Goal: Contribute content: Add original content to the website for others to see

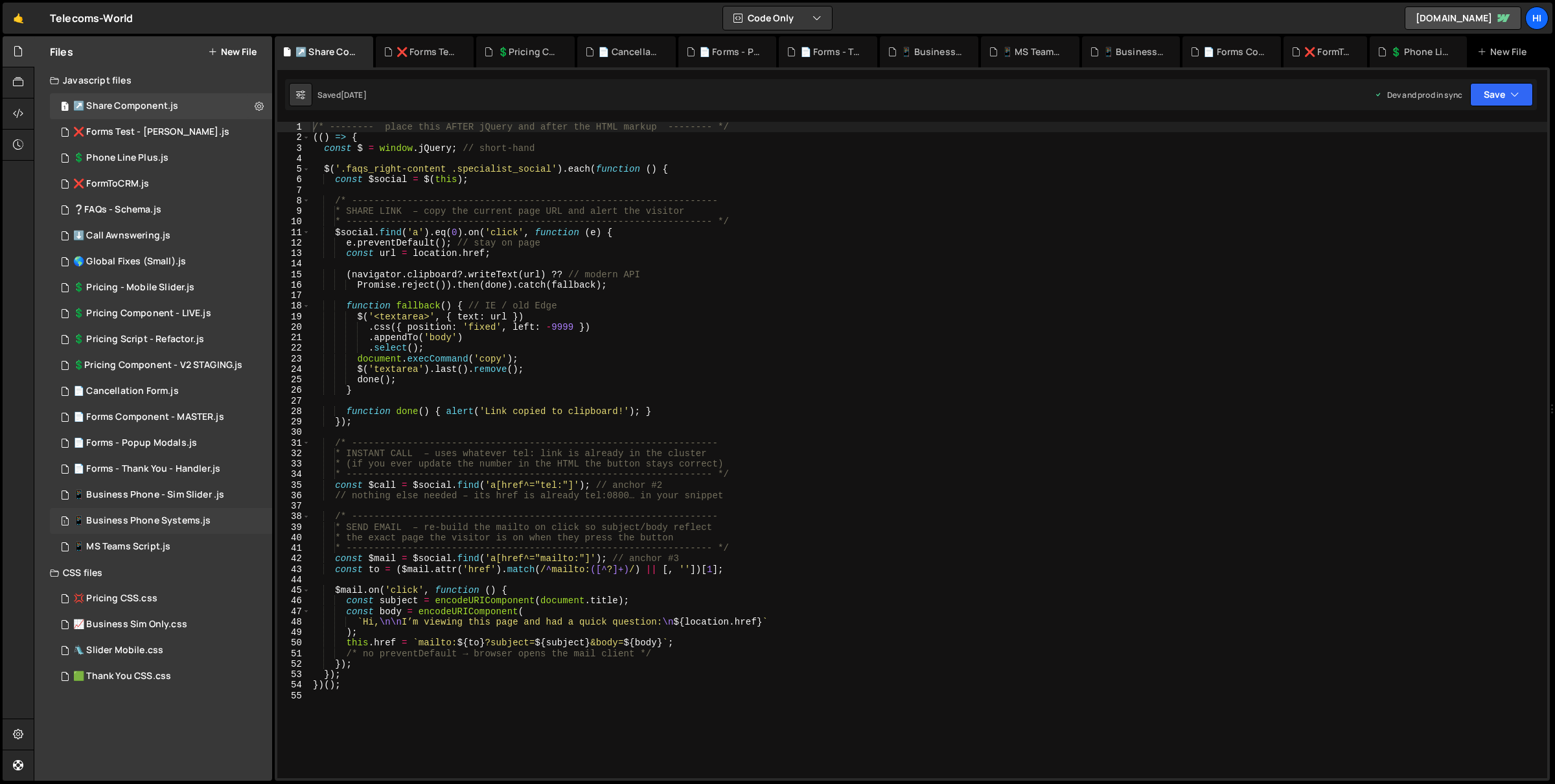
click at [198, 520] on div "📱 Business Phone Systems.js" at bounding box center [141, 521] width 137 height 12
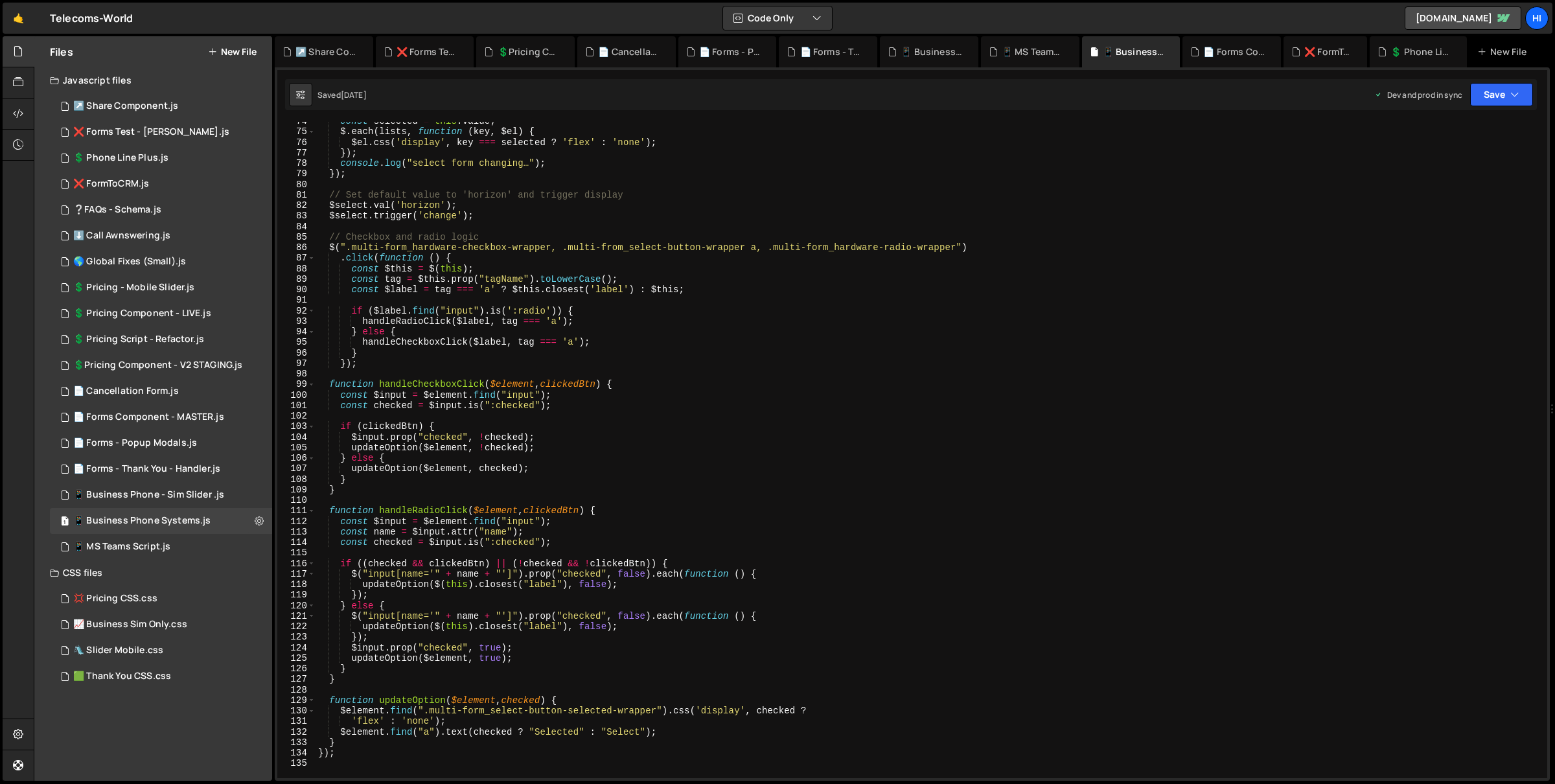
scroll to position [741, 0]
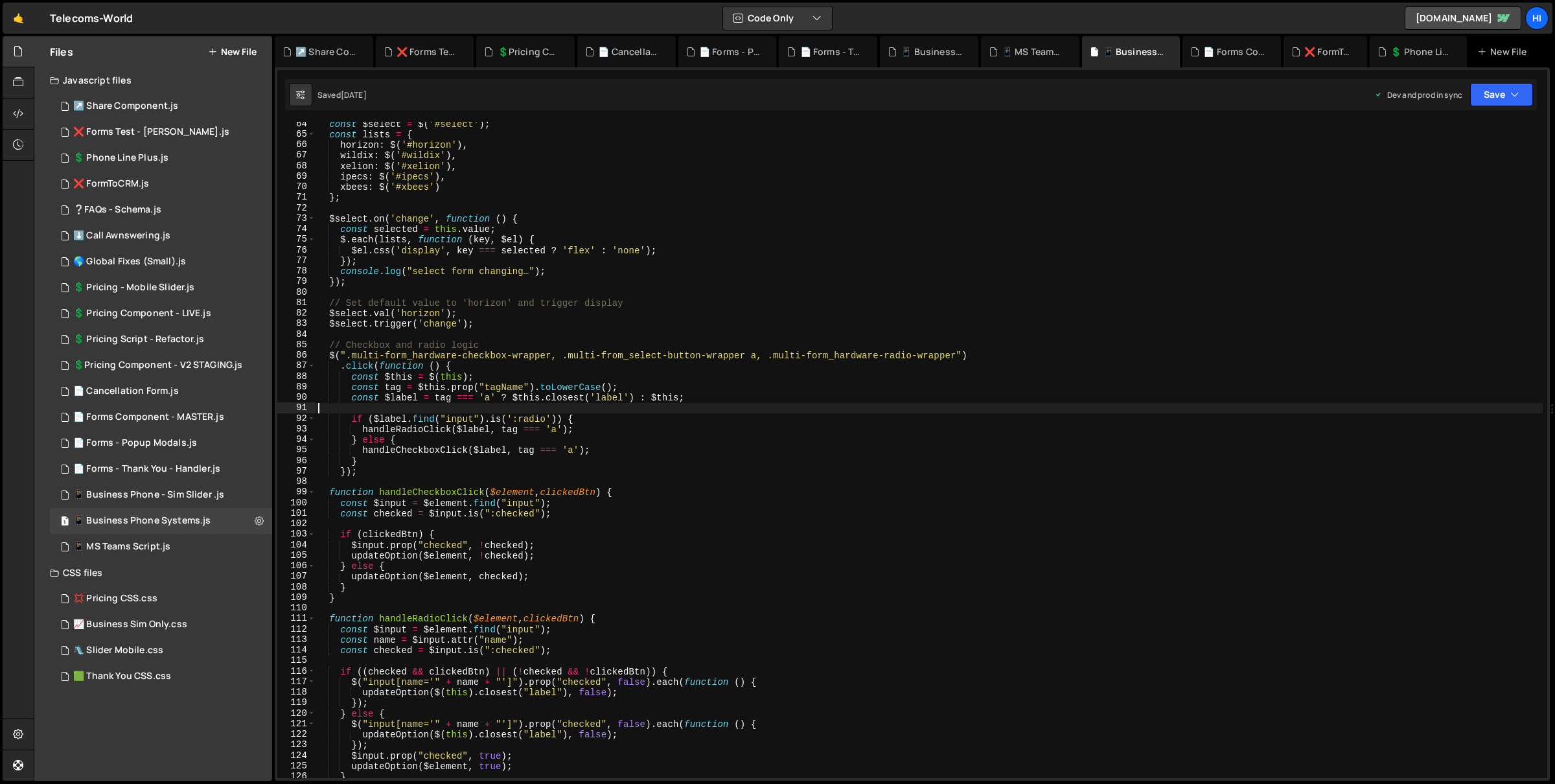
click at [904, 404] on div "const $select = $ ( '#select' ) ; const lists = { horizon : $ ( '#horizon' ) , …" at bounding box center [930, 457] width 1228 height 678
type textarea "});"
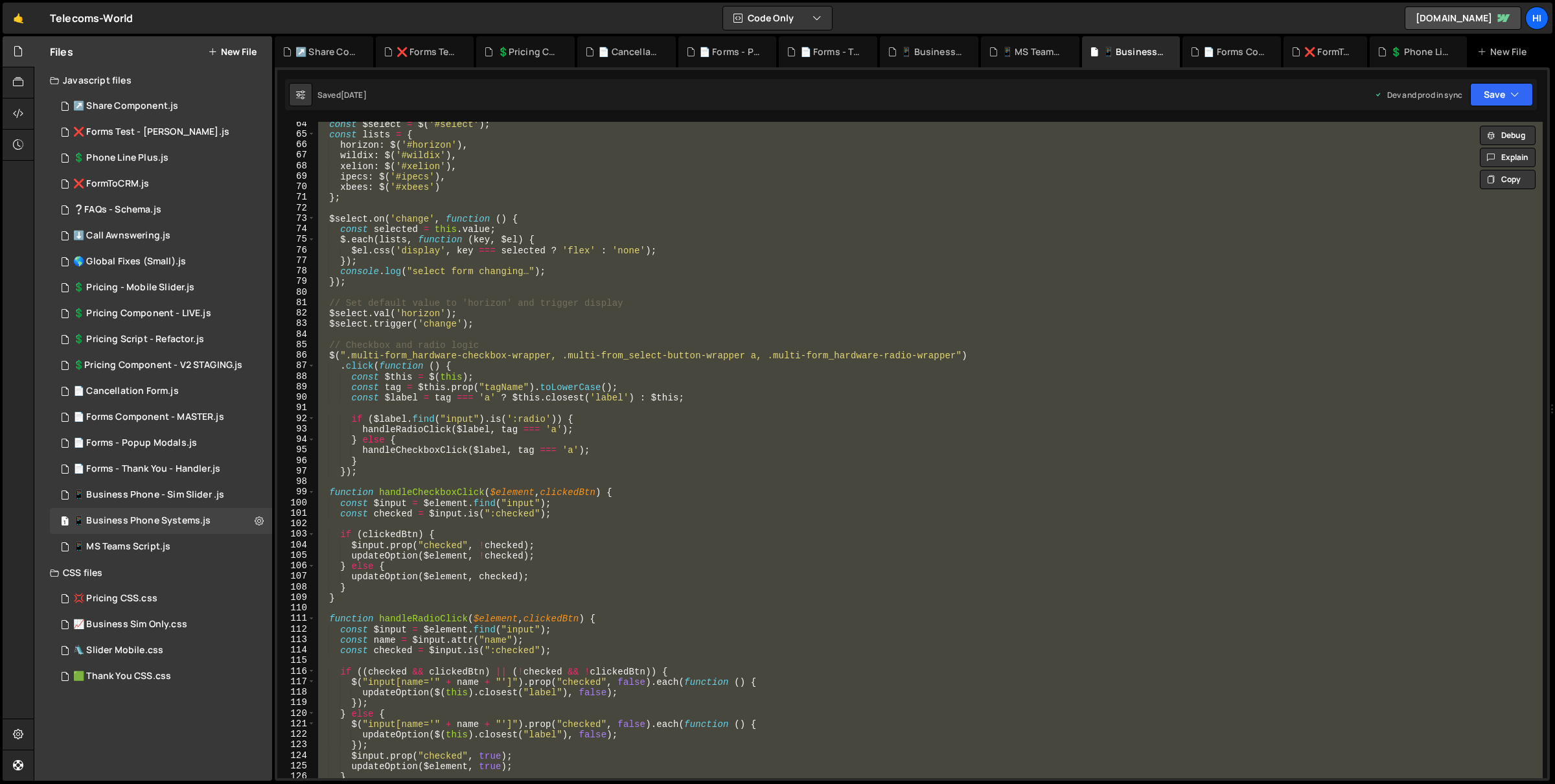
click at [904, 404] on div "const $select = $ ( '#select' ) ; const lists = { horizon : $ ( '#horizon' ) , …" at bounding box center [929, 450] width 1227 height 656
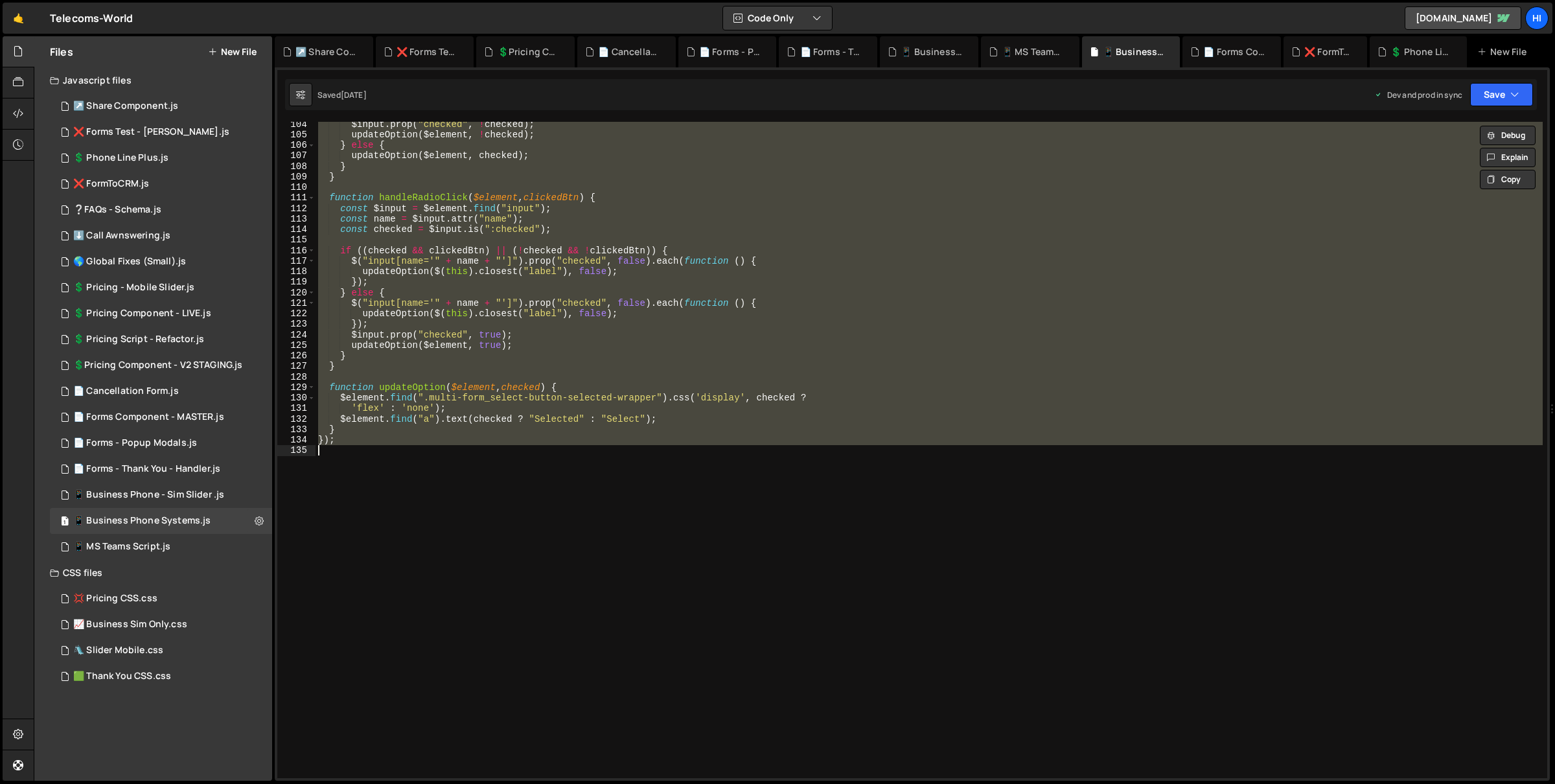
scroll to position [926, 0]
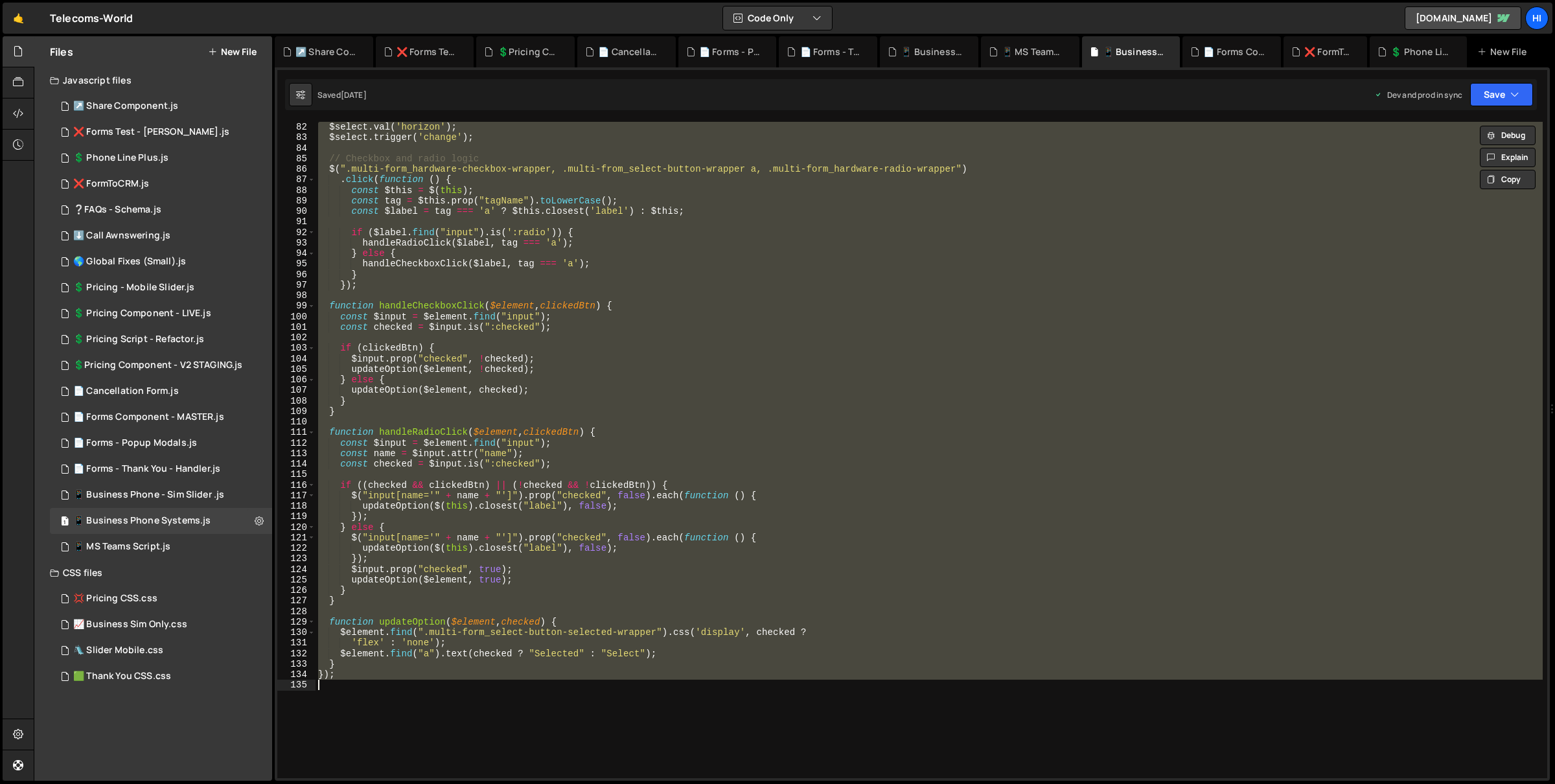
click at [661, 263] on div "$select . val ( 'horizon' ) ; $select . trigger ( 'change' ) ; // Checkbox and …" at bounding box center [929, 450] width 1227 height 656
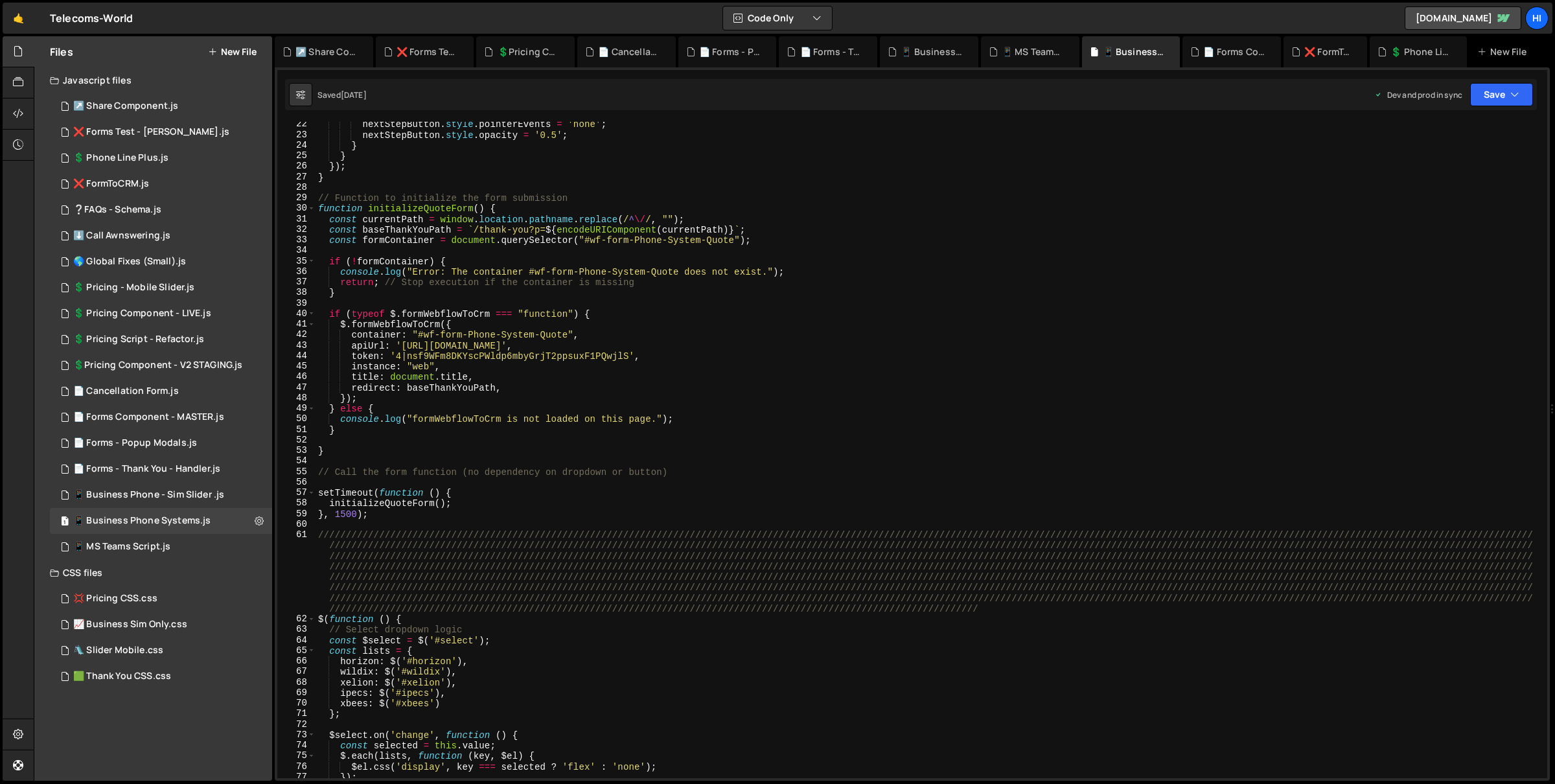
scroll to position [0, 0]
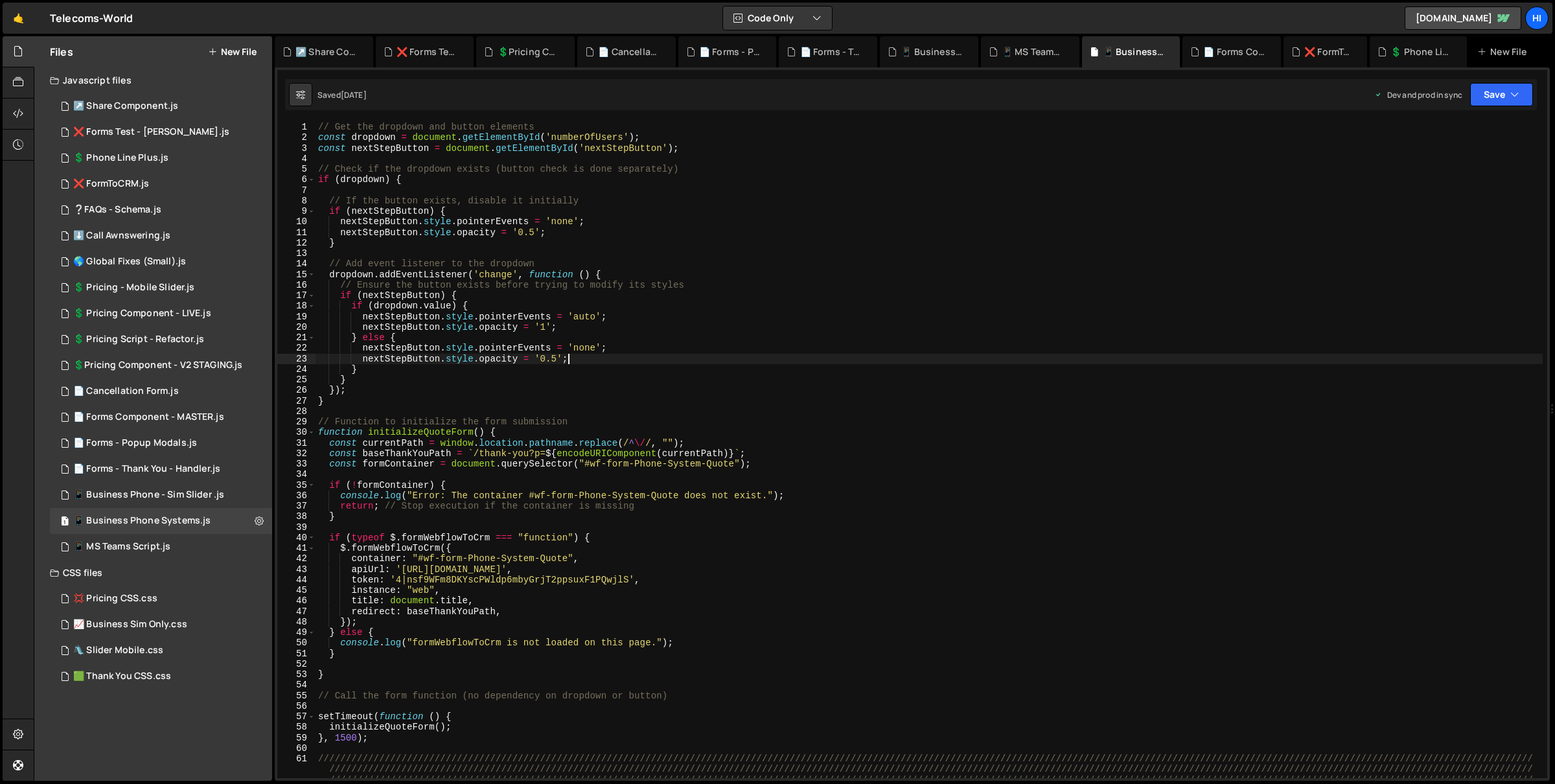
click at [633, 355] on div "// Get the dropdown and button elements const dropdown = document . getElementB…" at bounding box center [930, 498] width 1228 height 751
type textarea "});"
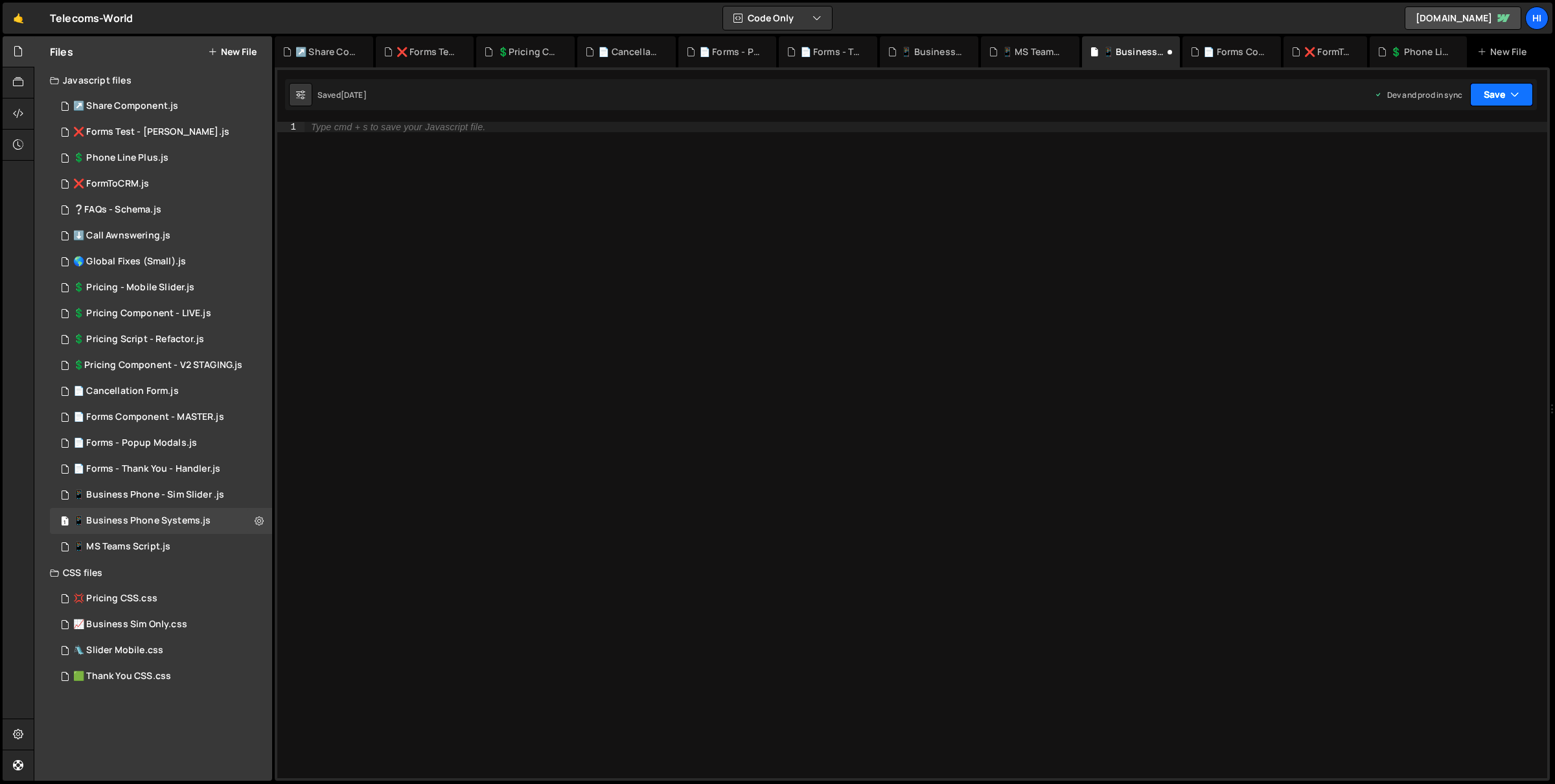
click at [1489, 95] on button "Save" at bounding box center [1501, 94] width 63 height 23
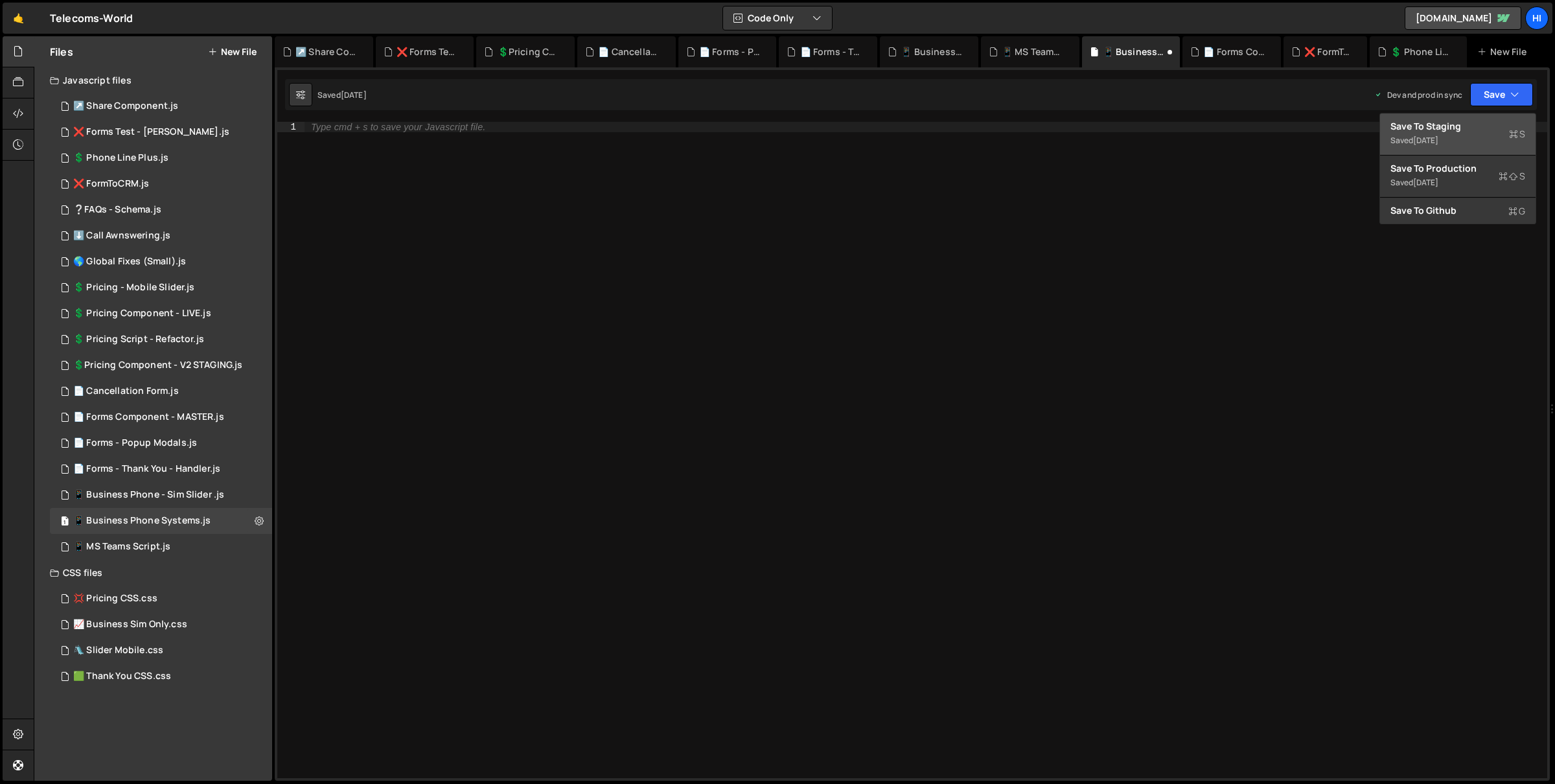
click at [1479, 121] on div "Save to Staging S" at bounding box center [1457, 126] width 135 height 13
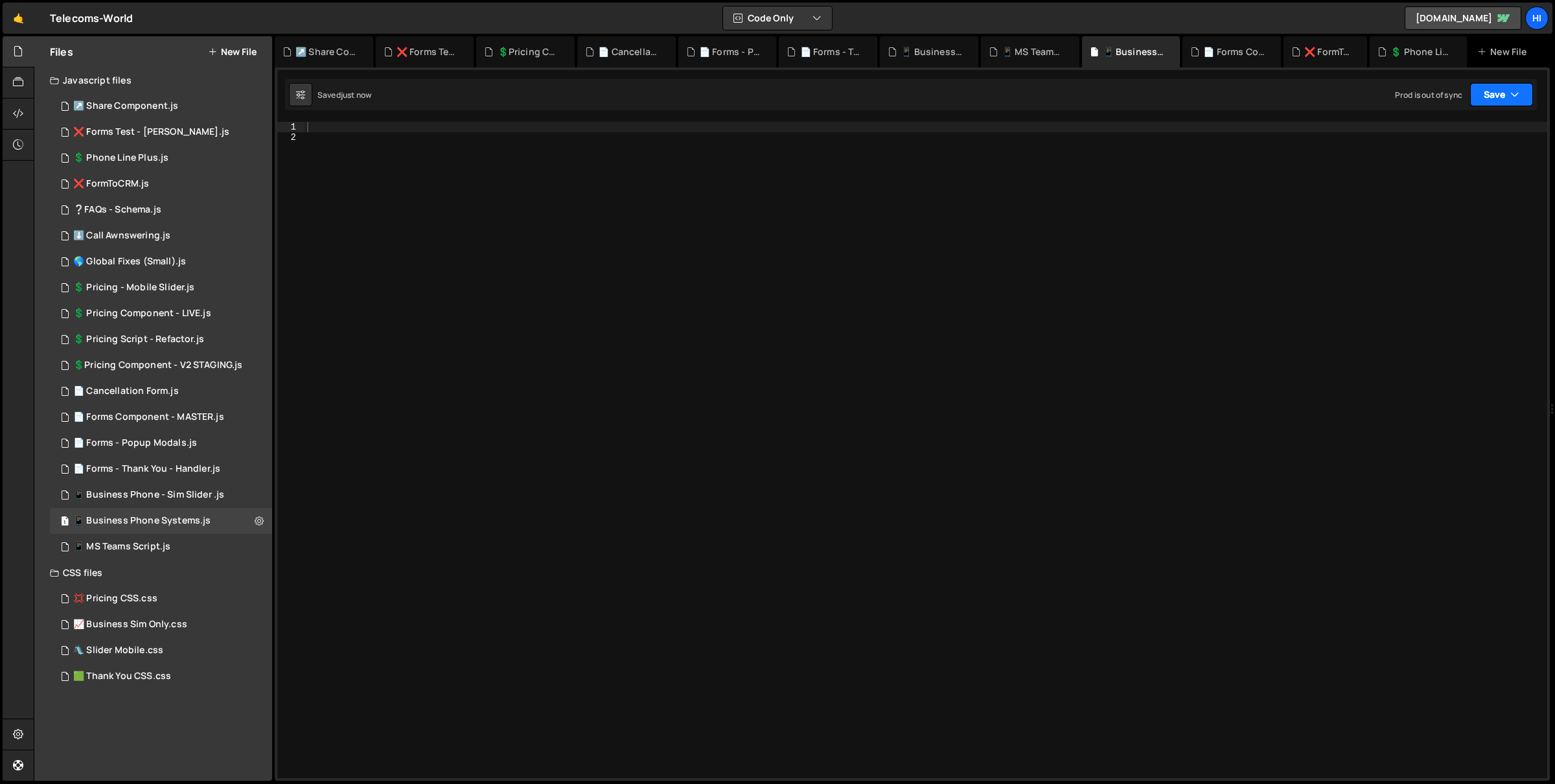
click at [1496, 97] on button "Save" at bounding box center [1501, 94] width 63 height 23
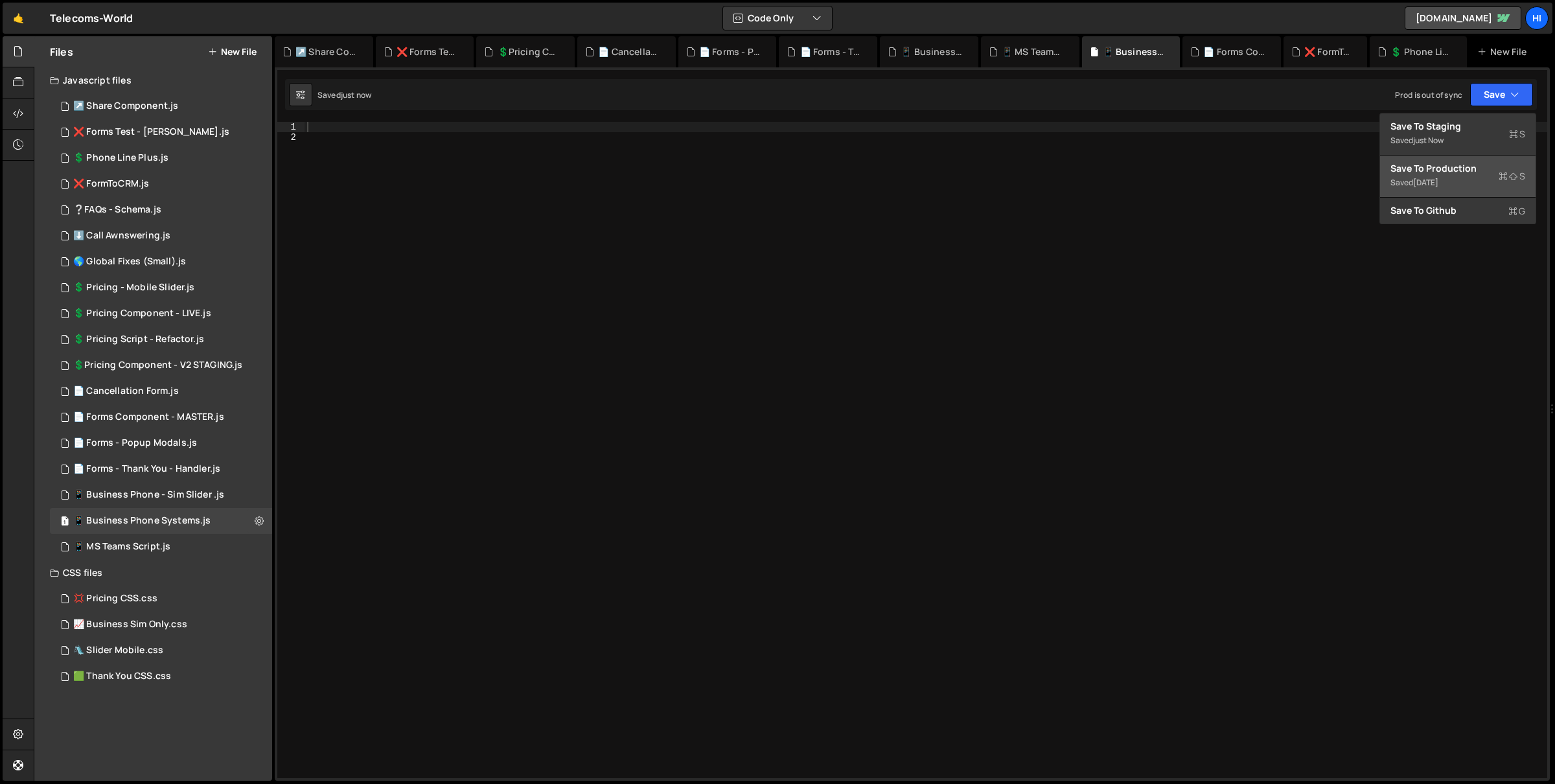
click at [1496, 164] on div "Save to Production S" at bounding box center [1457, 168] width 135 height 13
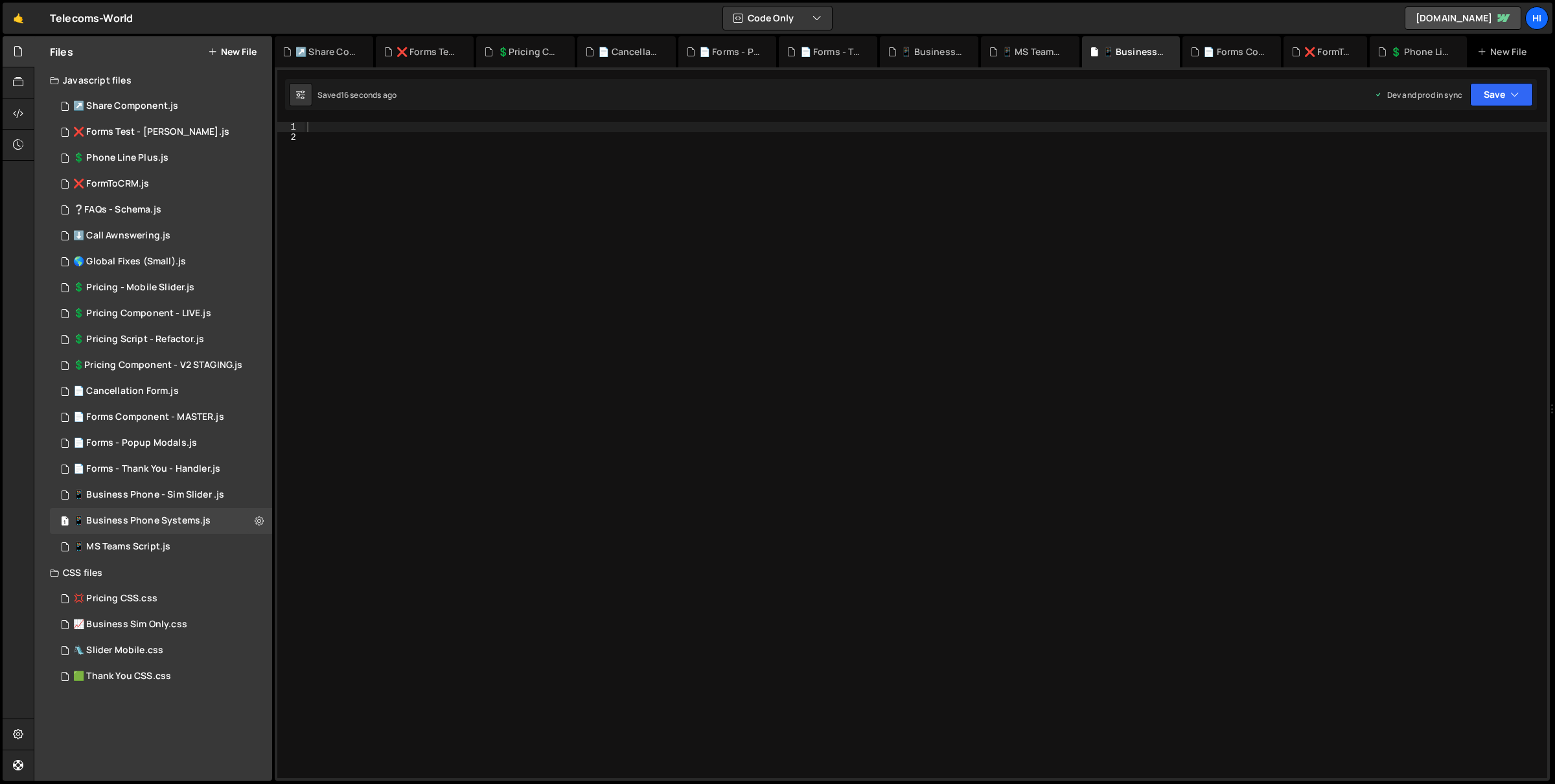
click at [489, 251] on div at bounding box center [926, 461] width 1243 height 678
click at [477, 125] on div at bounding box center [926, 461] width 1243 height 678
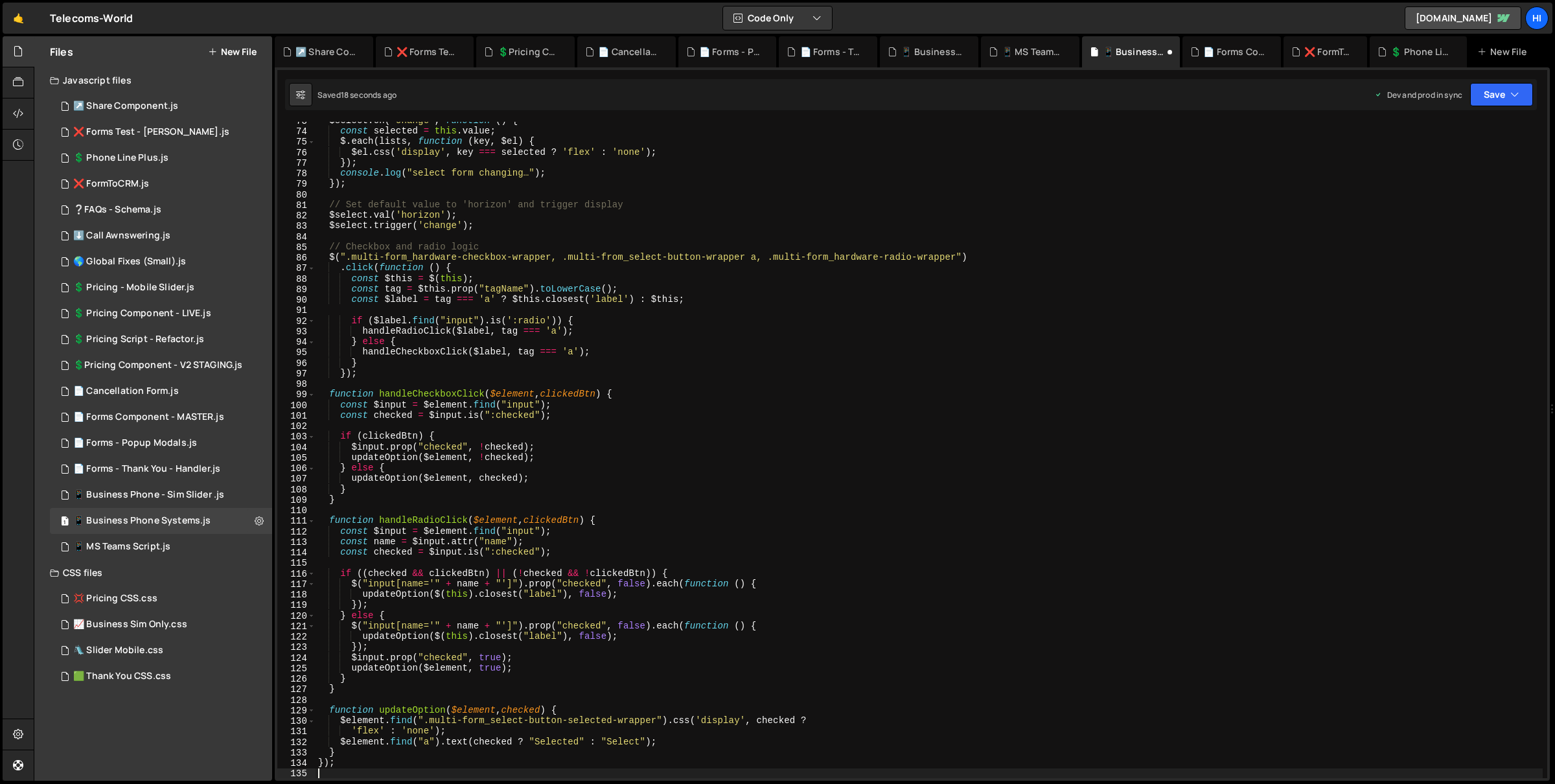
click at [1532, 74] on div "1 Type cmd + s to save your Javascript file. הההההההההההההההההההההההההההההההההה…" at bounding box center [912, 424] width 1276 height 714
click at [1519, 85] on button "Save" at bounding box center [1501, 94] width 63 height 23
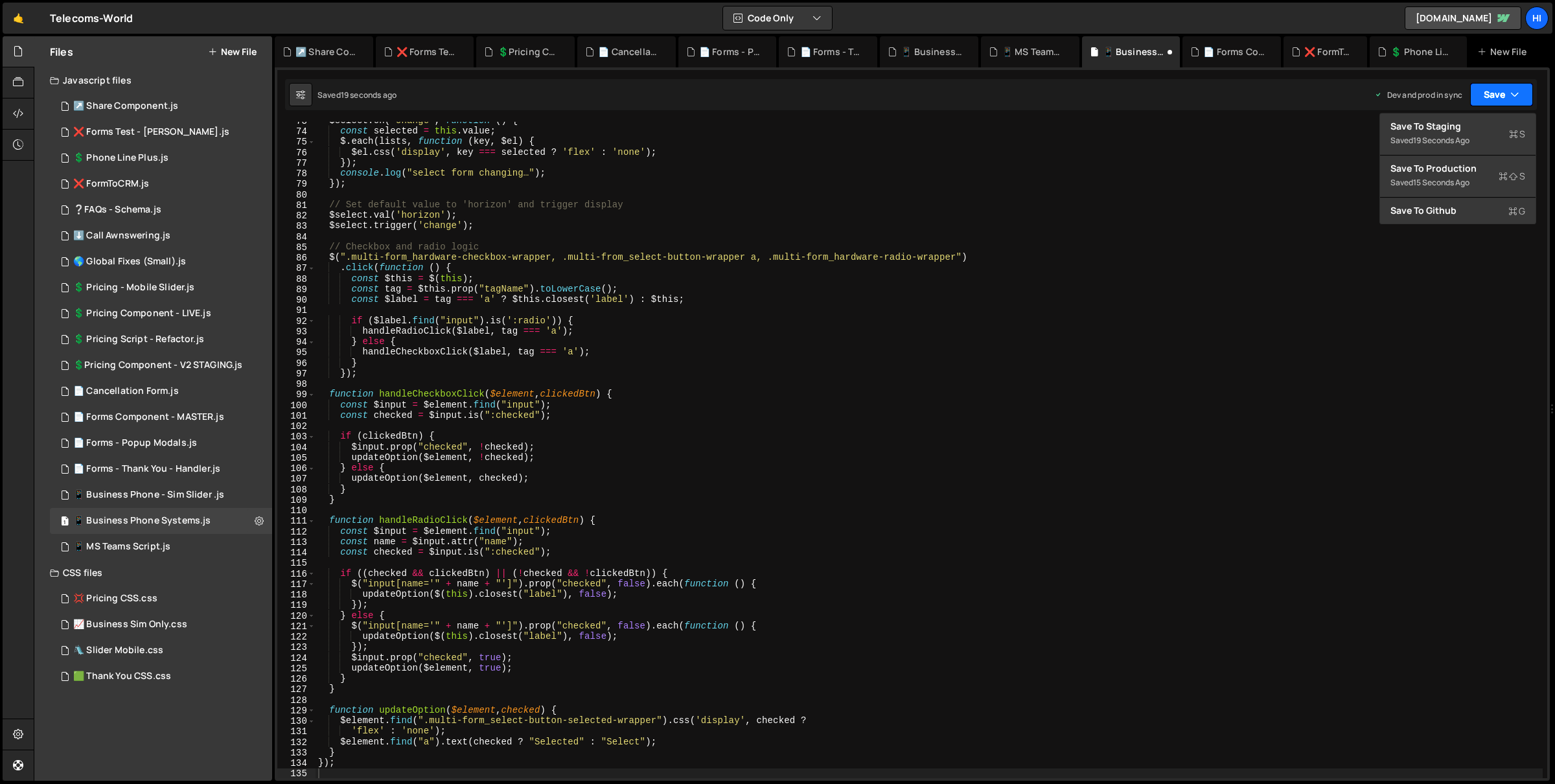
click at [1508, 104] on button "Save" at bounding box center [1501, 94] width 63 height 23
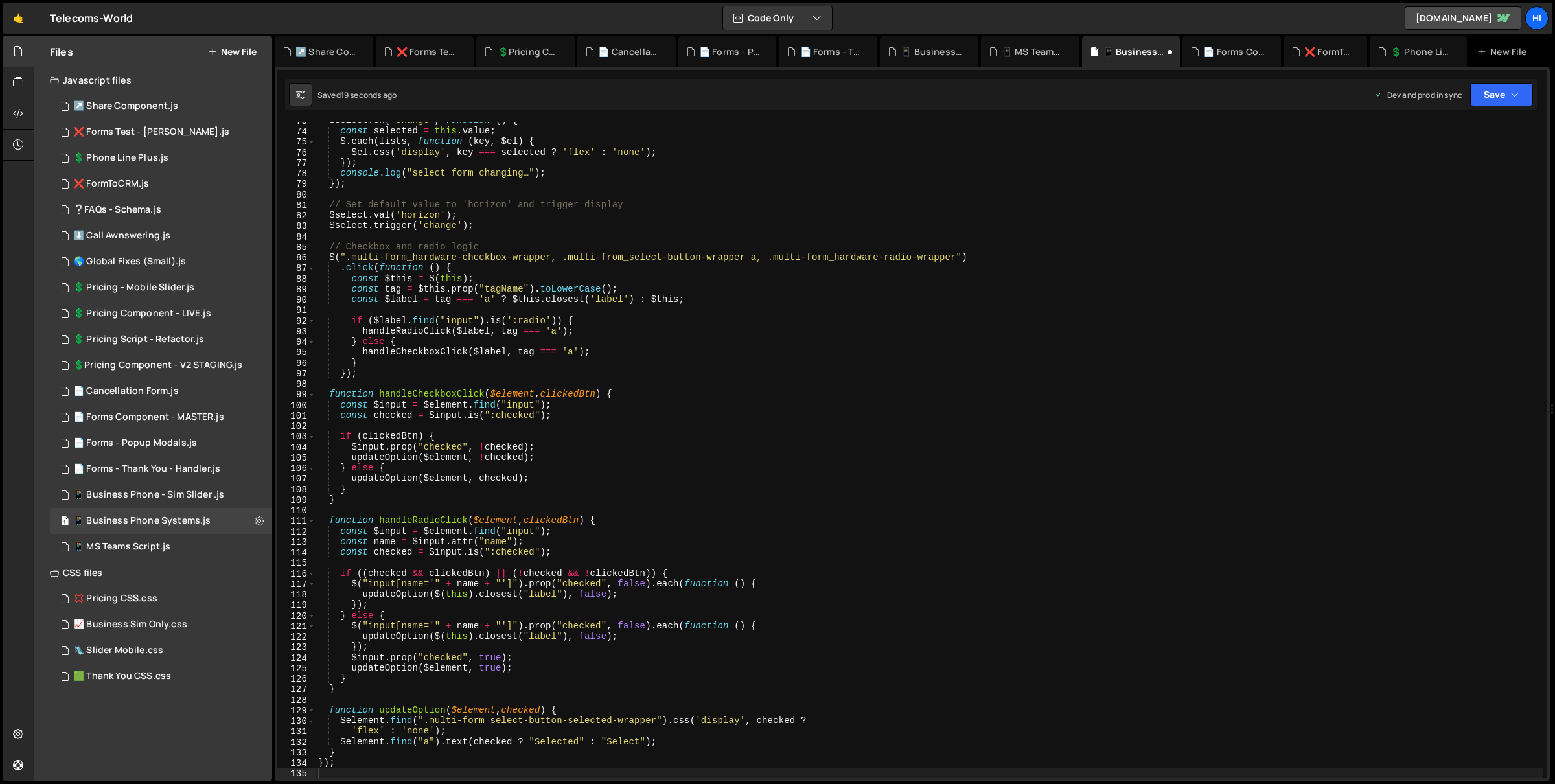
click at [1504, 117] on div "1 Type cmd + s to save your Javascript file. הההההההההההההההההההההההההההההההההה…" at bounding box center [912, 424] width 1276 height 714
click at [1504, 80] on div "Saved 20 seconds ago Dev and prod in sync Upgrade to Edit Save Save to Staging …" at bounding box center [911, 94] width 1252 height 31
click at [1503, 87] on button "Save" at bounding box center [1501, 94] width 63 height 23
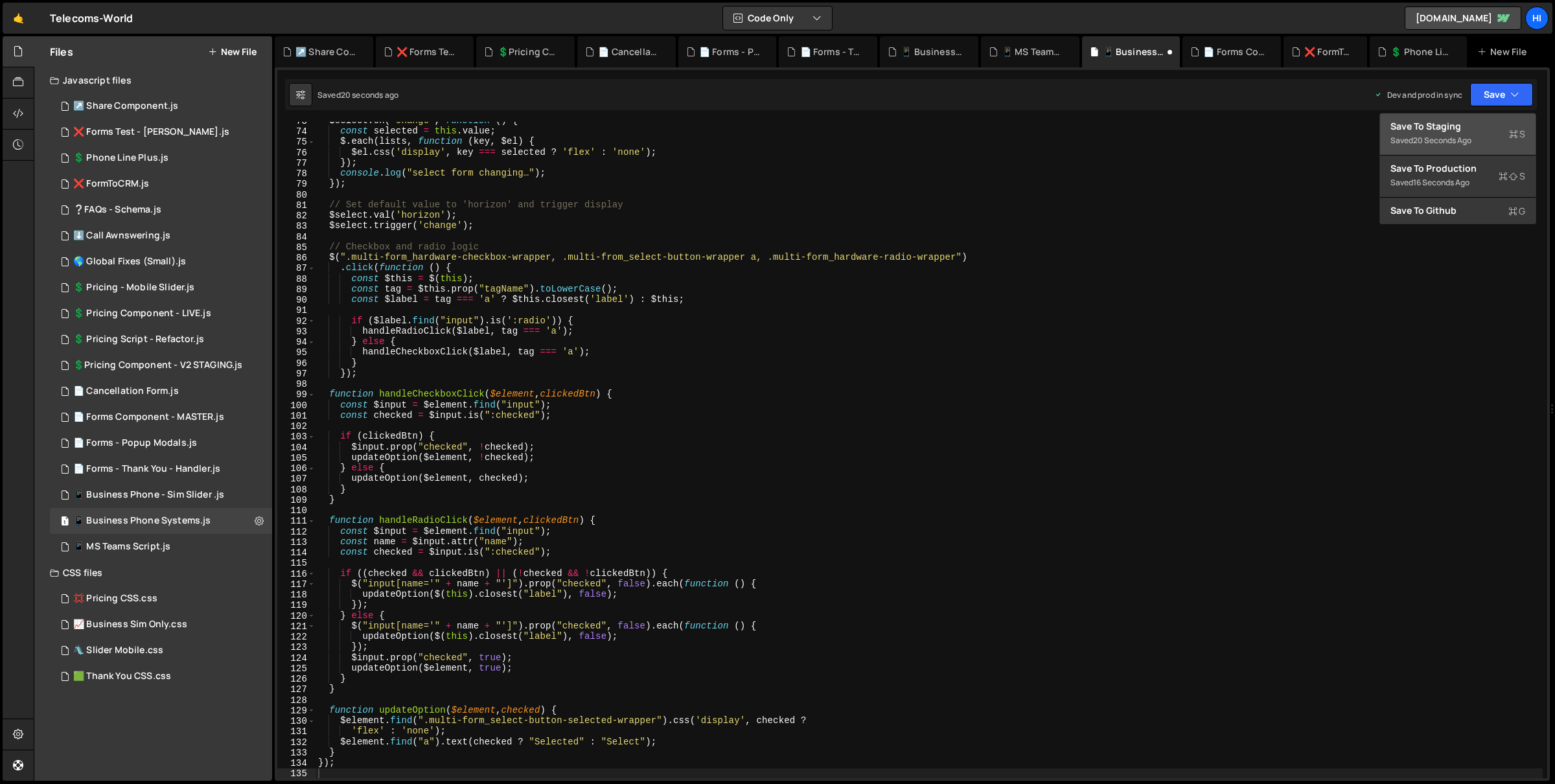
click at [1488, 125] on div "Save to Staging S" at bounding box center [1457, 126] width 135 height 13
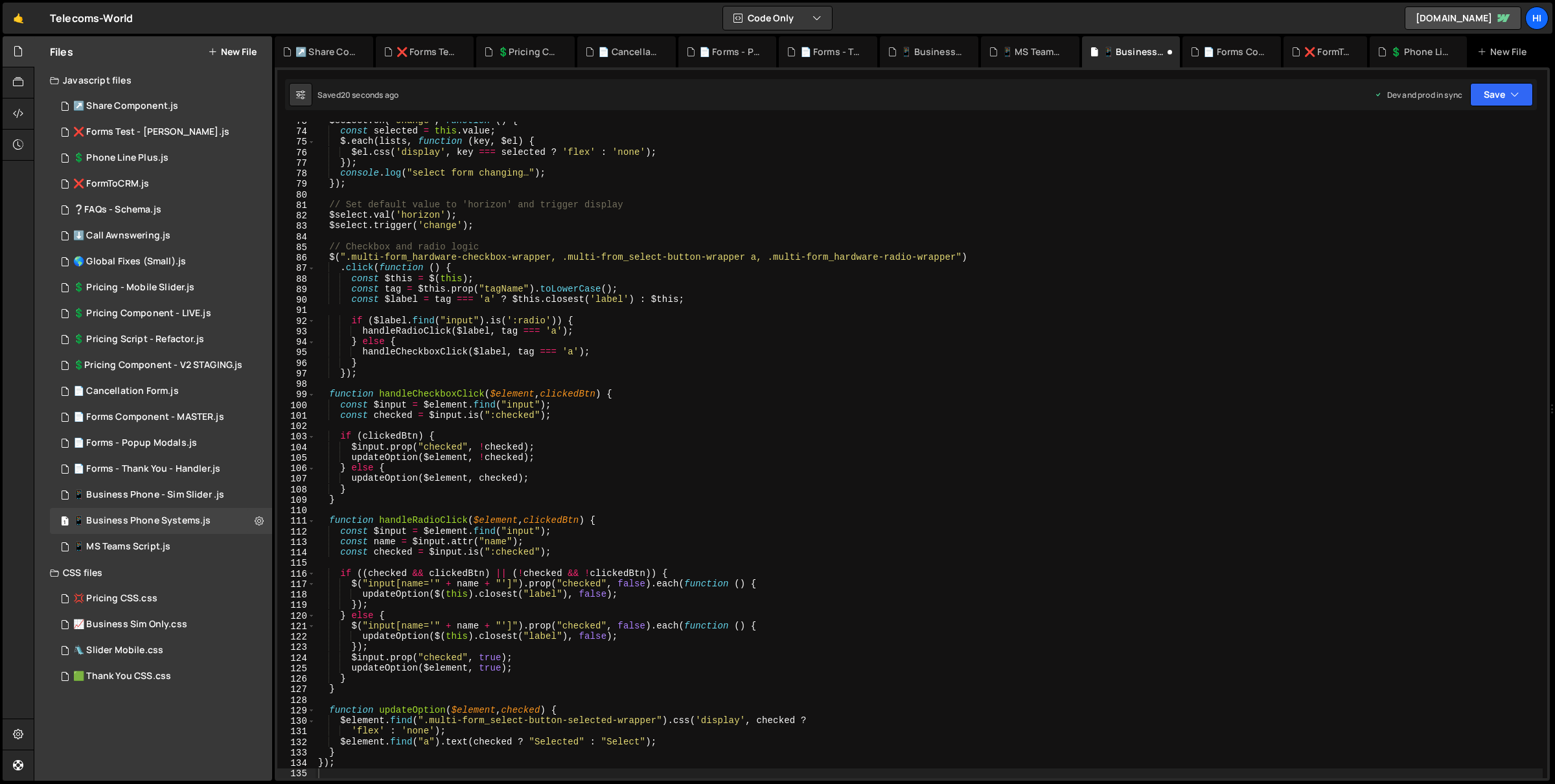
click at [1496, 107] on div "Saved 20 seconds ago Dev and prod in sync Upgrade to Edit Save Save to Staging …" at bounding box center [911, 94] width 1252 height 31
click at [1499, 105] on button "Save" at bounding box center [1501, 94] width 63 height 23
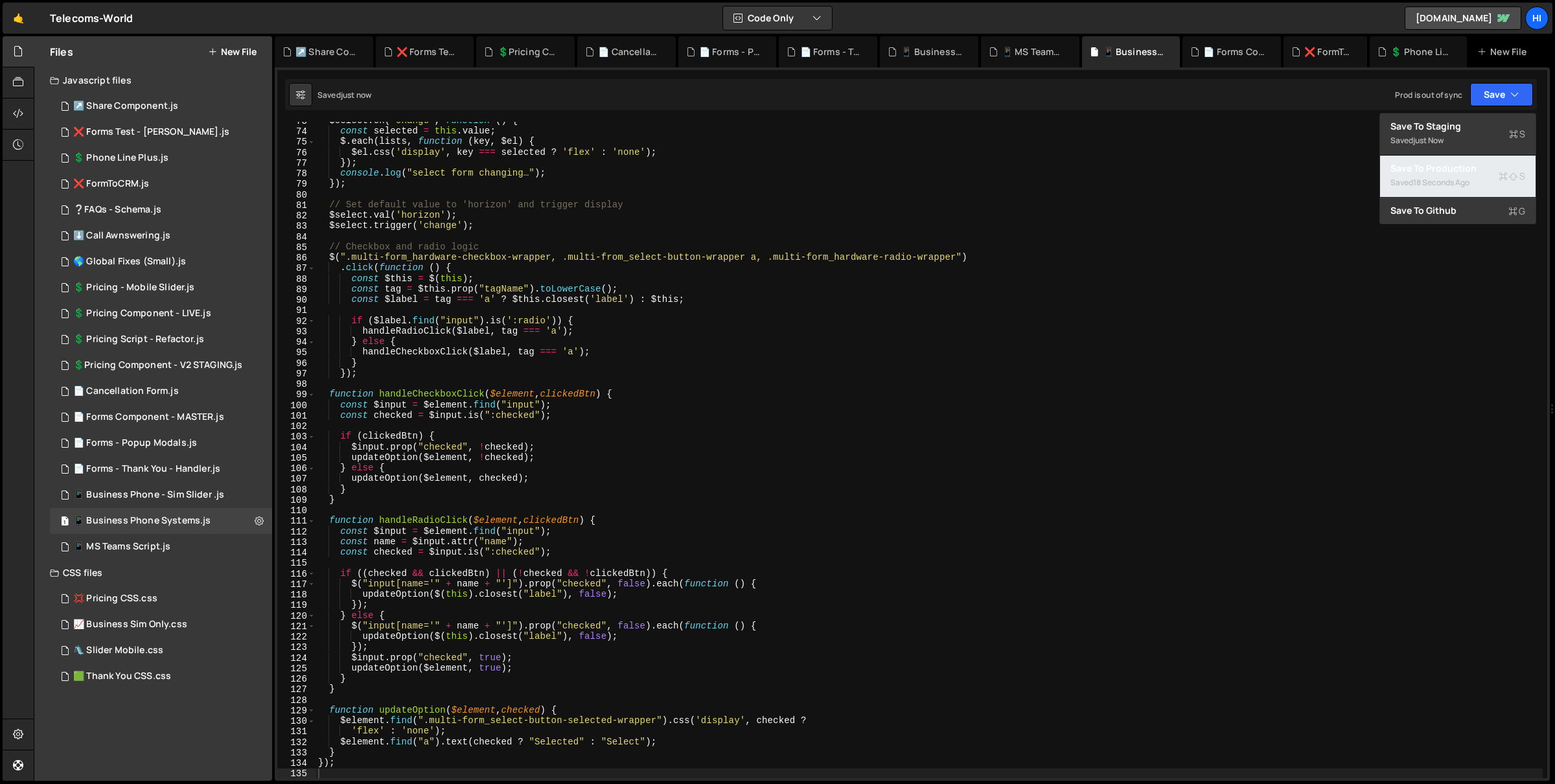
click at [1492, 162] on div "Save to Production S" at bounding box center [1457, 168] width 135 height 13
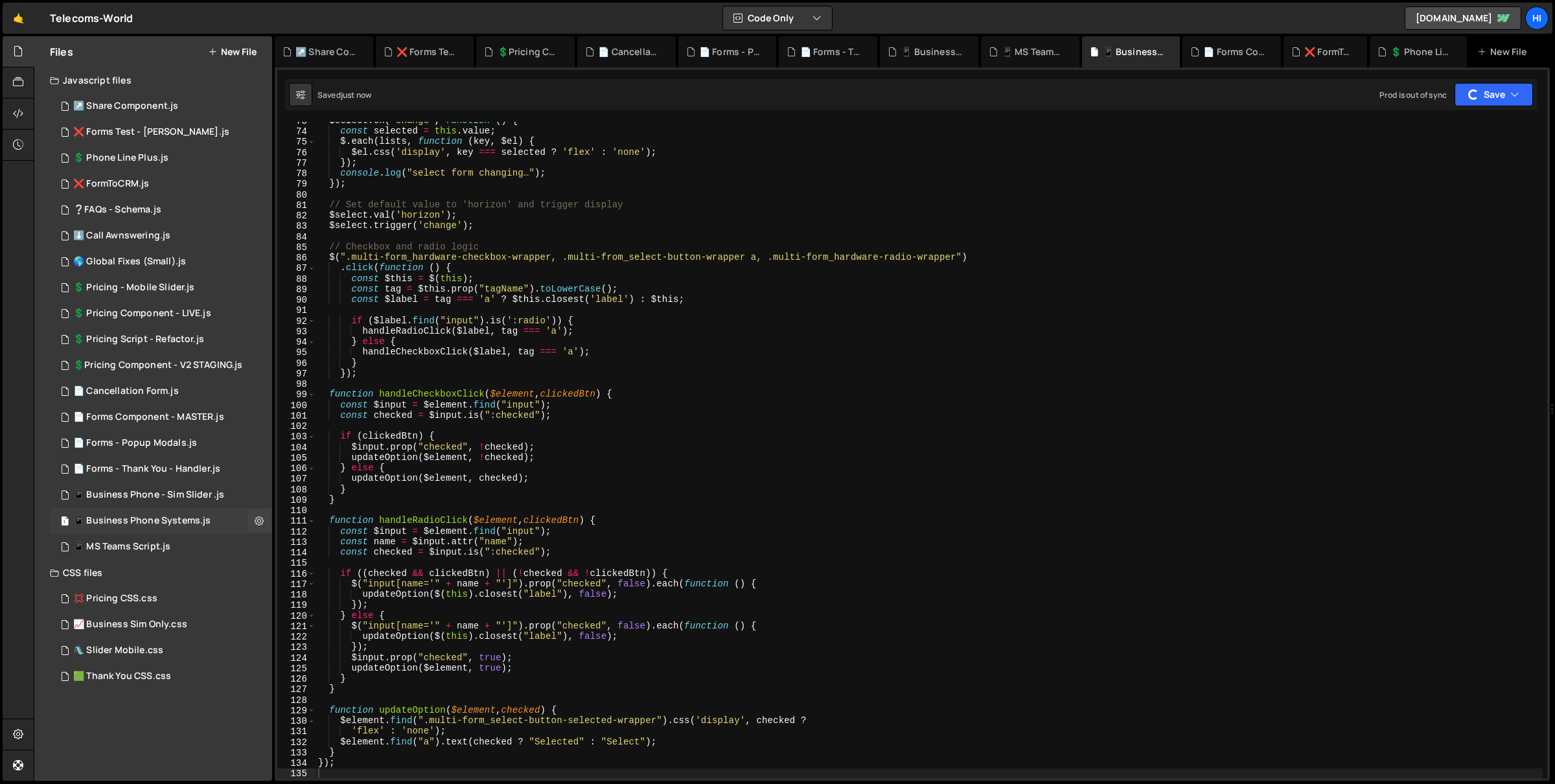
click at [199, 524] on div "📱 Business Phone Systems.js" at bounding box center [141, 521] width 137 height 12
click at [260, 522] on icon at bounding box center [259, 521] width 9 height 13
type input "📱 Business Phone Systems"
radio input "true"
checkbox input "true"
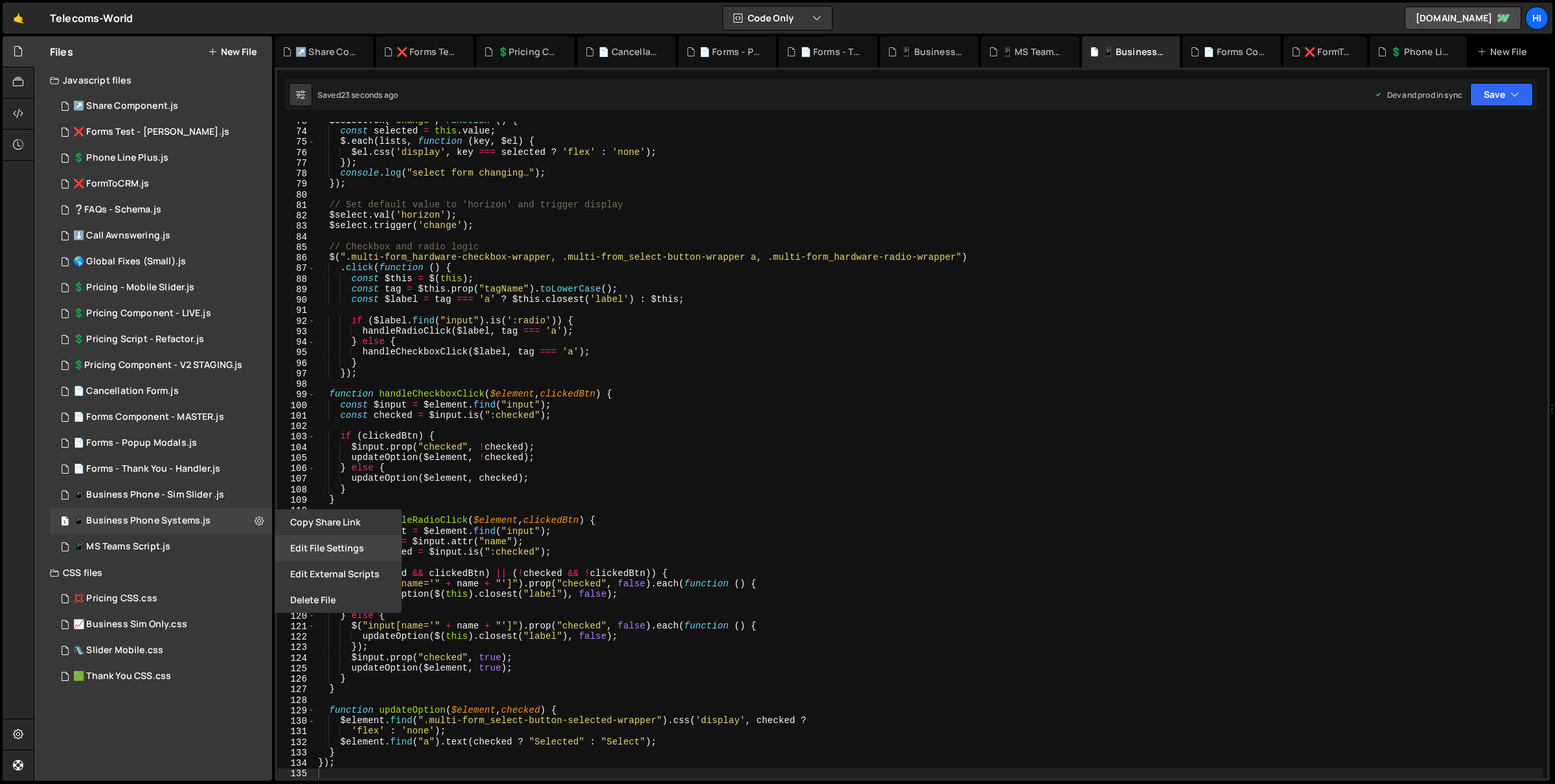
click at [344, 557] on button "Edit File Settings" at bounding box center [338, 548] width 127 height 26
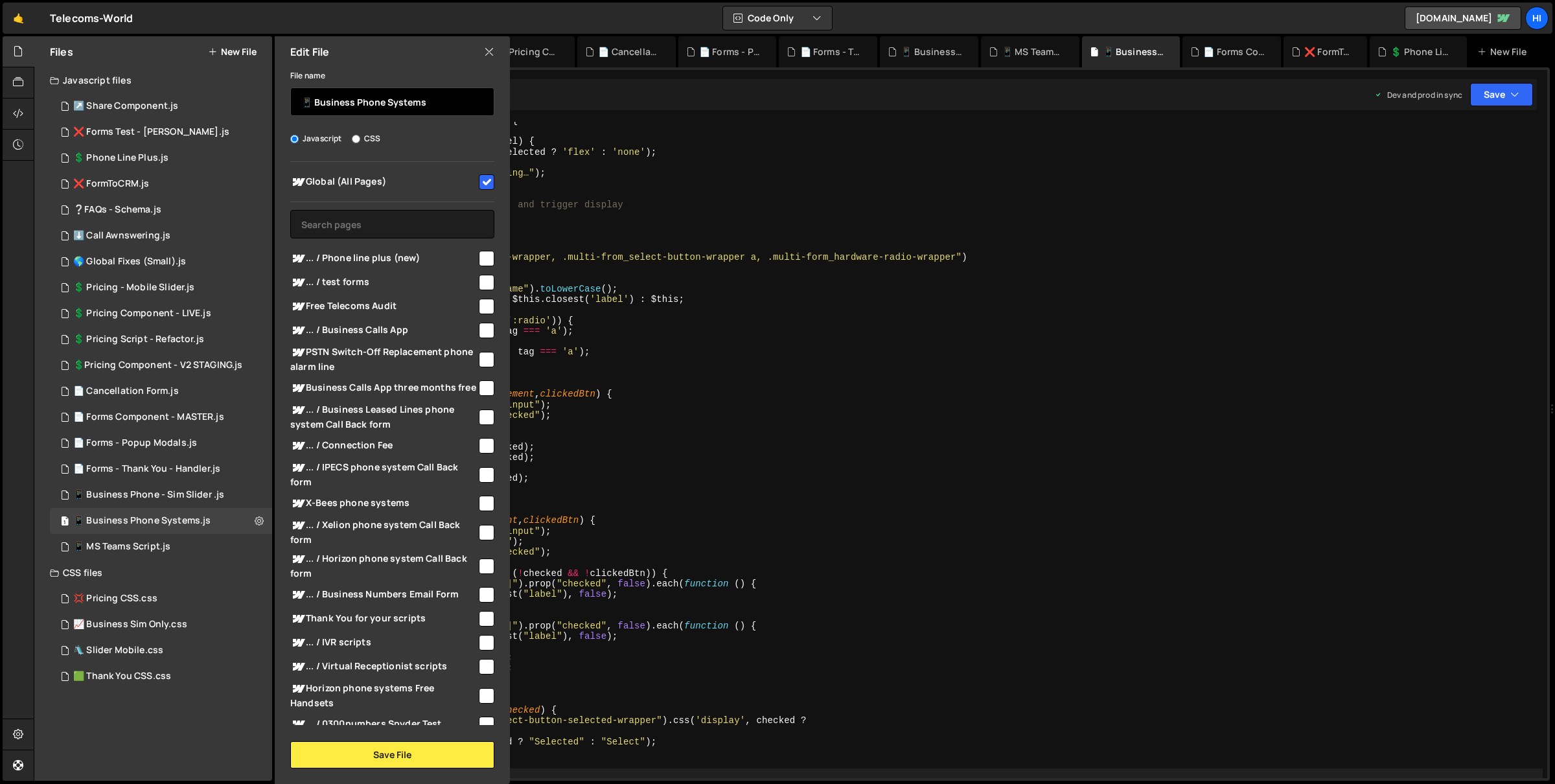
click at [408, 107] on input "📱 Business Phone Systems" at bounding box center [392, 101] width 204 height 29
type textarea "if (clickedBtn) {"
click at [1041, 437] on div "$select . on ( 'change' , function ( ) { const selected = this . value ; $ . ea…" at bounding box center [930, 454] width 1228 height 678
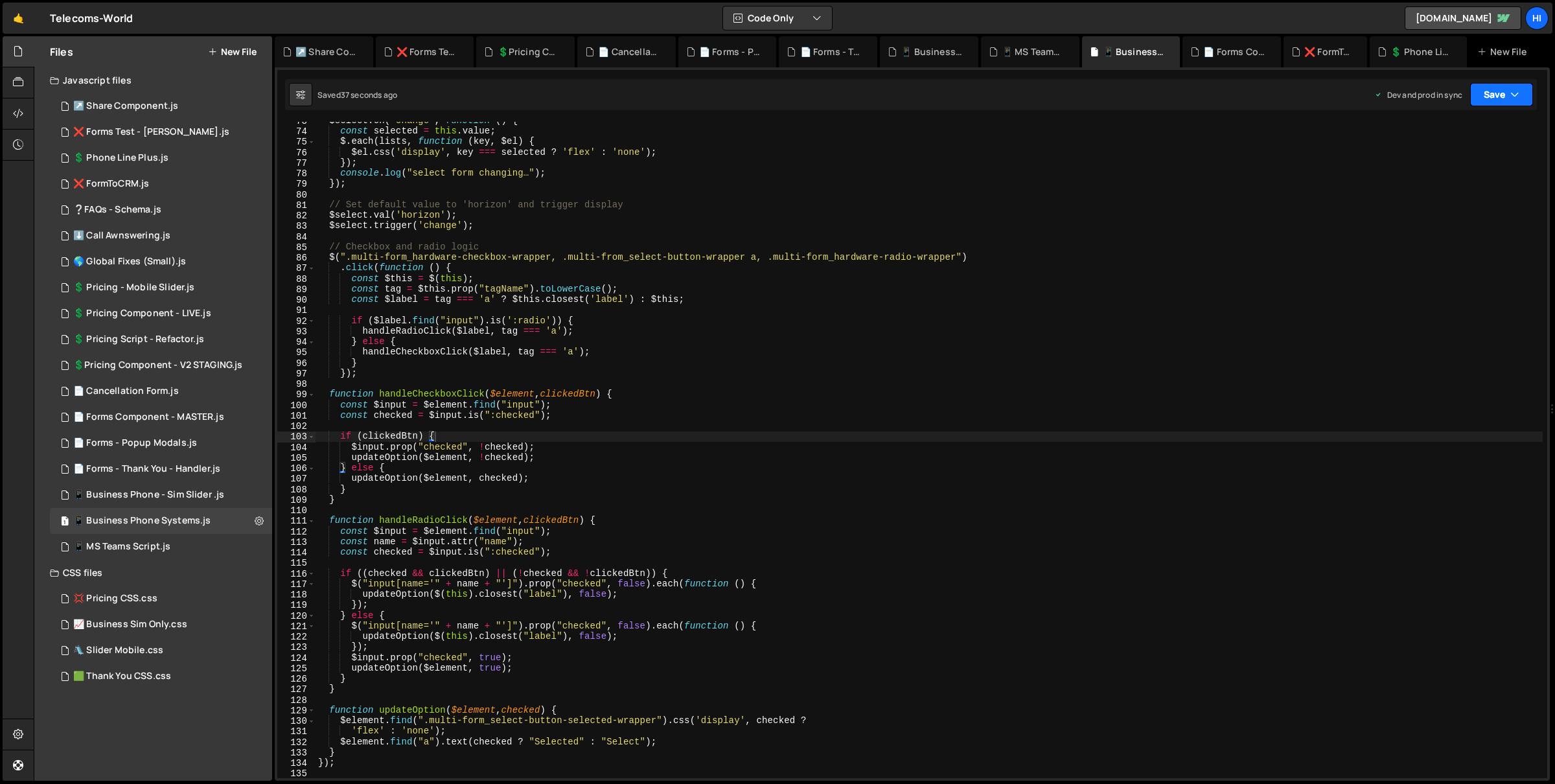
click at [1522, 89] on button "Save" at bounding box center [1501, 94] width 63 height 23
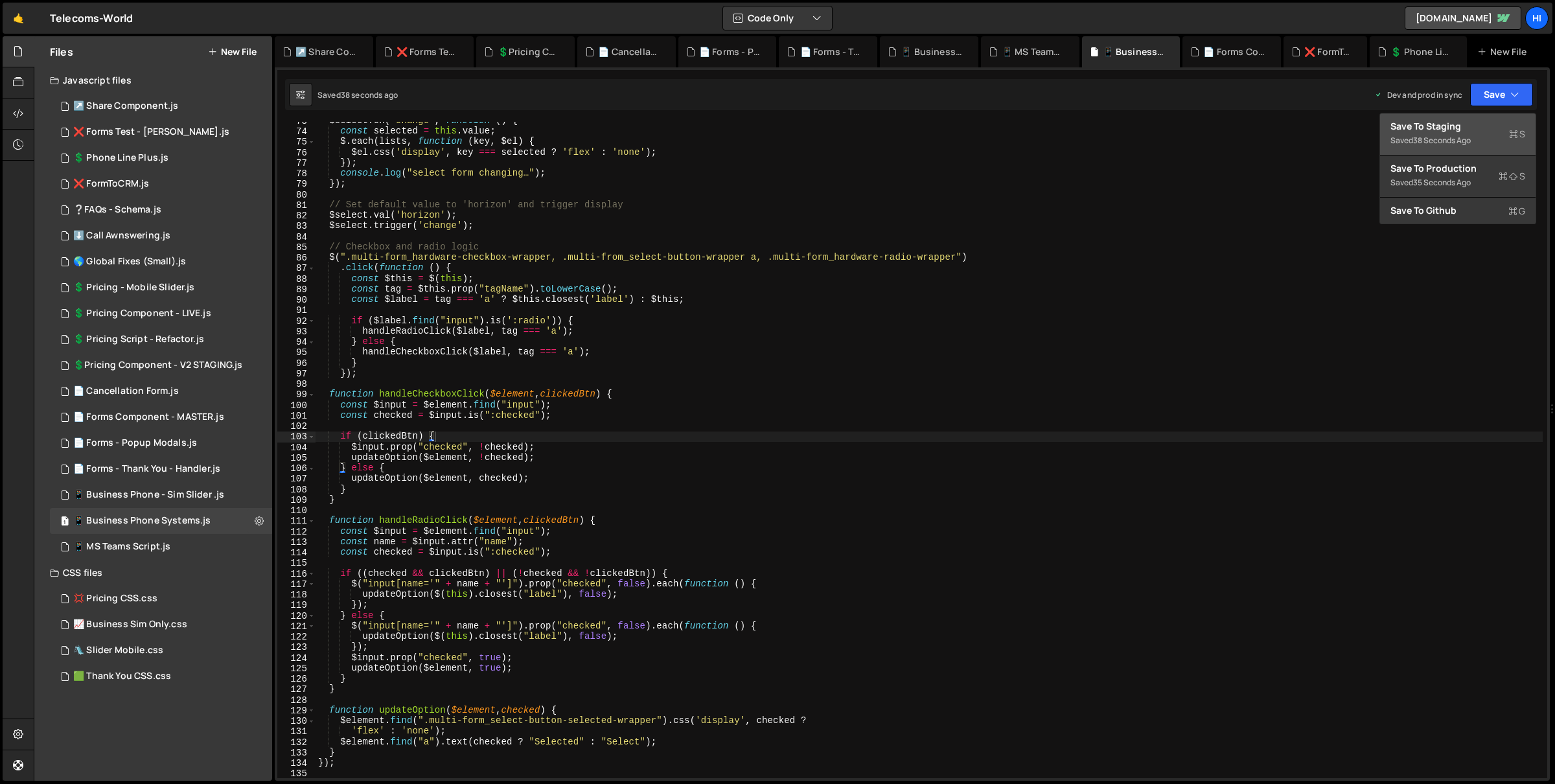
click at [1496, 129] on div "Save to Staging S" at bounding box center [1457, 126] width 135 height 13
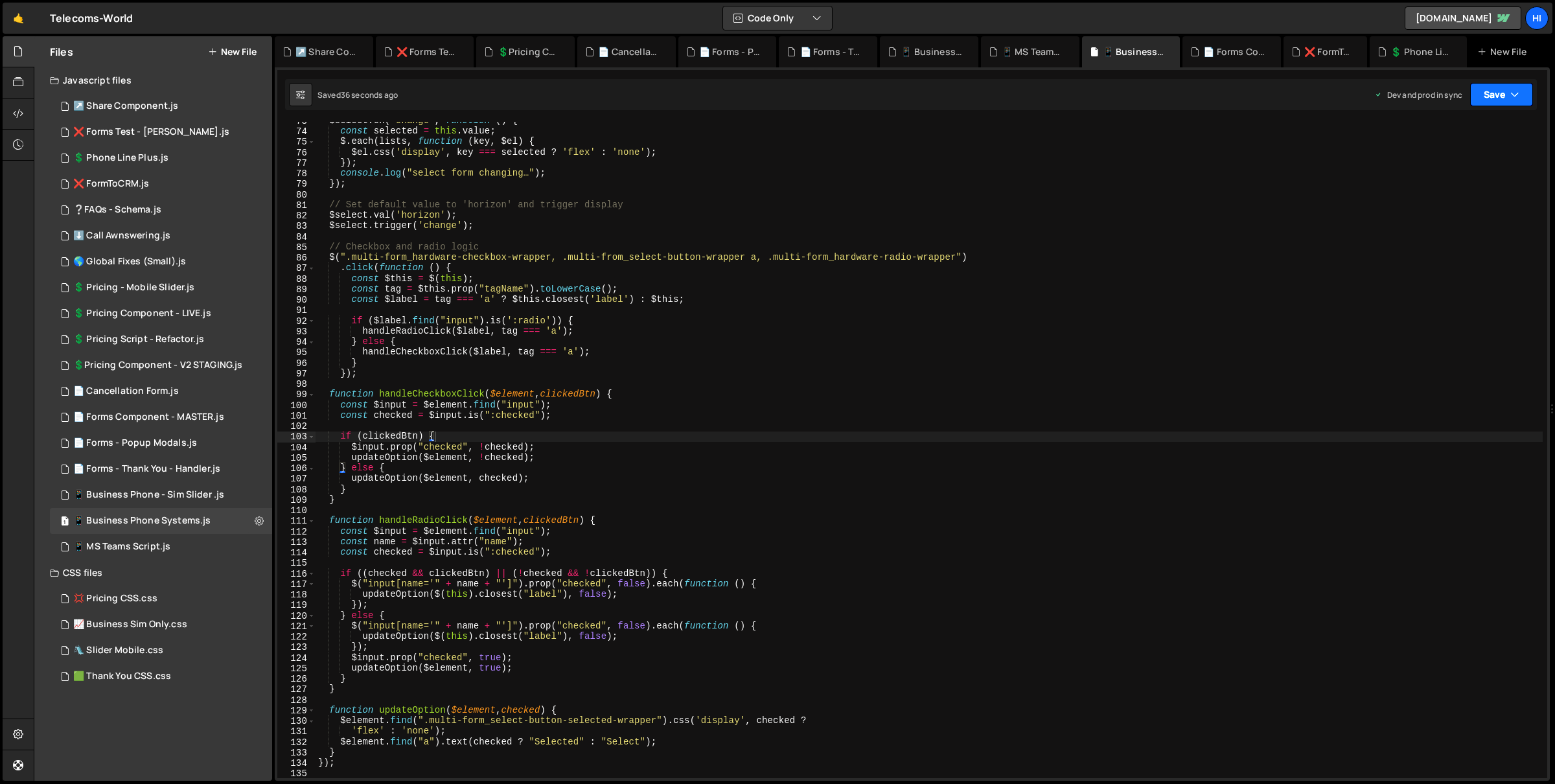
click at [1508, 106] on div "Saved 36 seconds ago Dev and prod in sync Upgrade to Edit Save Save to Staging …" at bounding box center [911, 94] width 1252 height 31
click at [1508, 98] on button "Save" at bounding box center [1501, 94] width 63 height 23
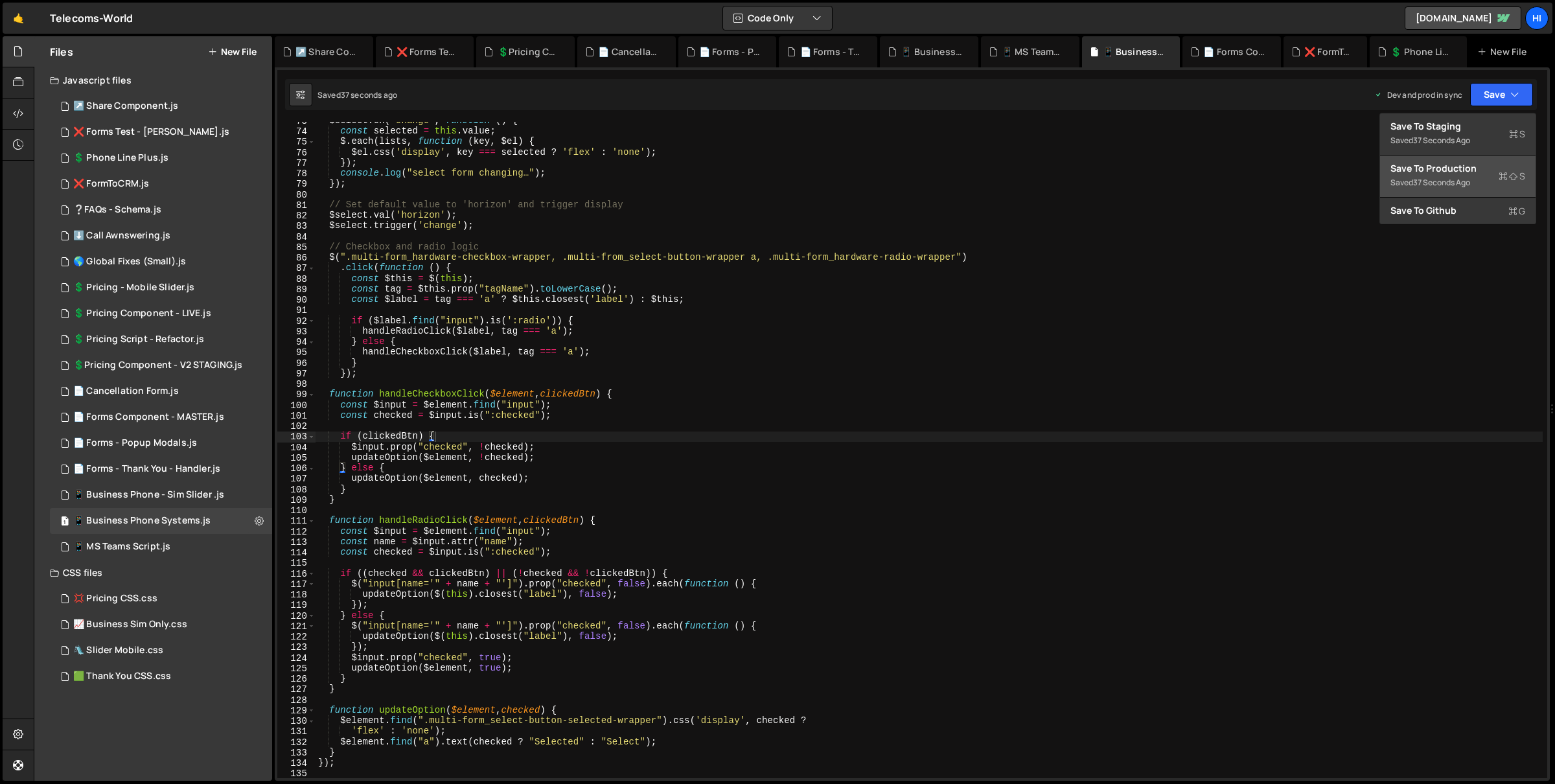
click at [1469, 175] on div "Saved 37 seconds ago" at bounding box center [1457, 183] width 135 height 15
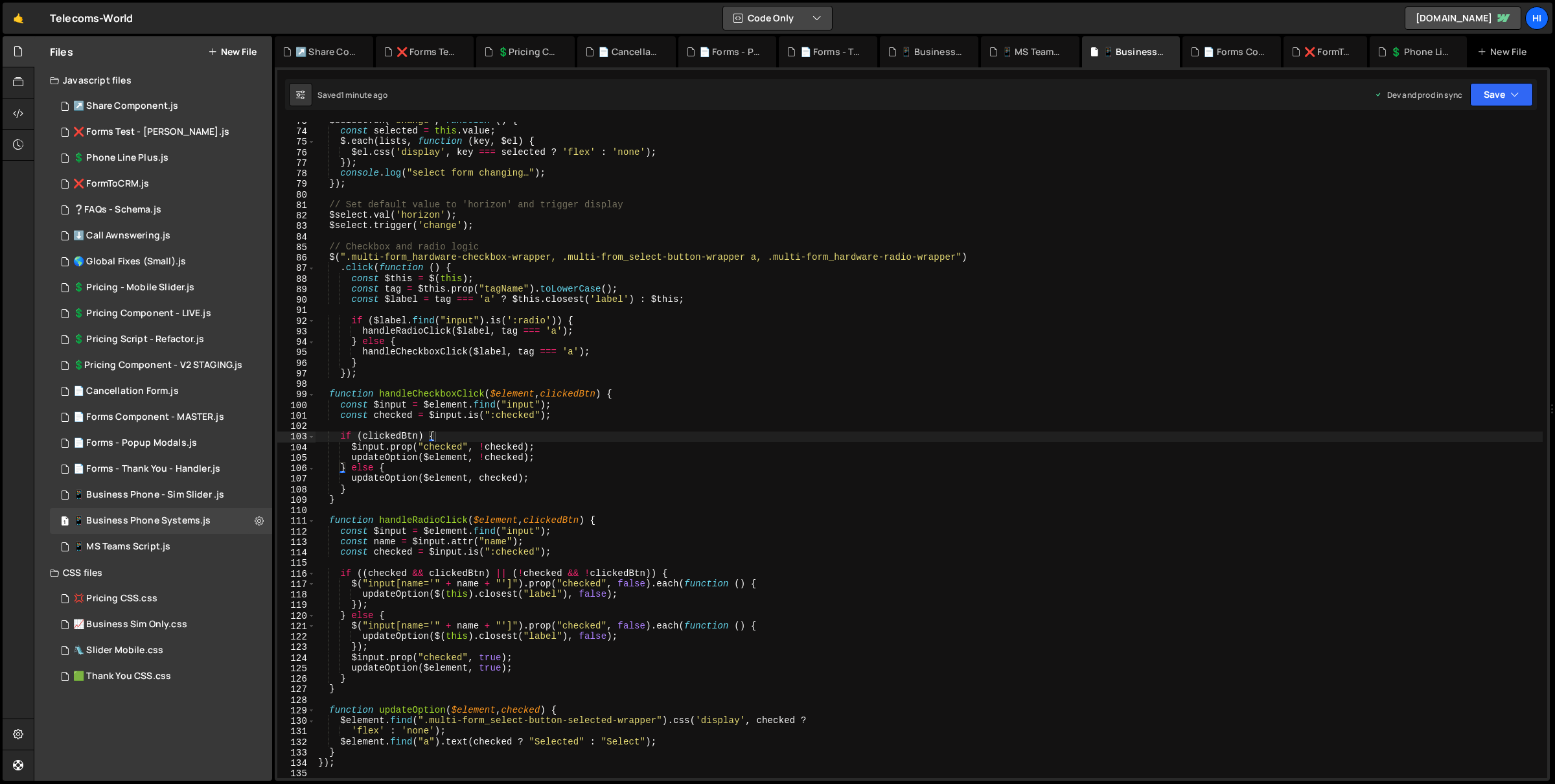
click at [769, 10] on button "Code Only" at bounding box center [777, 17] width 109 height 23
click at [801, 61] on button "Code + Tools" at bounding box center [777, 70] width 109 height 23
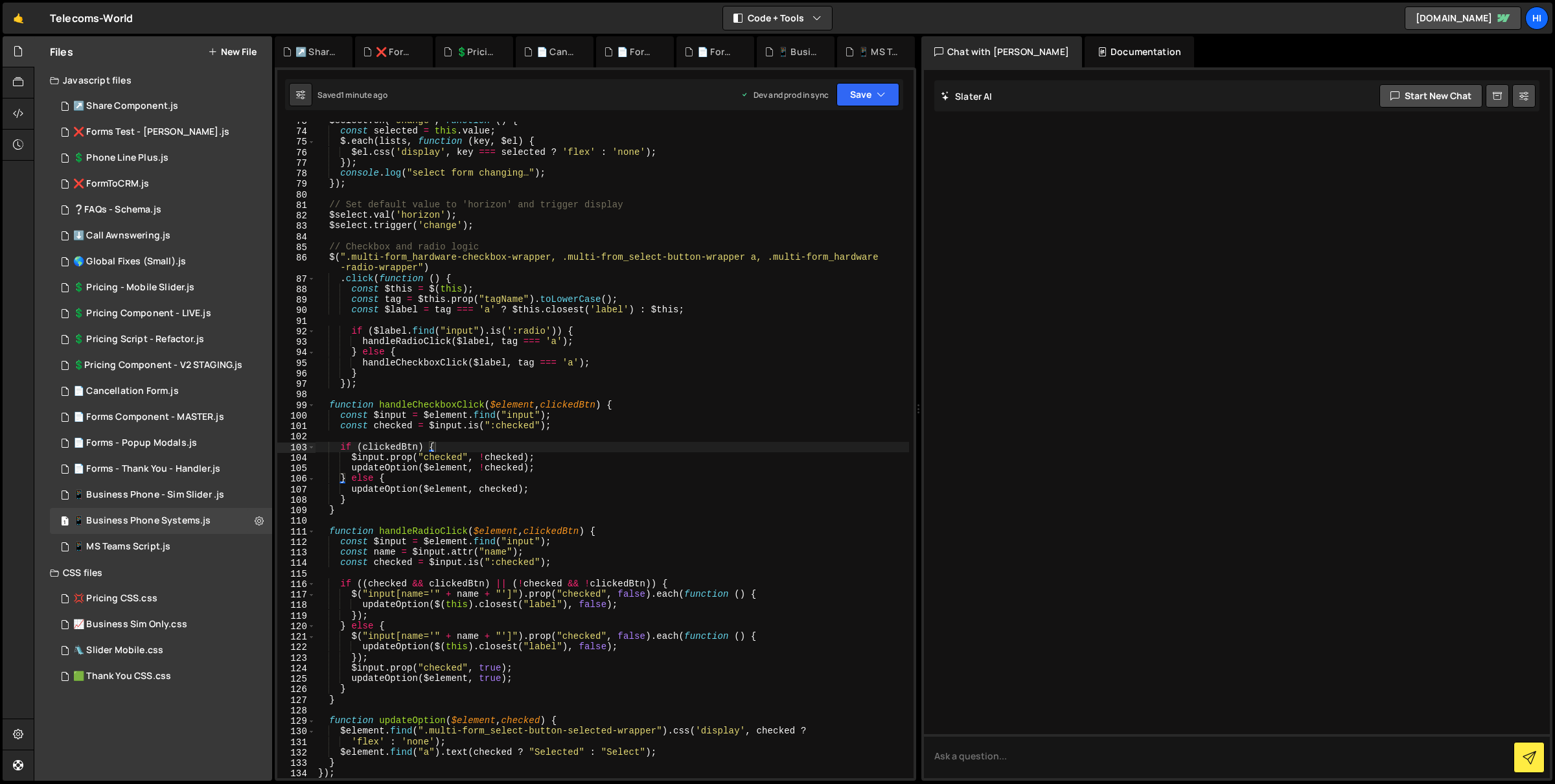
scroll to position [922, 0]
click at [1039, 758] on textarea at bounding box center [1237, 755] width 626 height 44
paste textarea "<div class="w-form"><form id="wf-form-Phone-System-Compare-Table" name="wf-form…"
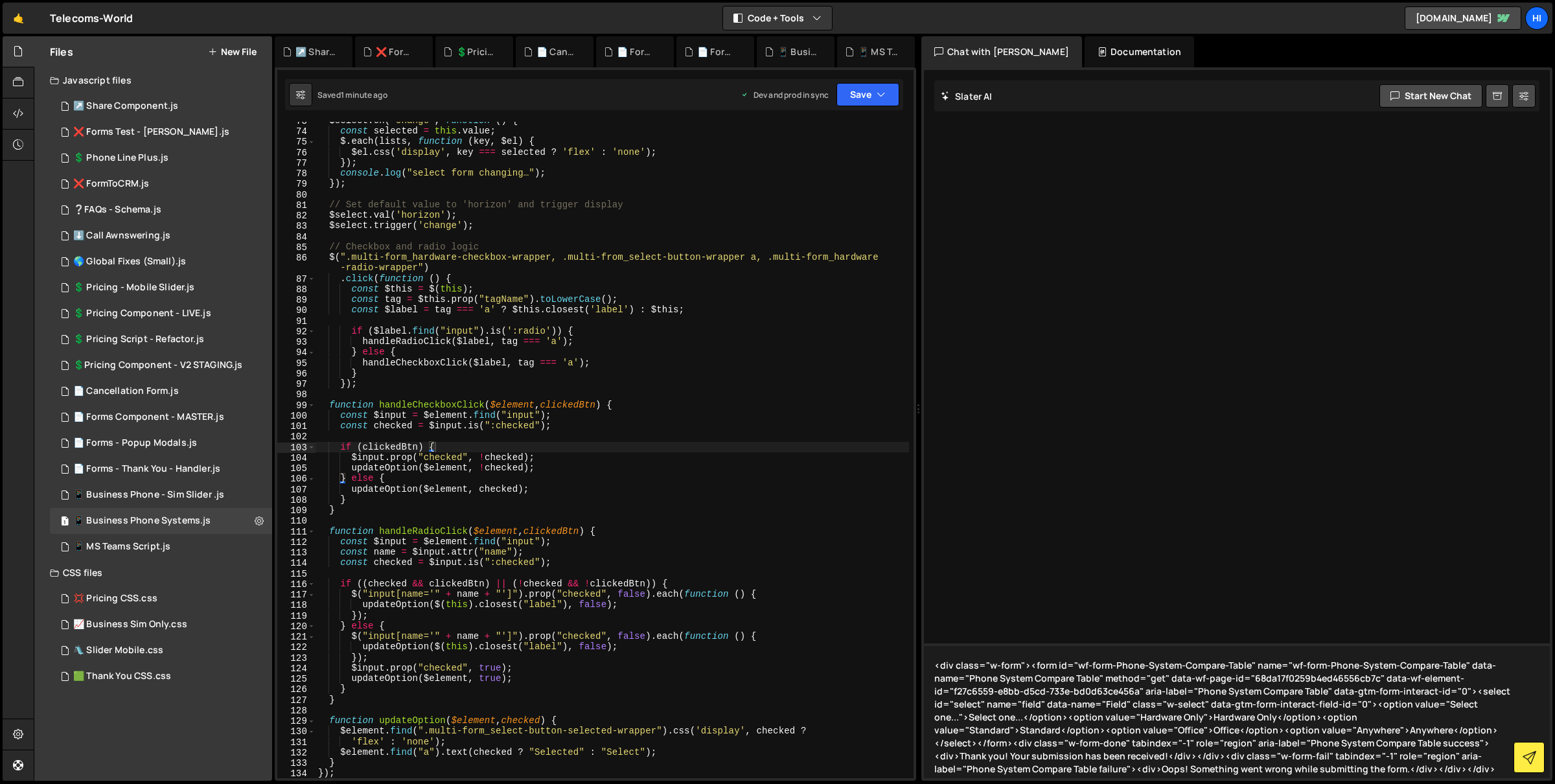
type textarea "<div class="w-form"><form id="wf-form-Phone-System-Compare-Table" name="wf-form…"
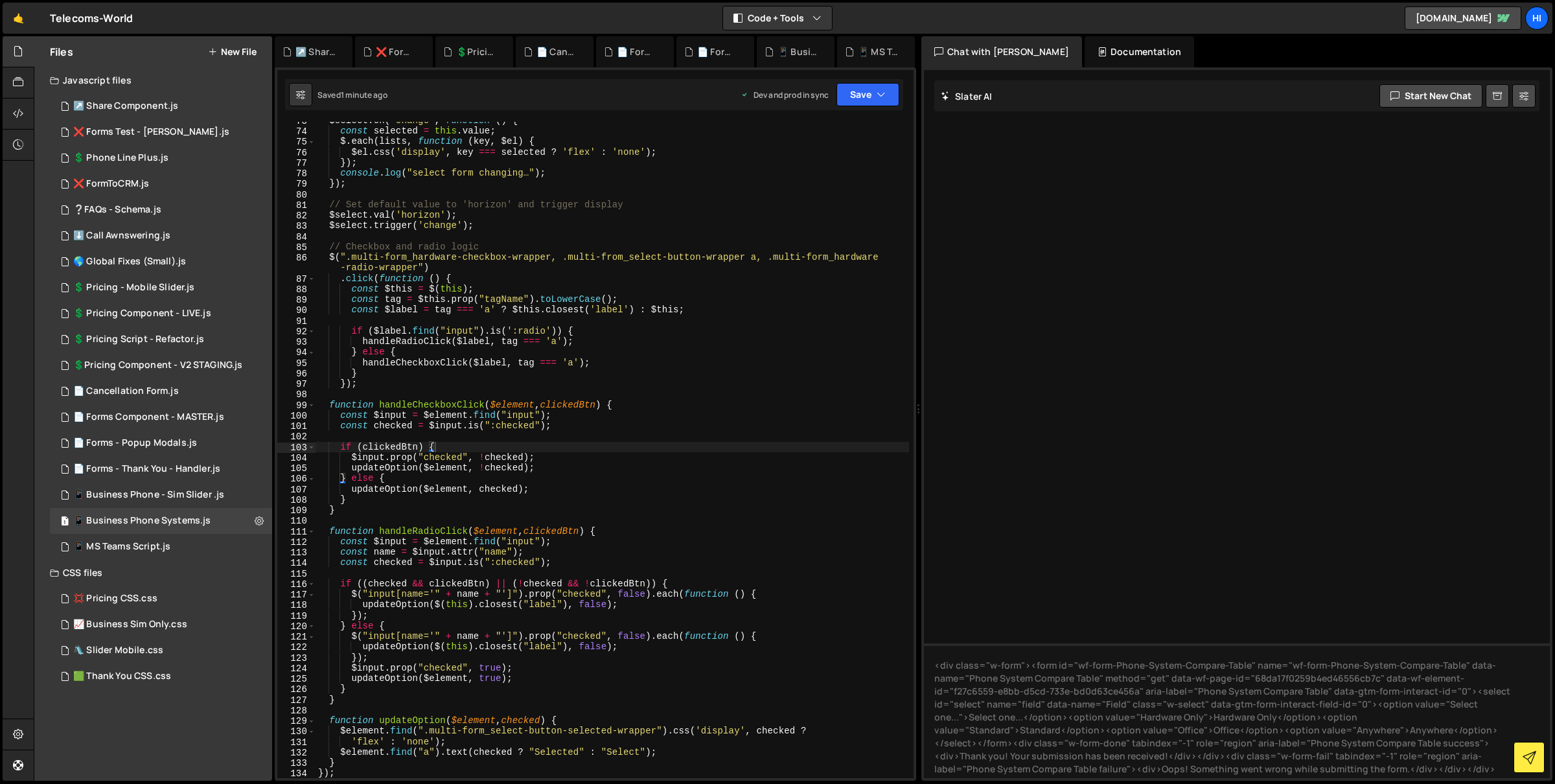
click at [718, 429] on div "$select . on ( 'change' , function ( ) { const selected = this . value ; $ . ea…" at bounding box center [613, 454] width 594 height 678
type textarea "});"
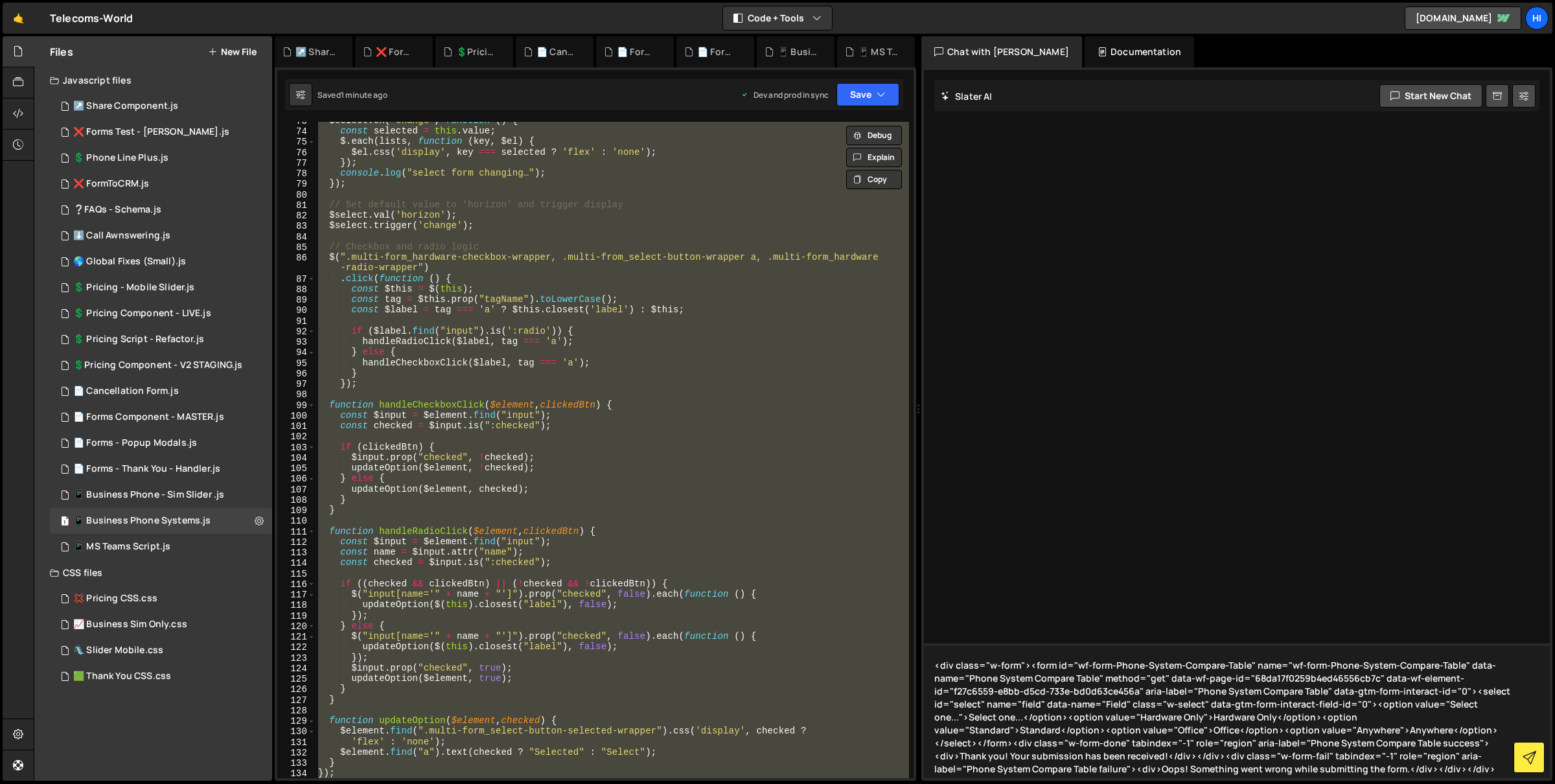
click at [1293, 740] on textarea "<div class="w-form"><form id="wf-form-Phone-System-Compare-Table" name="wf-form…" at bounding box center [1237, 710] width 626 height 134
click at [935, 668] on textarea "<div class="w-form"><form id="wf-form-Phone-System-Compare-Table" name="wf-form…" at bounding box center [1237, 710] width 626 height 134
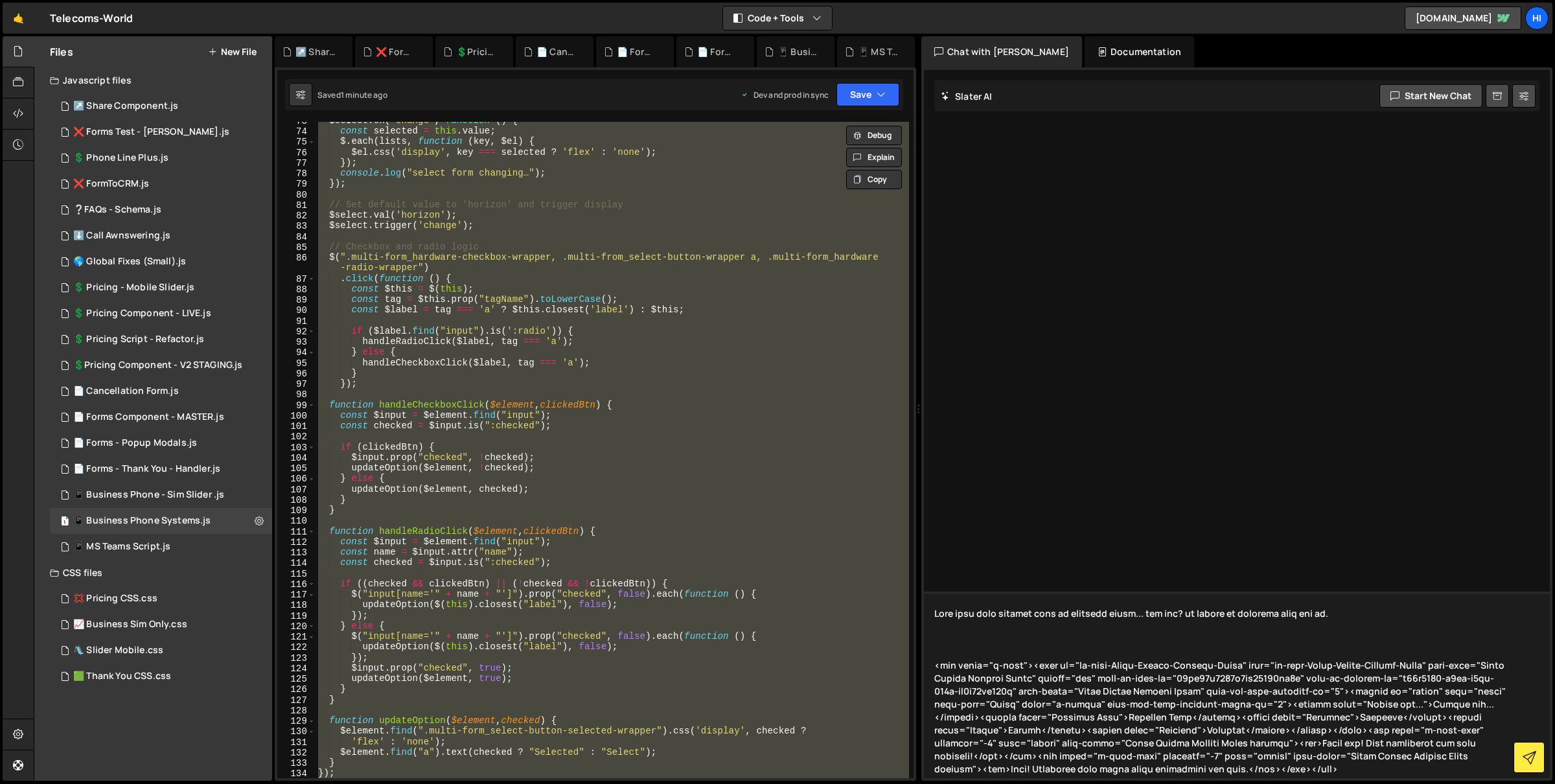
paste textarea "// Get the dropdown and button elements const dropdown = document.getElementByI…"
type textarea "This code isnt working with my dropdown below... why not? it should in addition…"
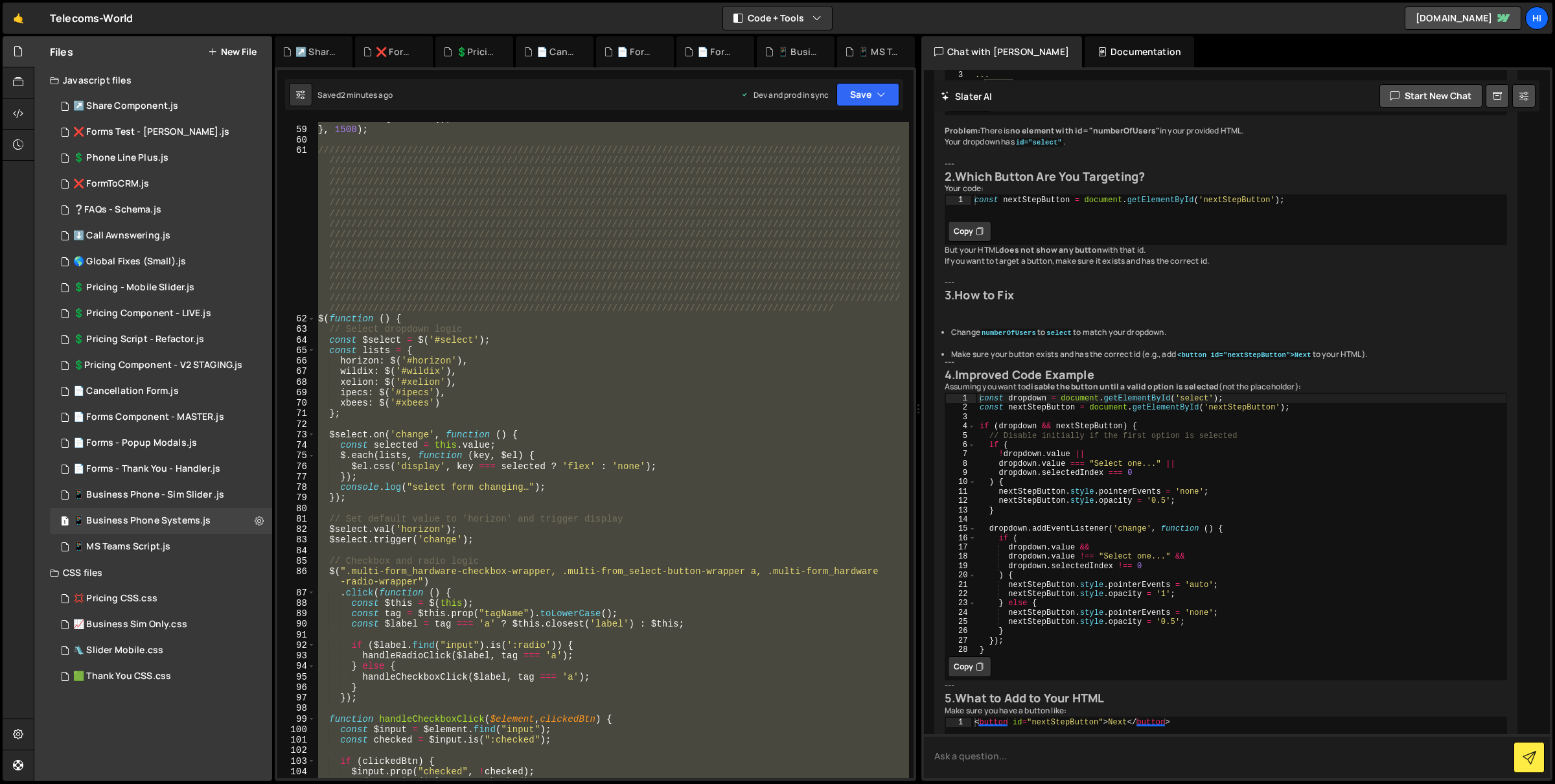
scroll to position [608, 0]
click at [1154, 764] on textarea at bounding box center [1237, 755] width 626 height 44
type textarea "The dropdown should be working... by default on page load it should select one,…"
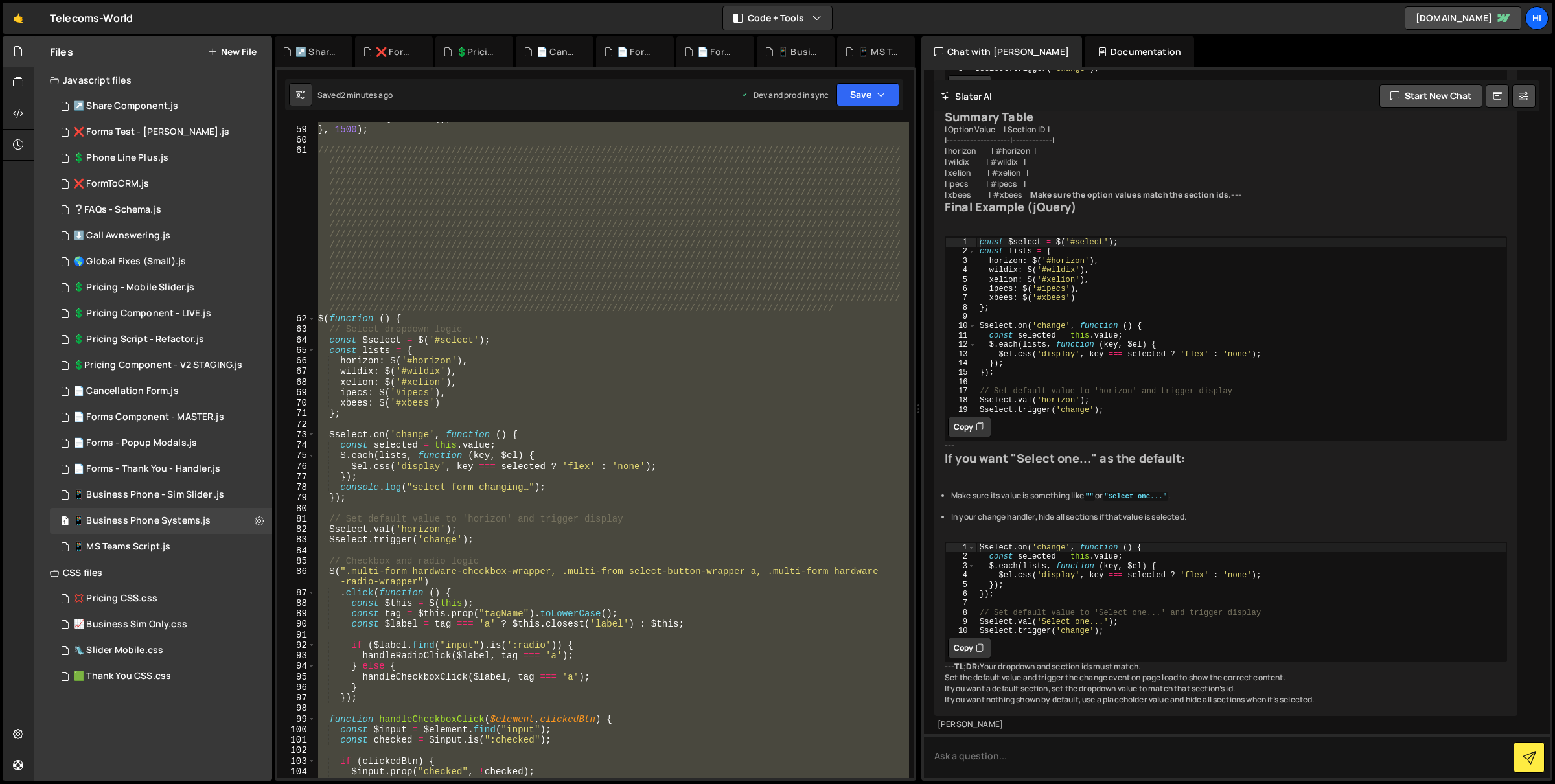
scroll to position [3960, 0]
type textarea "Send me my full code back working..."
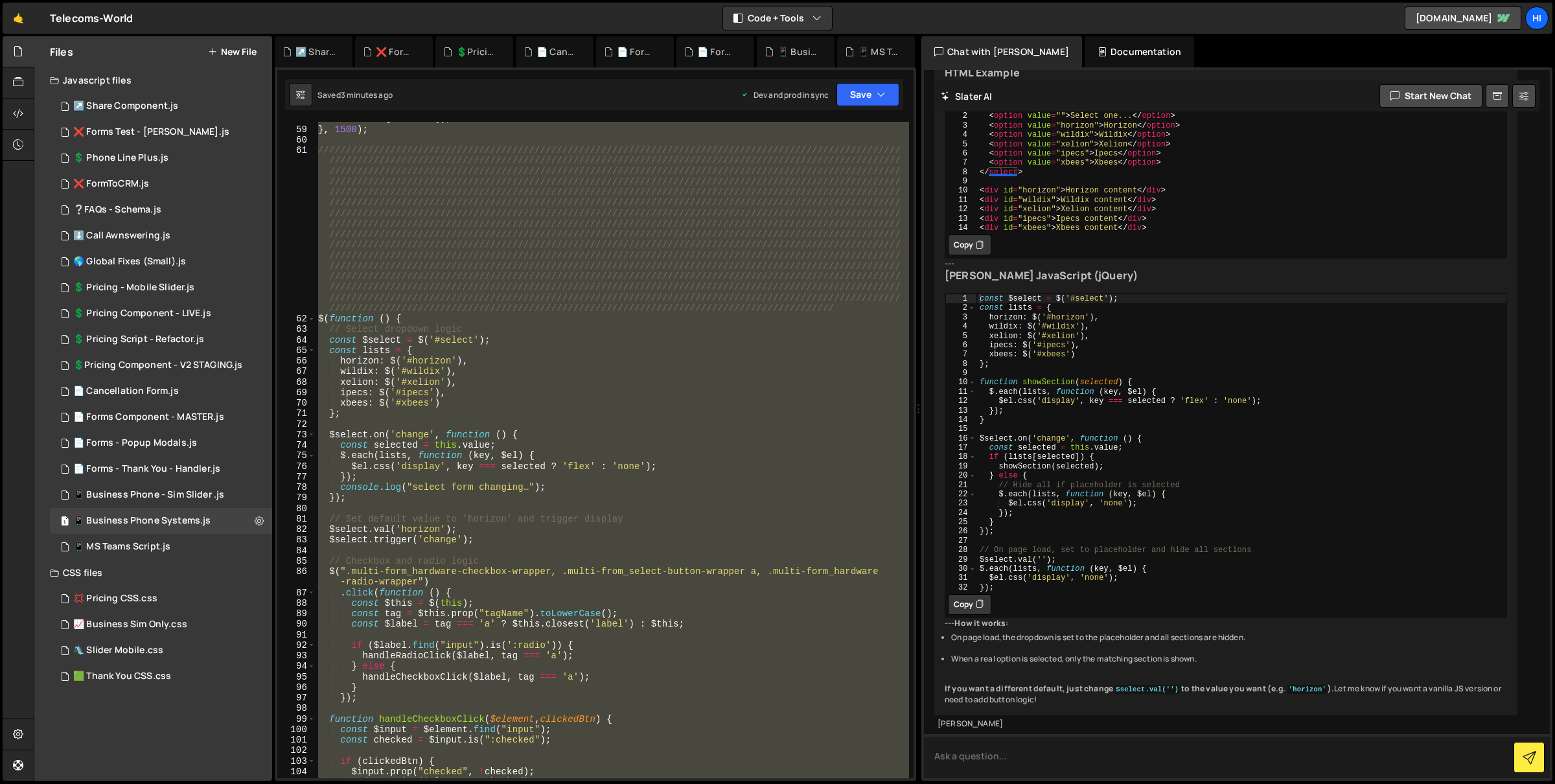
scroll to position [4896, 0]
paste textarea "<div class="section_centered-layout is-bg-gray"><div class="padding-global"><di…"
type textarea "Is that going work wotk for this: <div class="section_centered-layout is-bg-gra…"
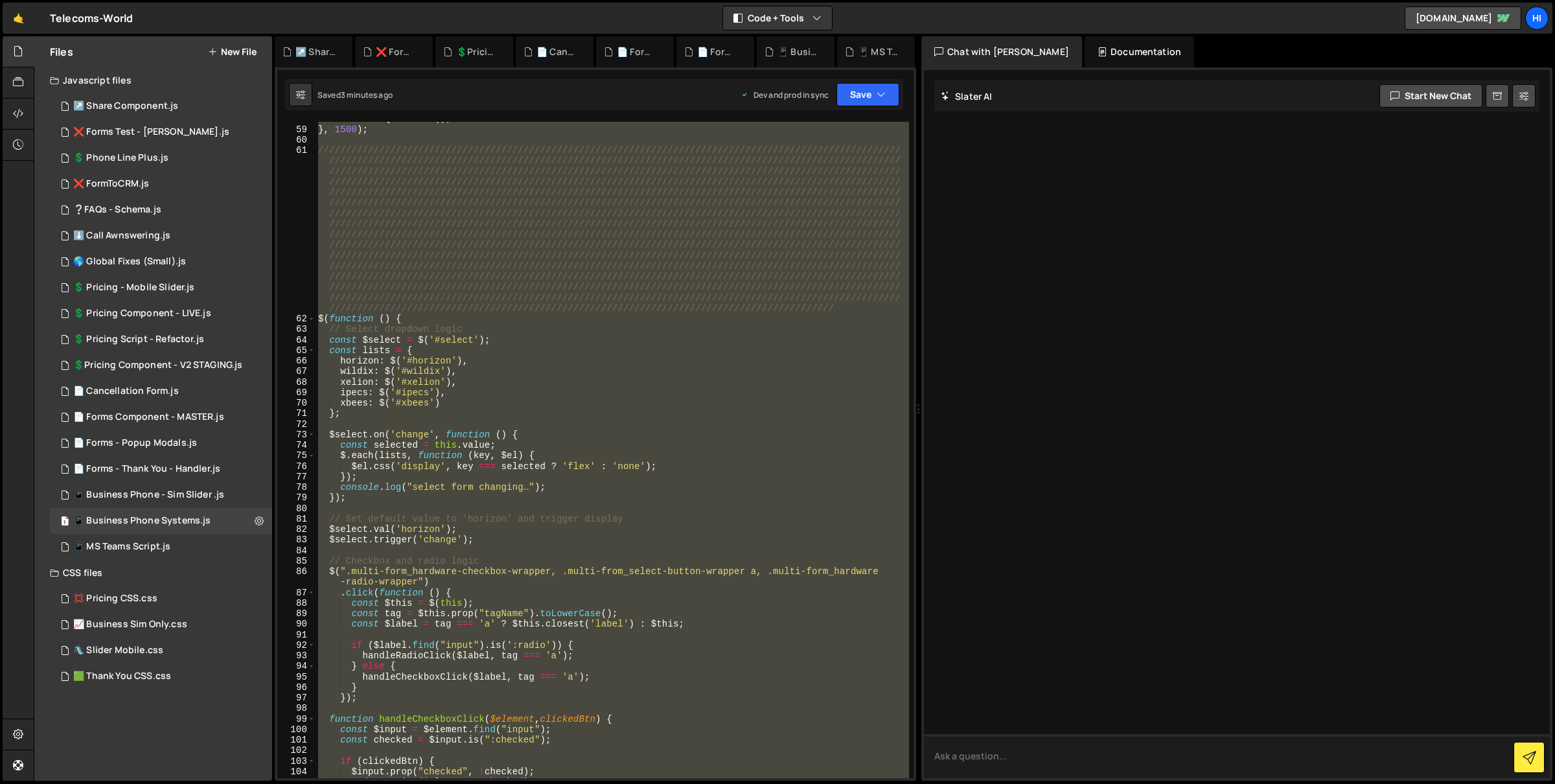
scroll to position [12948, 0]
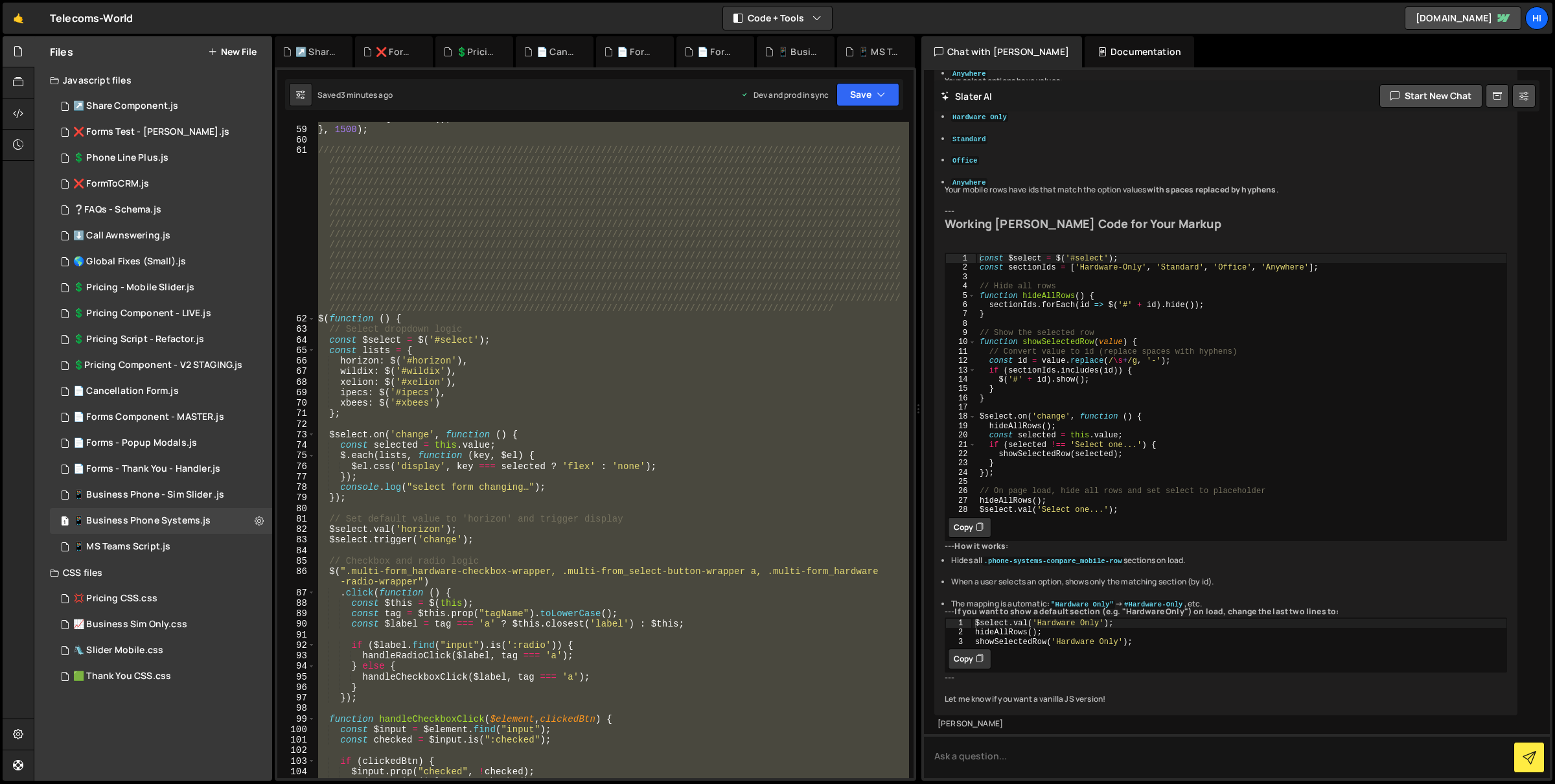
click at [986, 538] on button "Copy" at bounding box center [970, 528] width 43 height 21
click at [212, 540] on div "1 📱 MS Teams Script.js 0" at bounding box center [161, 546] width 222 height 26
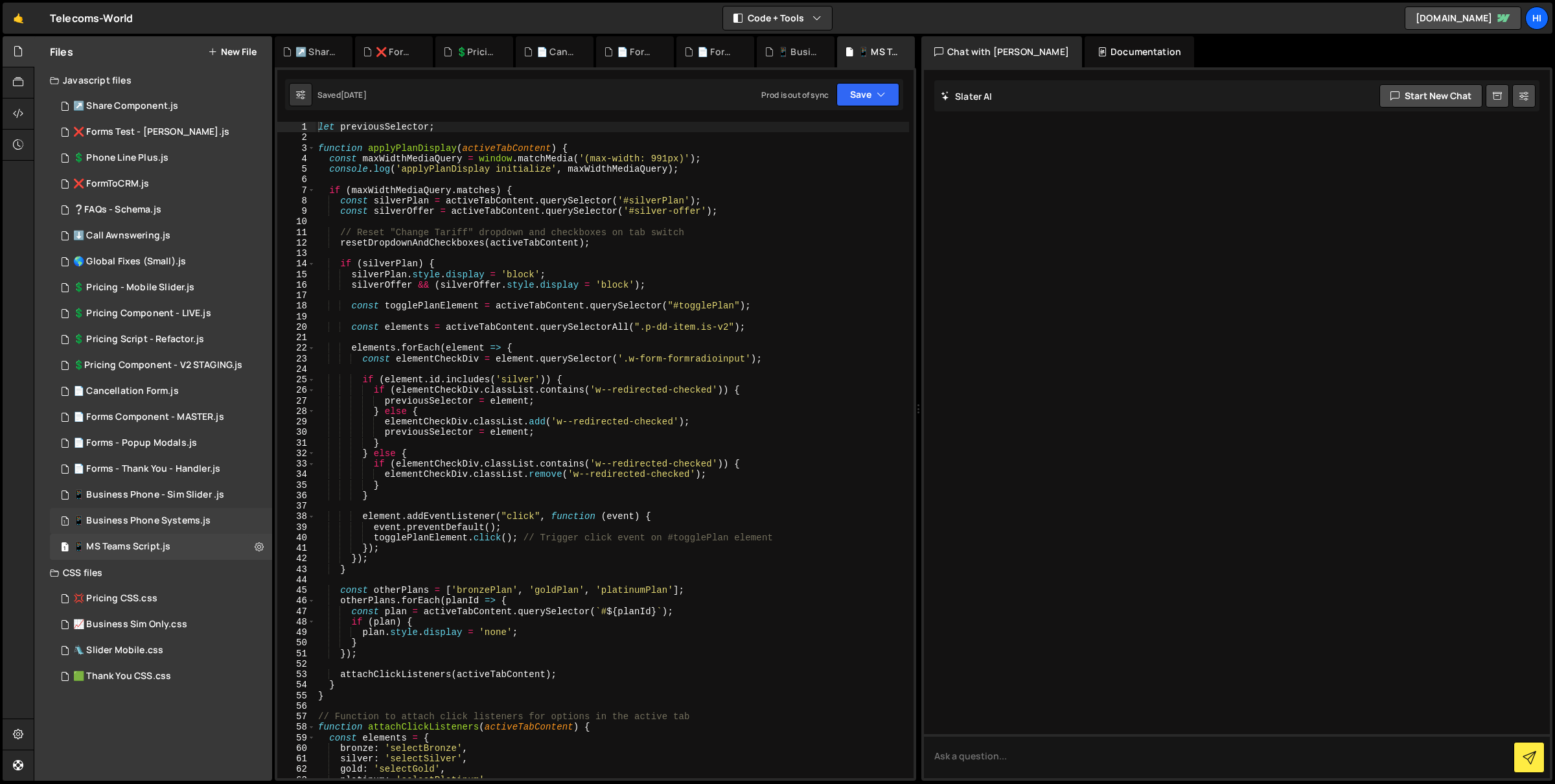
click at [215, 527] on div "1 📱 Business Phone Systems.js 0" at bounding box center [161, 521] width 222 height 26
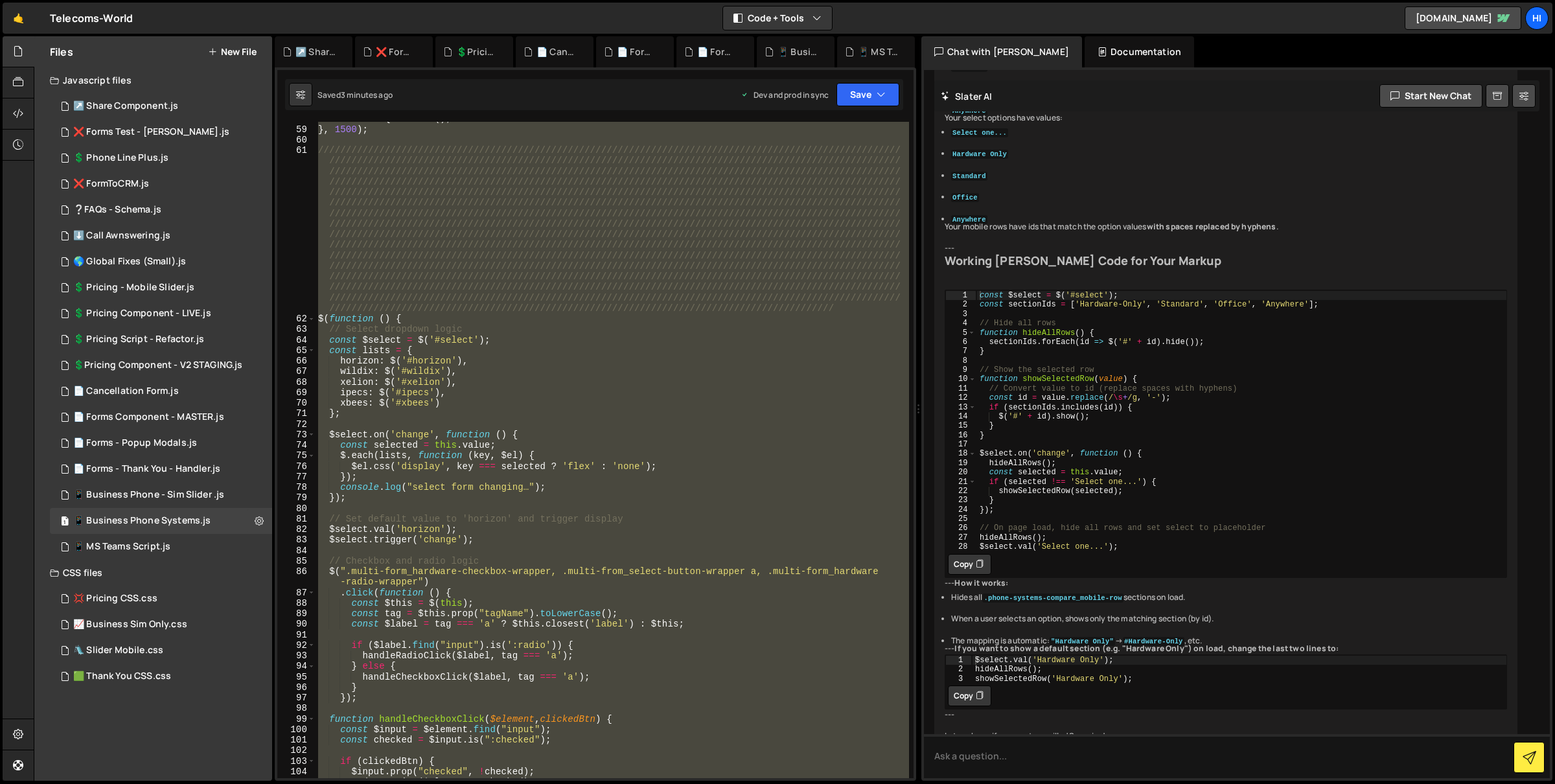
scroll to position [12701, 0]
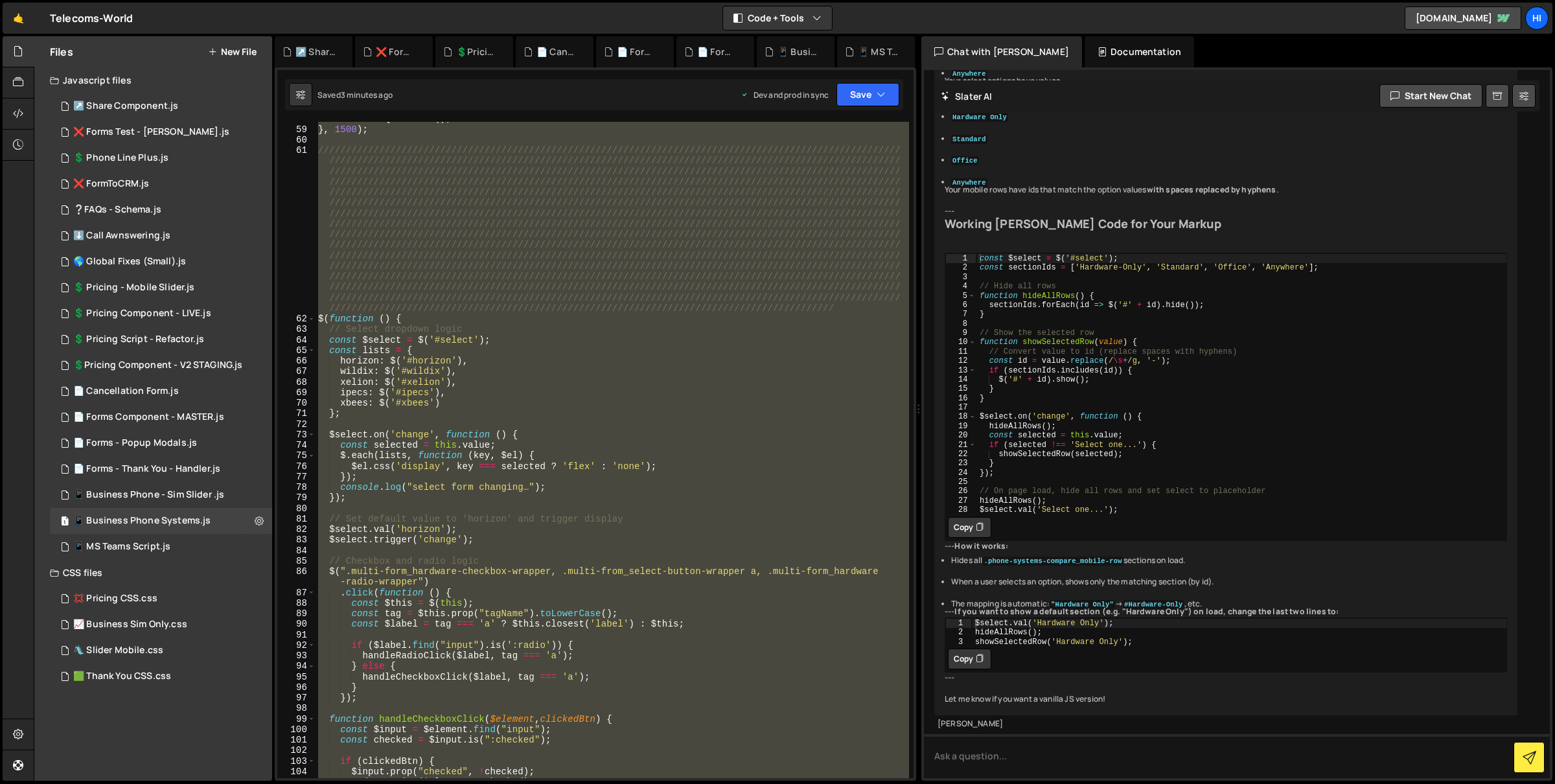
click at [231, 47] on button "New File" at bounding box center [232, 52] width 49 height 10
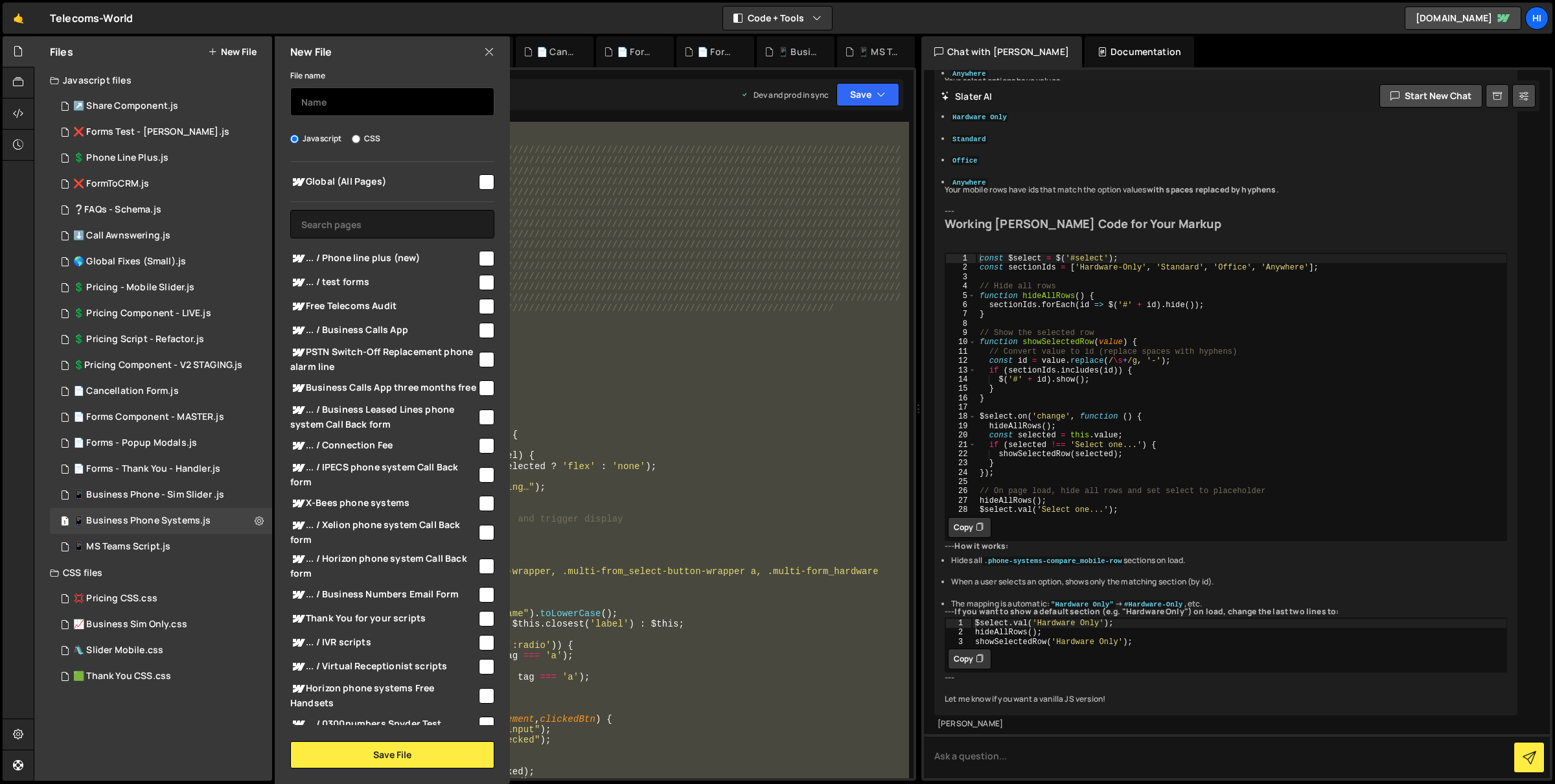
click at [342, 100] on input "text" at bounding box center [392, 101] width 204 height 29
type input "Phone Line Plus"
click at [466, 224] on input "text" at bounding box center [392, 224] width 204 height 29
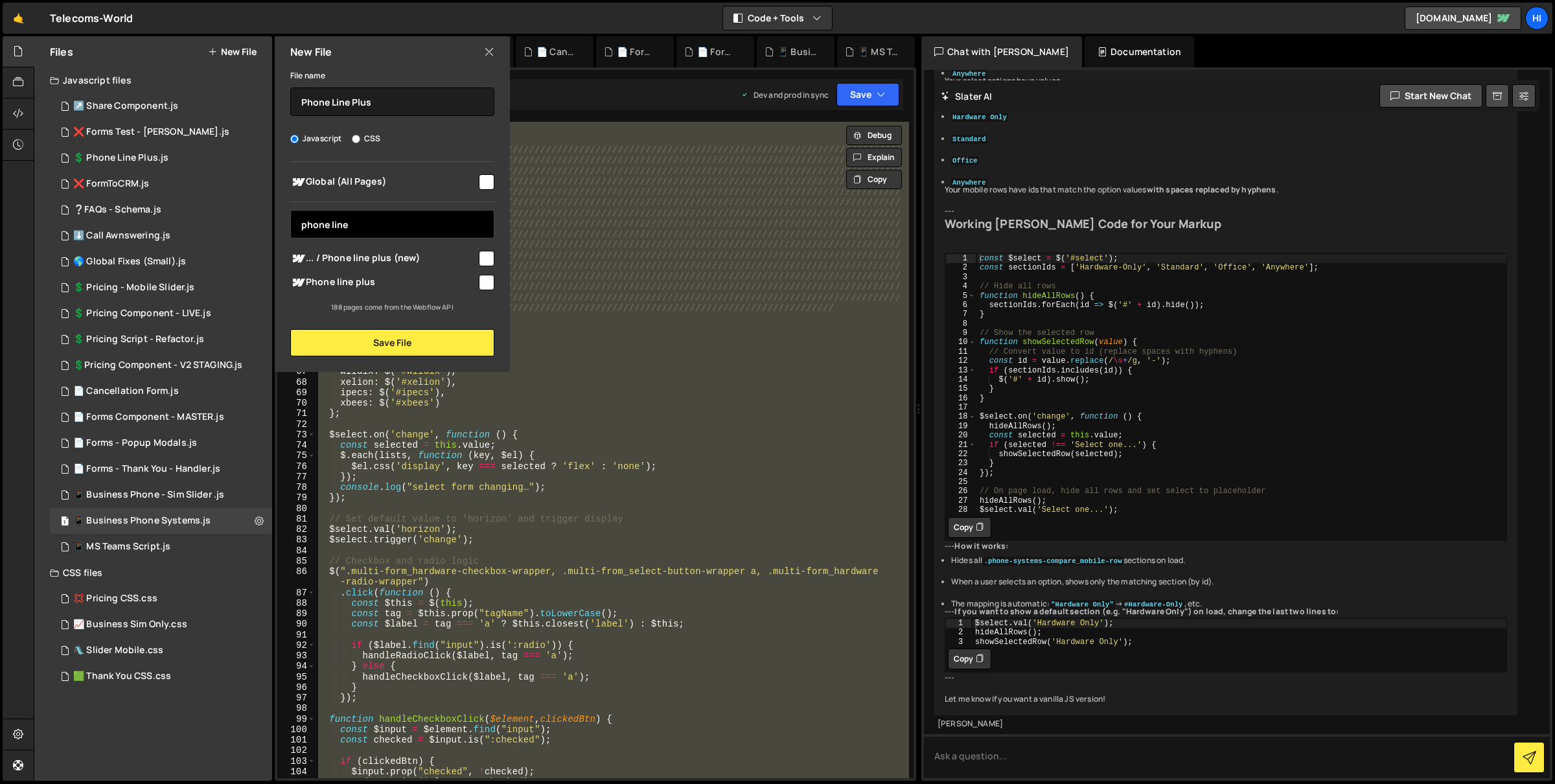
type input "phone line"
click at [483, 256] on input "checkbox" at bounding box center [487, 259] width 15 height 15
checkbox input "true"
click at [486, 282] on input "checkbox" at bounding box center [487, 282] width 15 height 15
checkbox input "true"
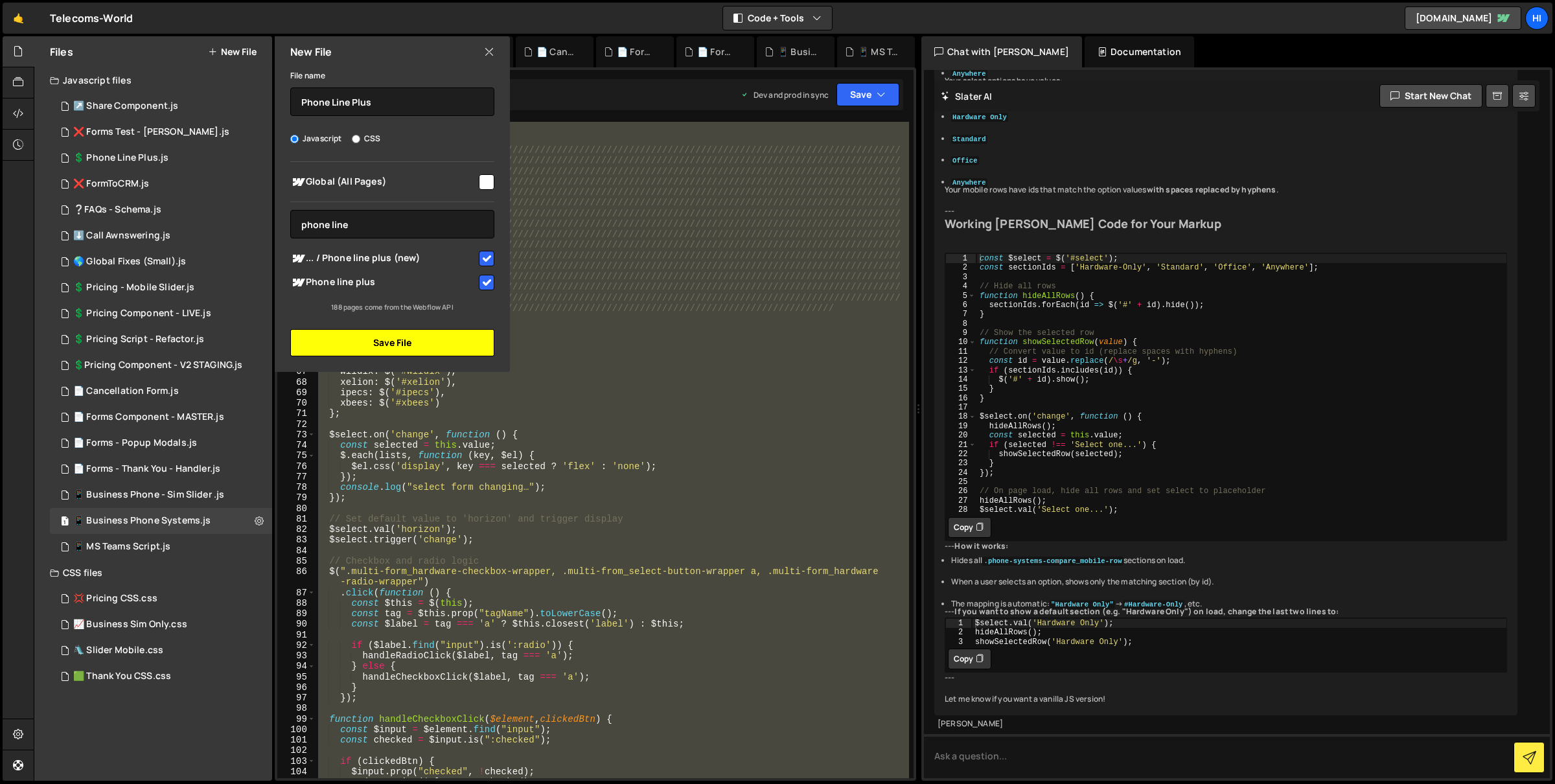
click at [470, 344] on button "Save File" at bounding box center [392, 342] width 204 height 27
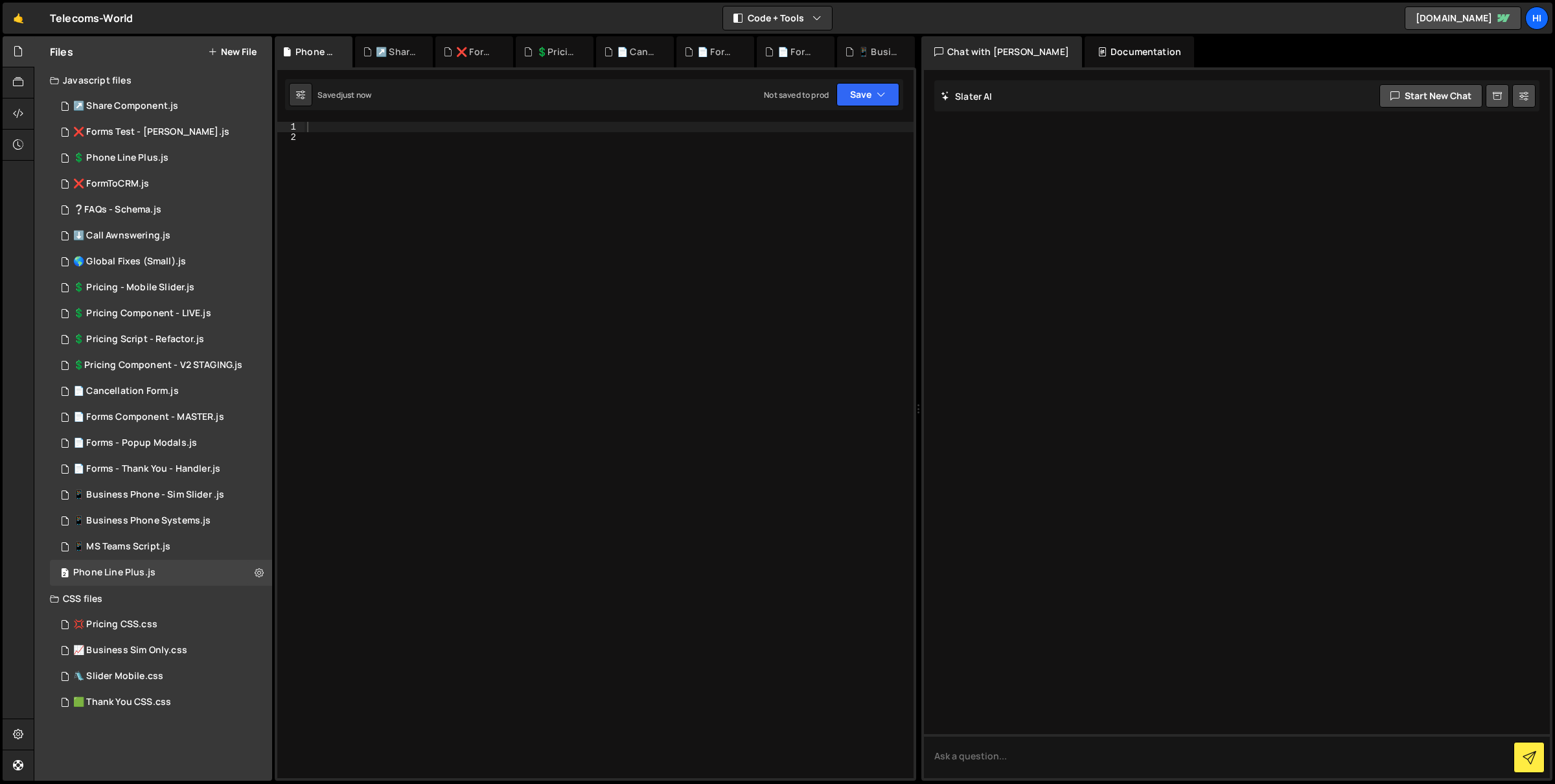
scroll to position [0, 0]
click at [481, 130] on div at bounding box center [609, 461] width 610 height 678
paste textarea "$select.val('Select one...');"
type textarea "$select.val('Select one...');"
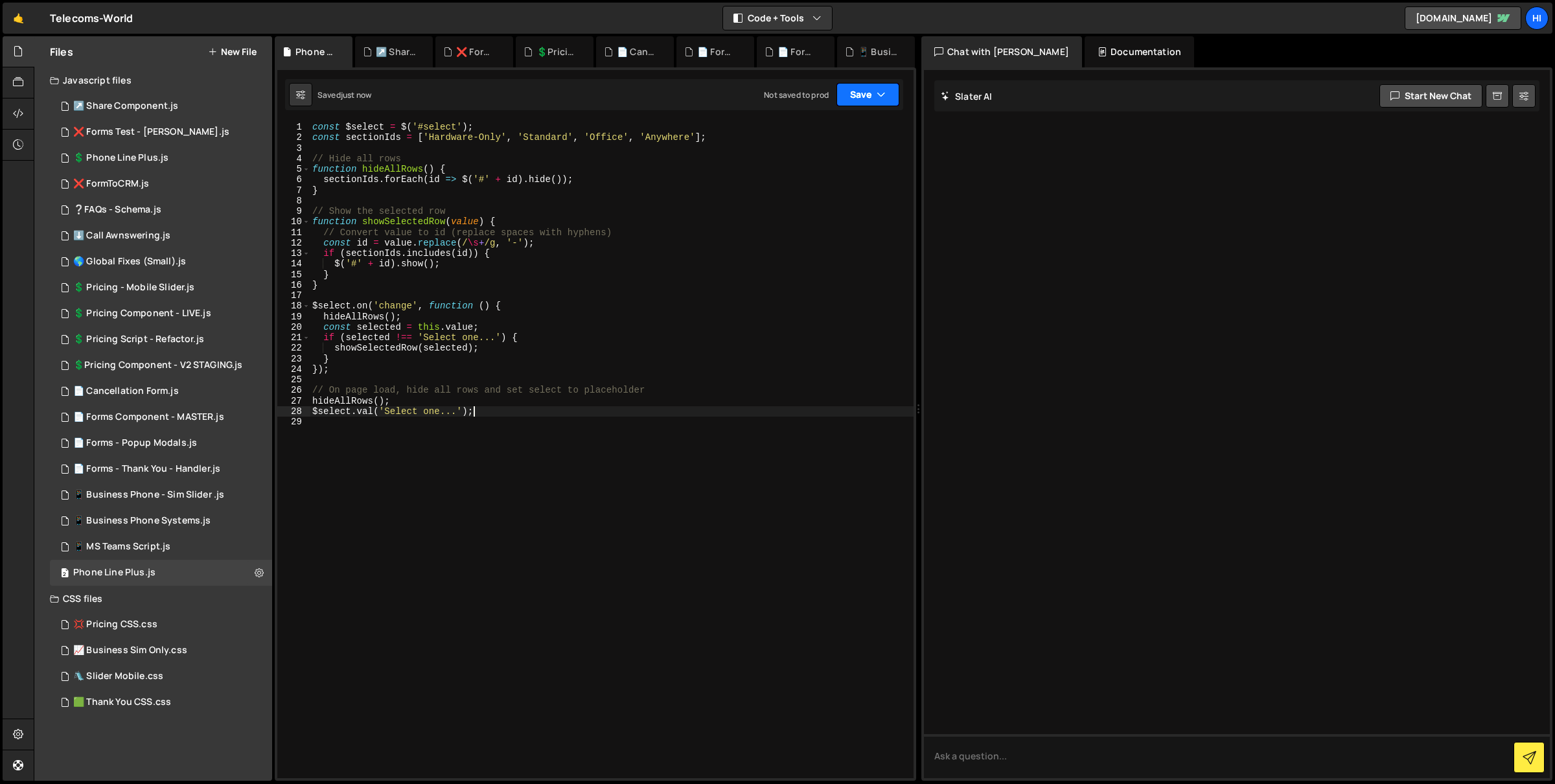
click at [878, 102] on button "Save" at bounding box center [868, 94] width 63 height 23
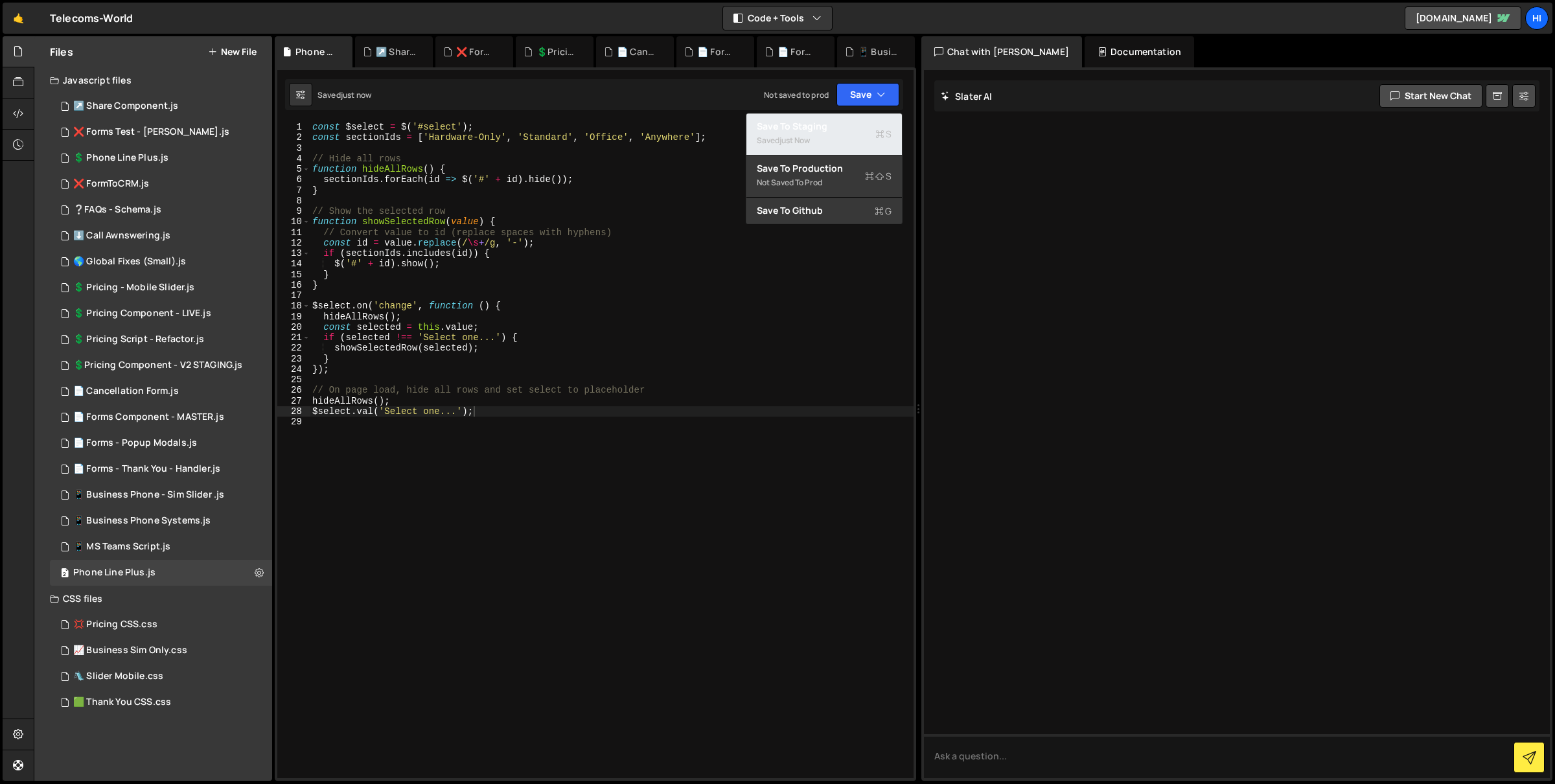
click at [877, 115] on button "Save to Staging S Saved just now" at bounding box center [824, 134] width 155 height 42
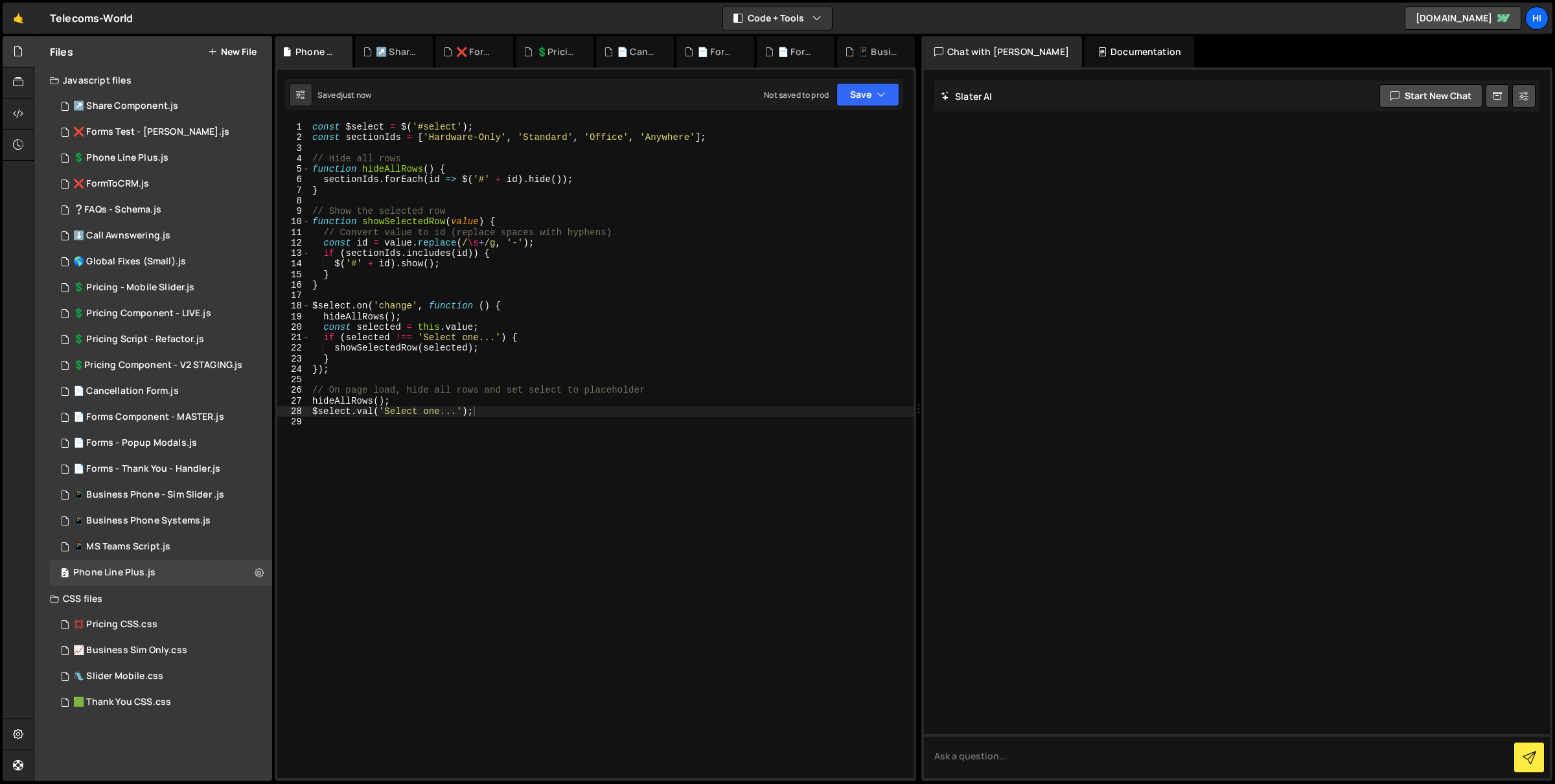
click at [886, 81] on div "Saved just now Not saved to prod Upgrade to Edit Save Save to Staging S Saved j…" at bounding box center [594, 94] width 618 height 31
click at [883, 88] on icon "button" at bounding box center [881, 94] width 9 height 13
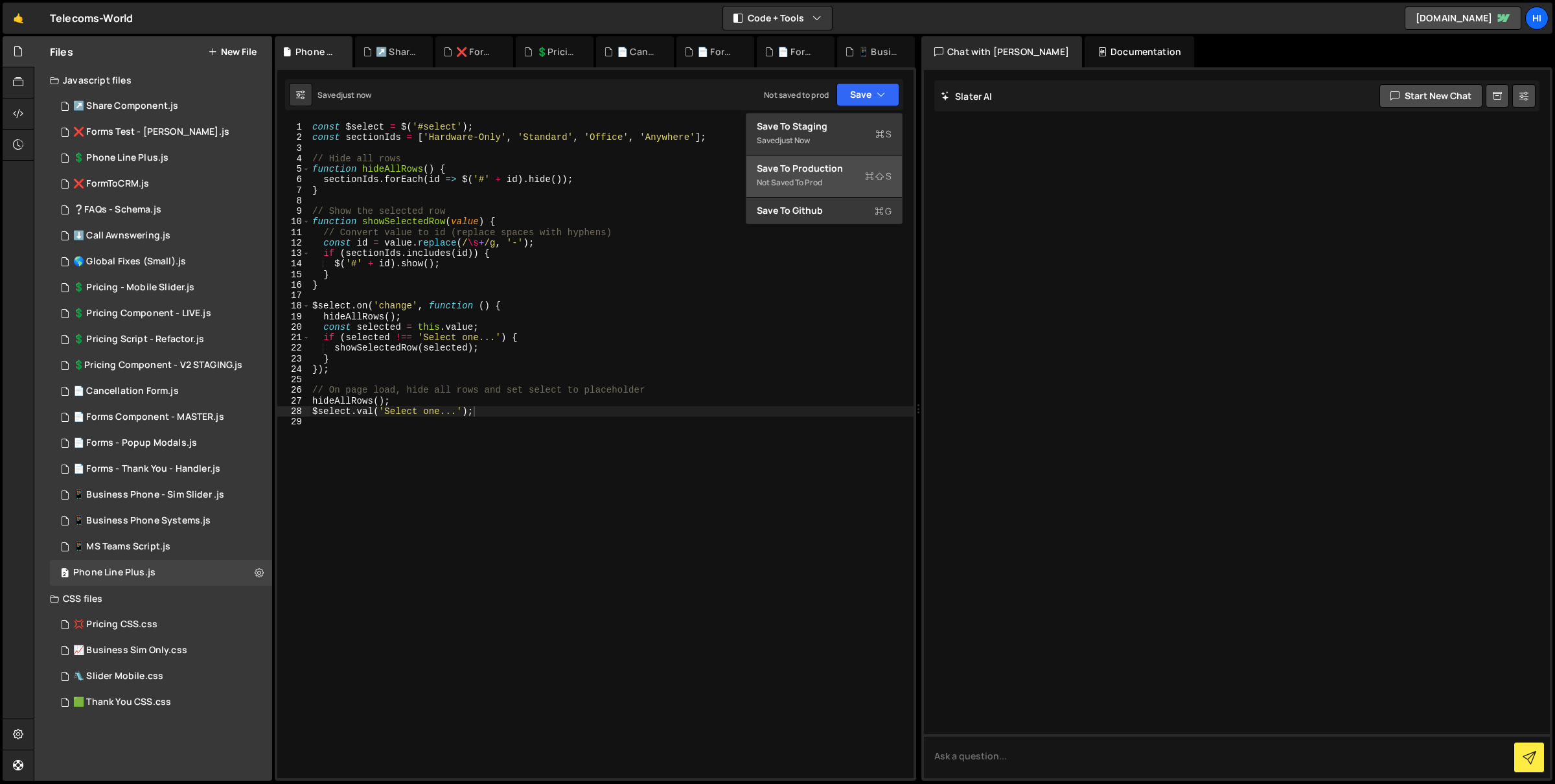
click at [866, 159] on button "Save to Production S Not saved to prod" at bounding box center [824, 176] width 155 height 42
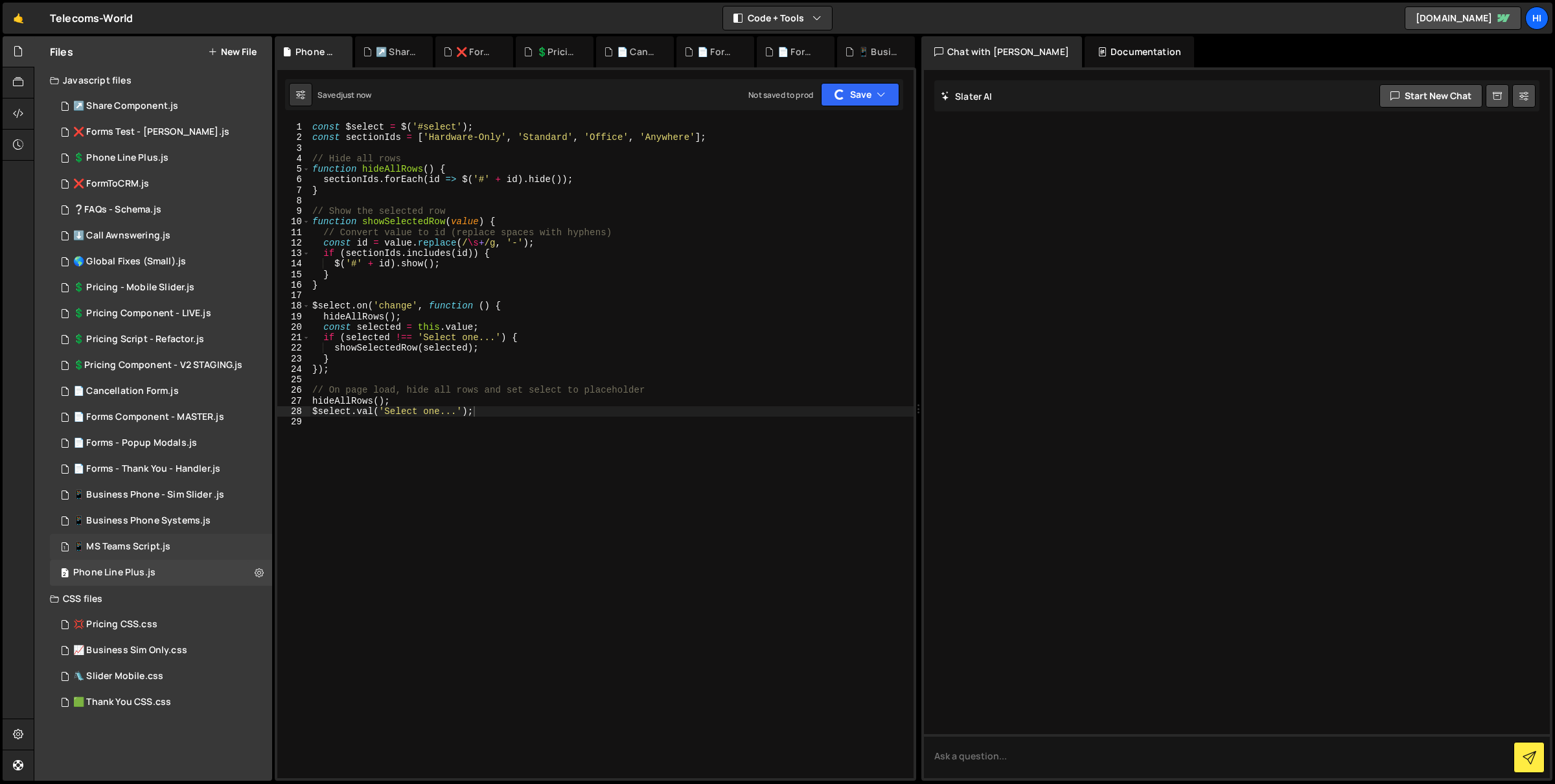
click at [257, 546] on div "1 📱 MS Teams Script.js 0" at bounding box center [161, 546] width 222 height 26
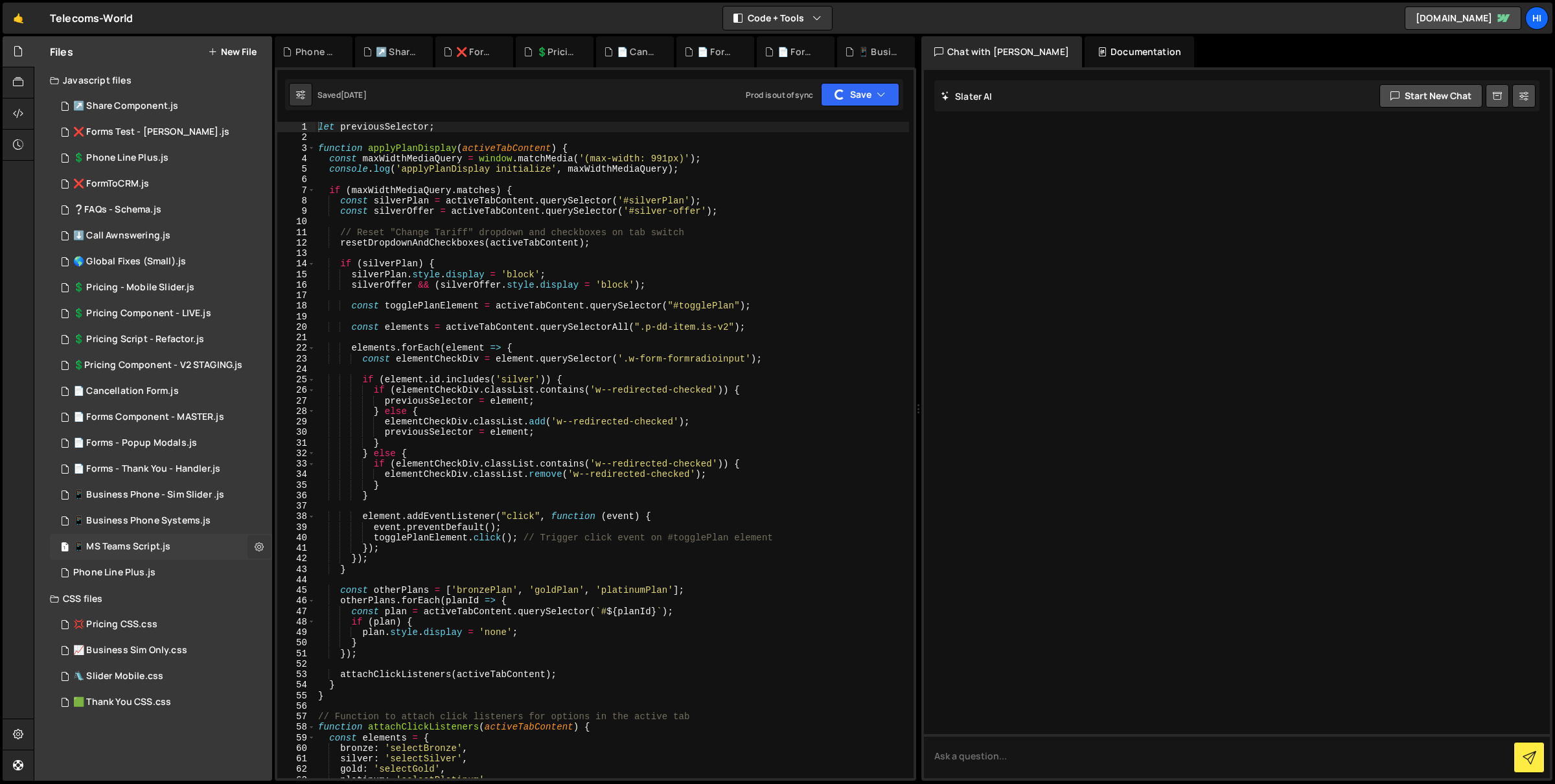
click at [257, 548] on icon at bounding box center [259, 546] width 9 height 13
type input "📱 MS Teams Script"
radio input "true"
checkbox input "true"
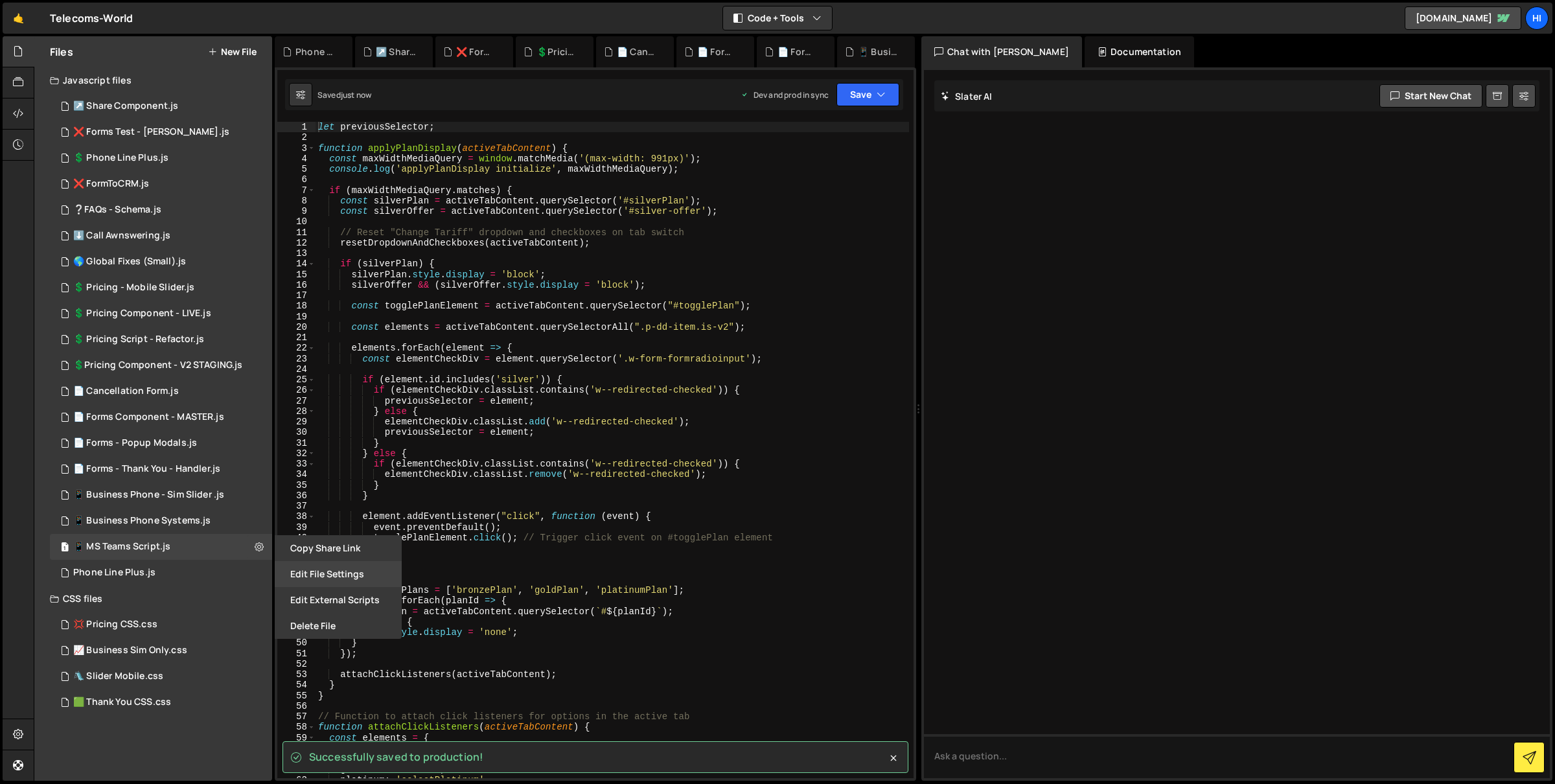
click at [322, 570] on button "Edit File Settings" at bounding box center [338, 574] width 127 height 26
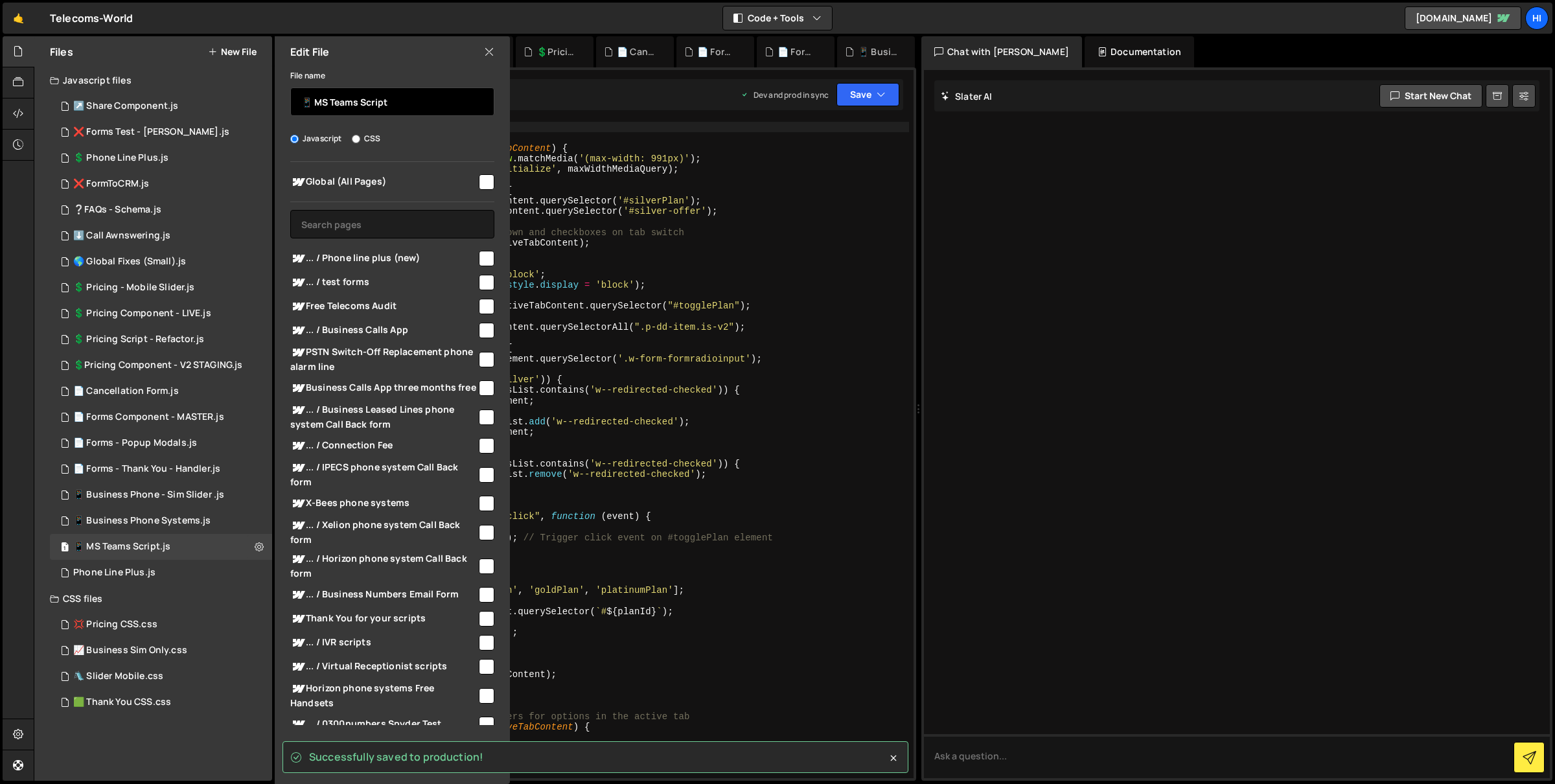
drag, startPoint x: 309, startPoint y: 103, endPoint x: 302, endPoint y: 102, distance: 7.1
click at [302, 102] on input "📱 MS Teams Script" at bounding box center [392, 101] width 204 height 29
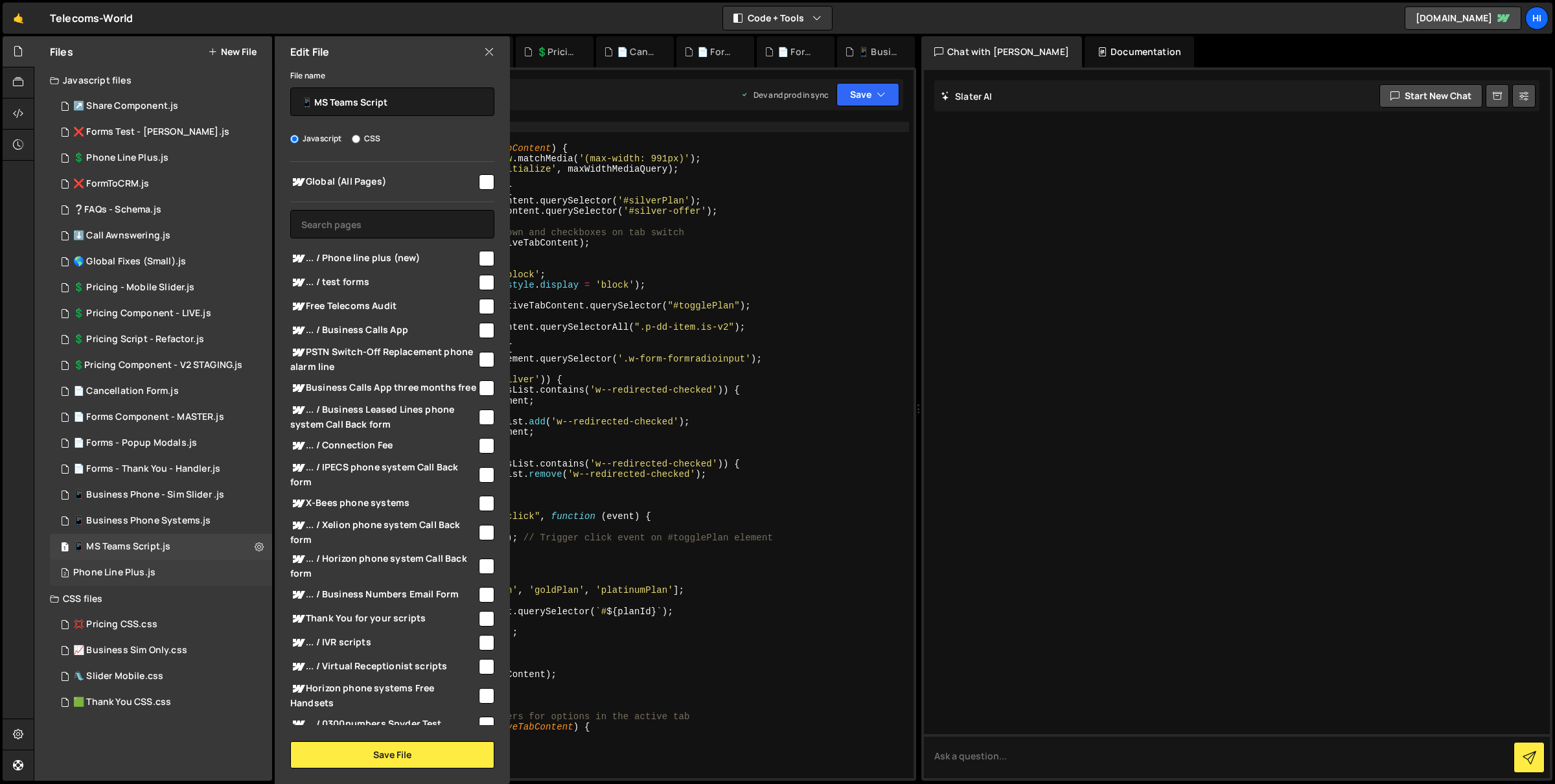
drag, startPoint x: 187, startPoint y: 566, endPoint x: 204, endPoint y: 571, distance: 17.7
click at [187, 566] on div "2 Phone Line Plus.js 0" at bounding box center [161, 572] width 222 height 26
checkbox input "false"
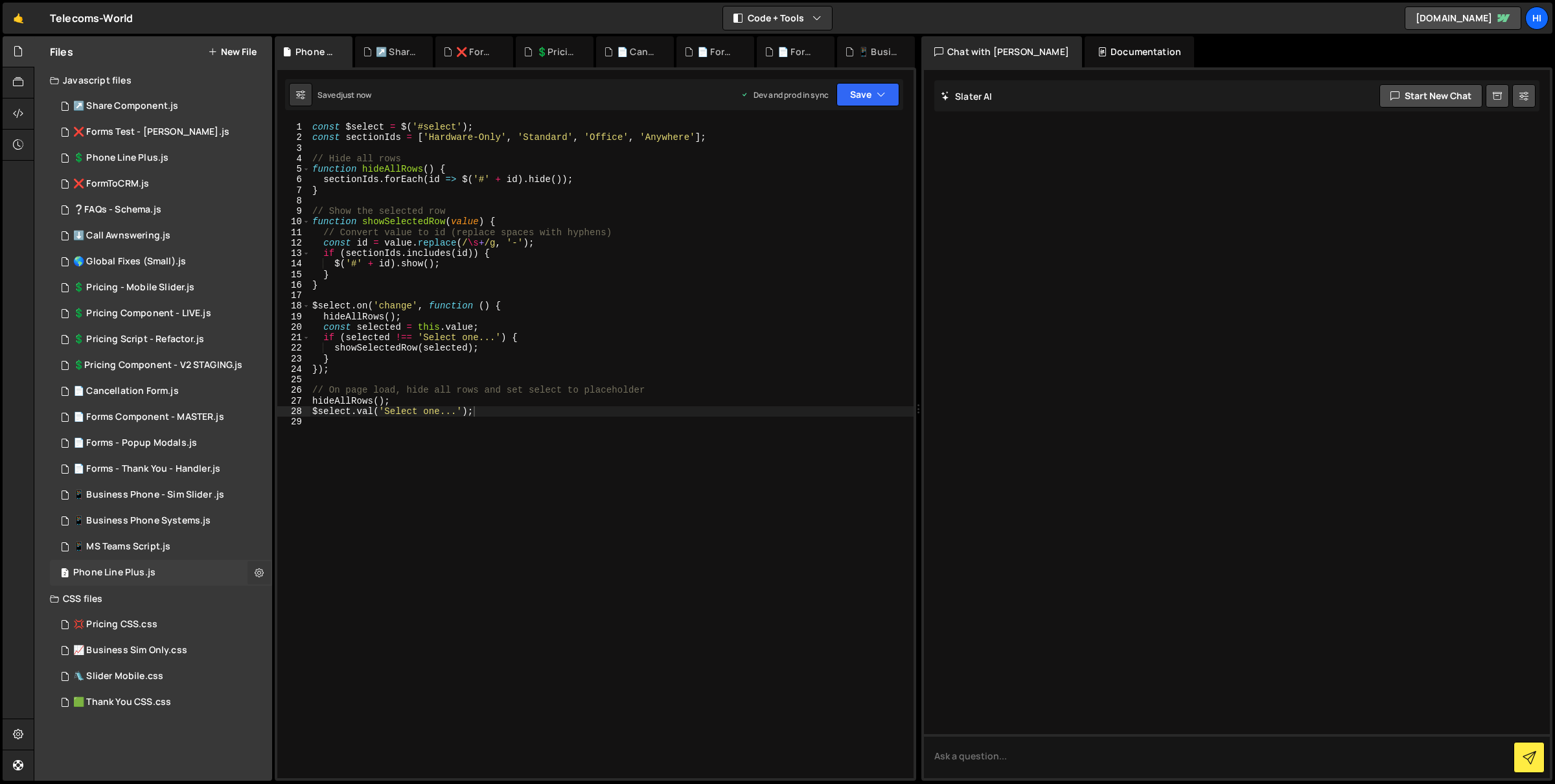
click at [256, 575] on icon at bounding box center [259, 572] width 9 height 13
type input "Phone Line Plus"
radio input "true"
checkbox input "true"
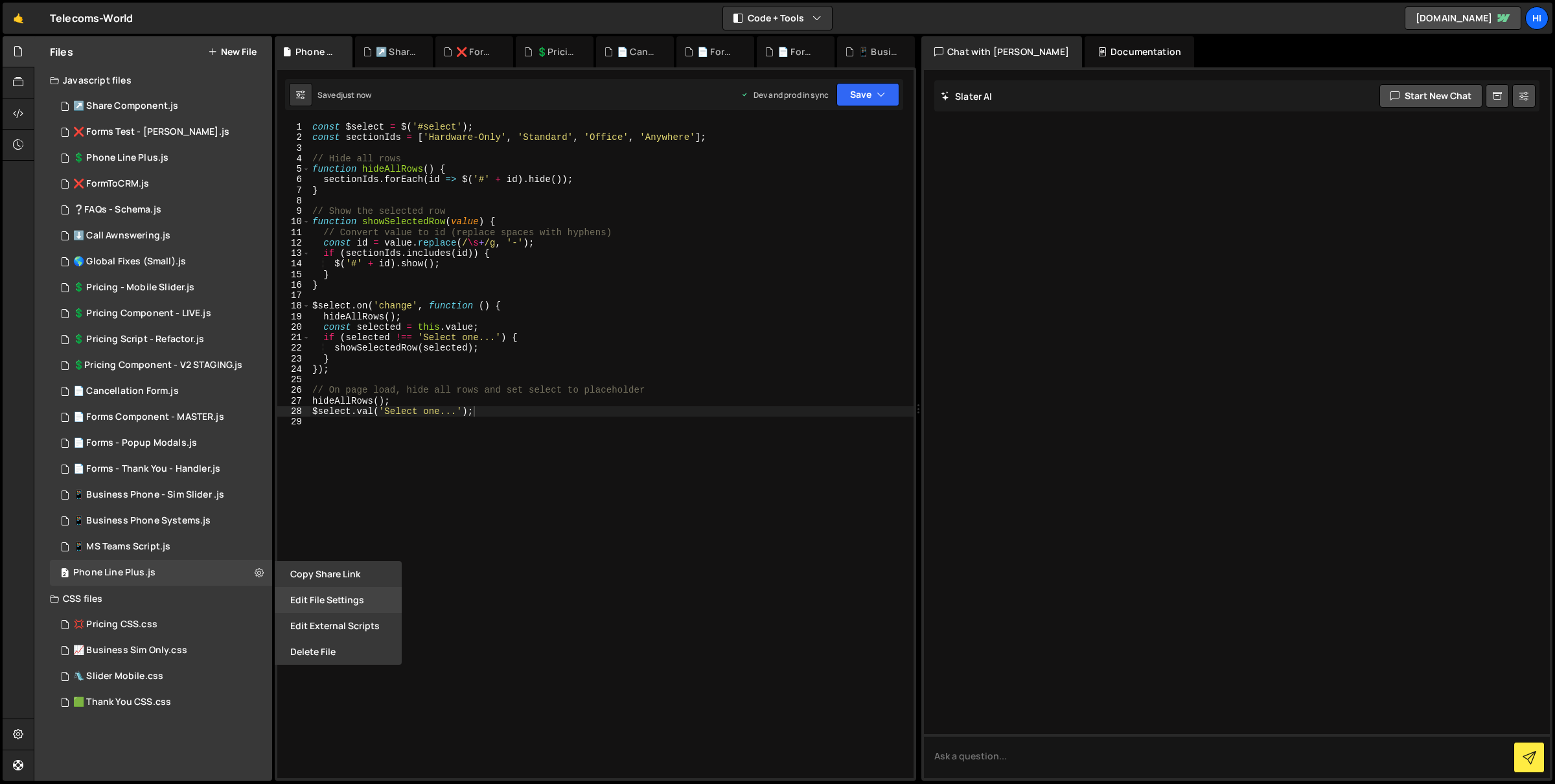
click at [297, 599] on button "Edit File Settings" at bounding box center [338, 599] width 127 height 26
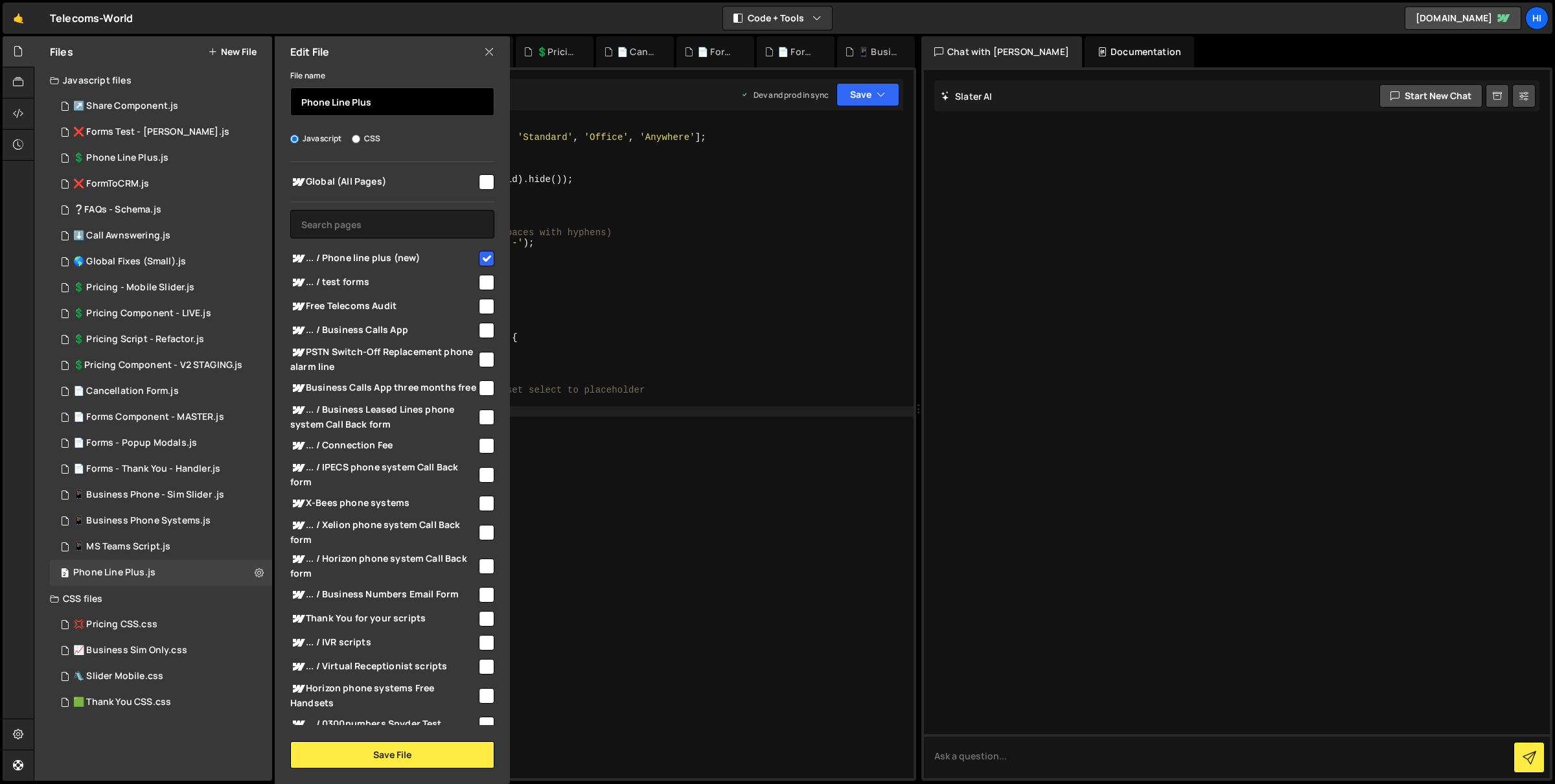
click at [301, 109] on input "Phone Line Plus" at bounding box center [392, 101] width 204 height 29
click at [303, 105] on input "Phone Line Plus" at bounding box center [392, 101] width 204 height 29
click at [301, 104] on input "Phone Line Plus" at bounding box center [392, 101] width 204 height 29
paste input "📱"
type input "📱 Phone Line Plus"
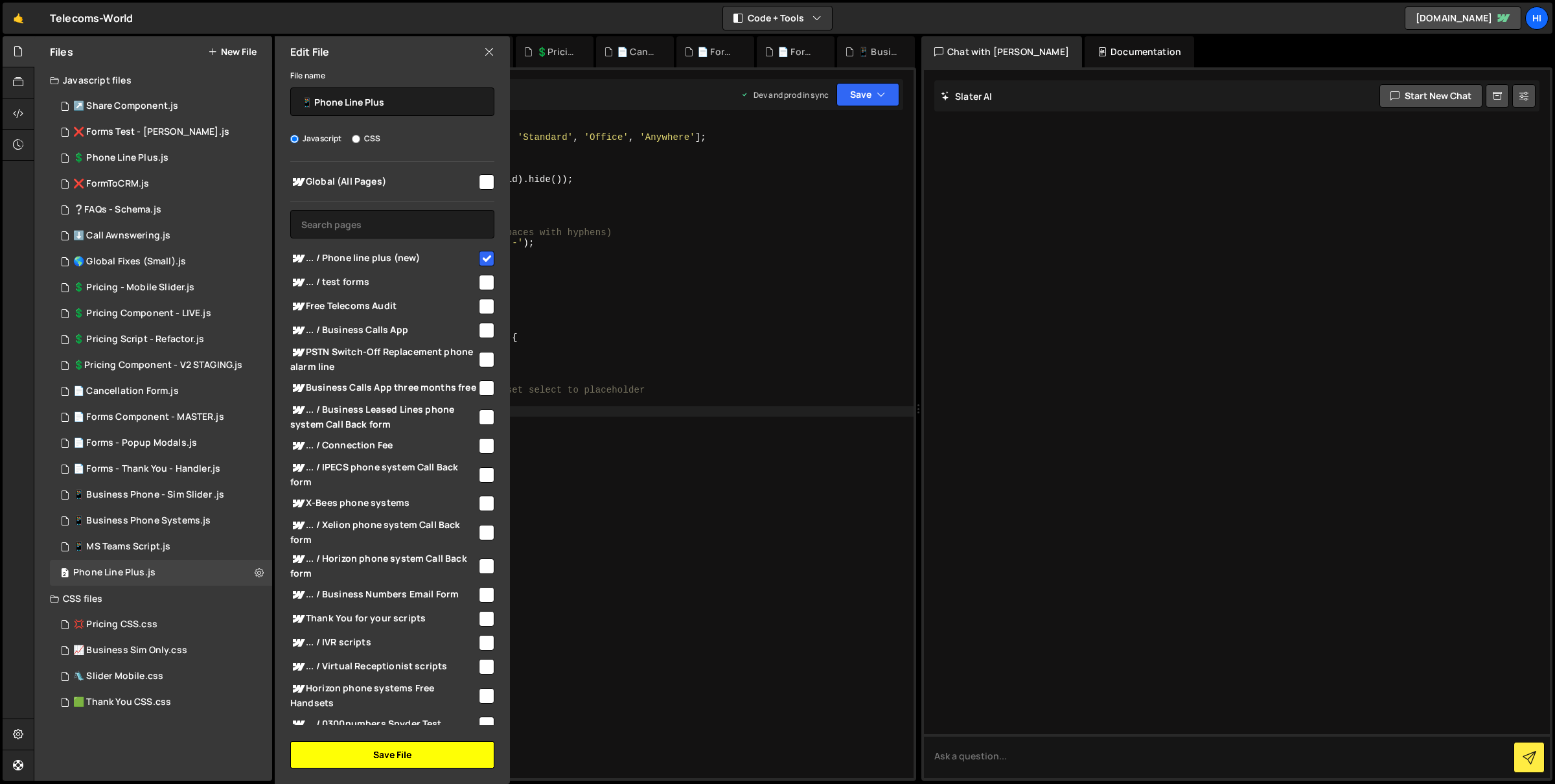
click at [428, 748] on button "Save File" at bounding box center [392, 754] width 204 height 27
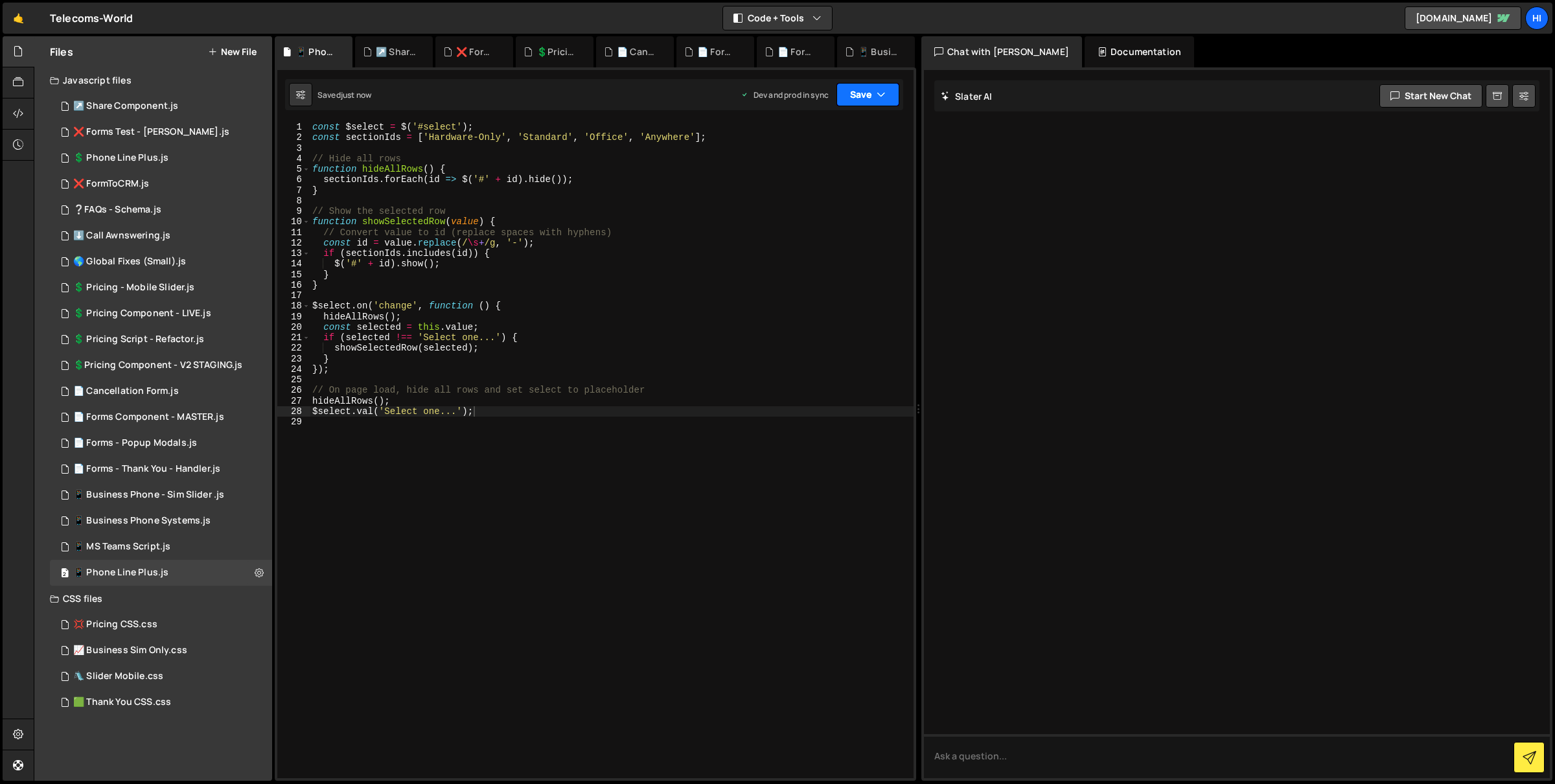
click at [895, 89] on button "Save" at bounding box center [868, 94] width 63 height 23
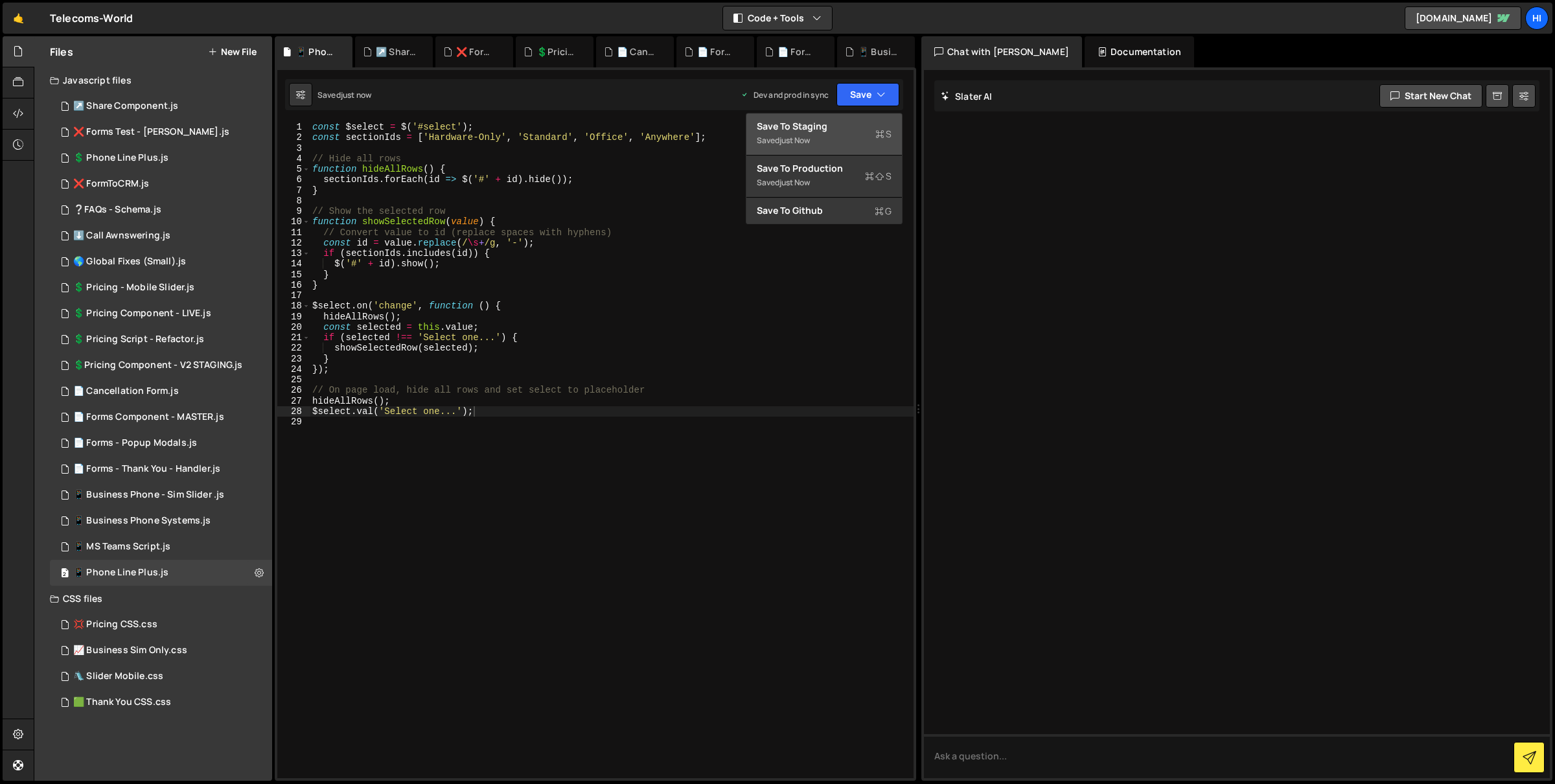
click at [866, 126] on div "Save to Staging S" at bounding box center [824, 126] width 135 height 13
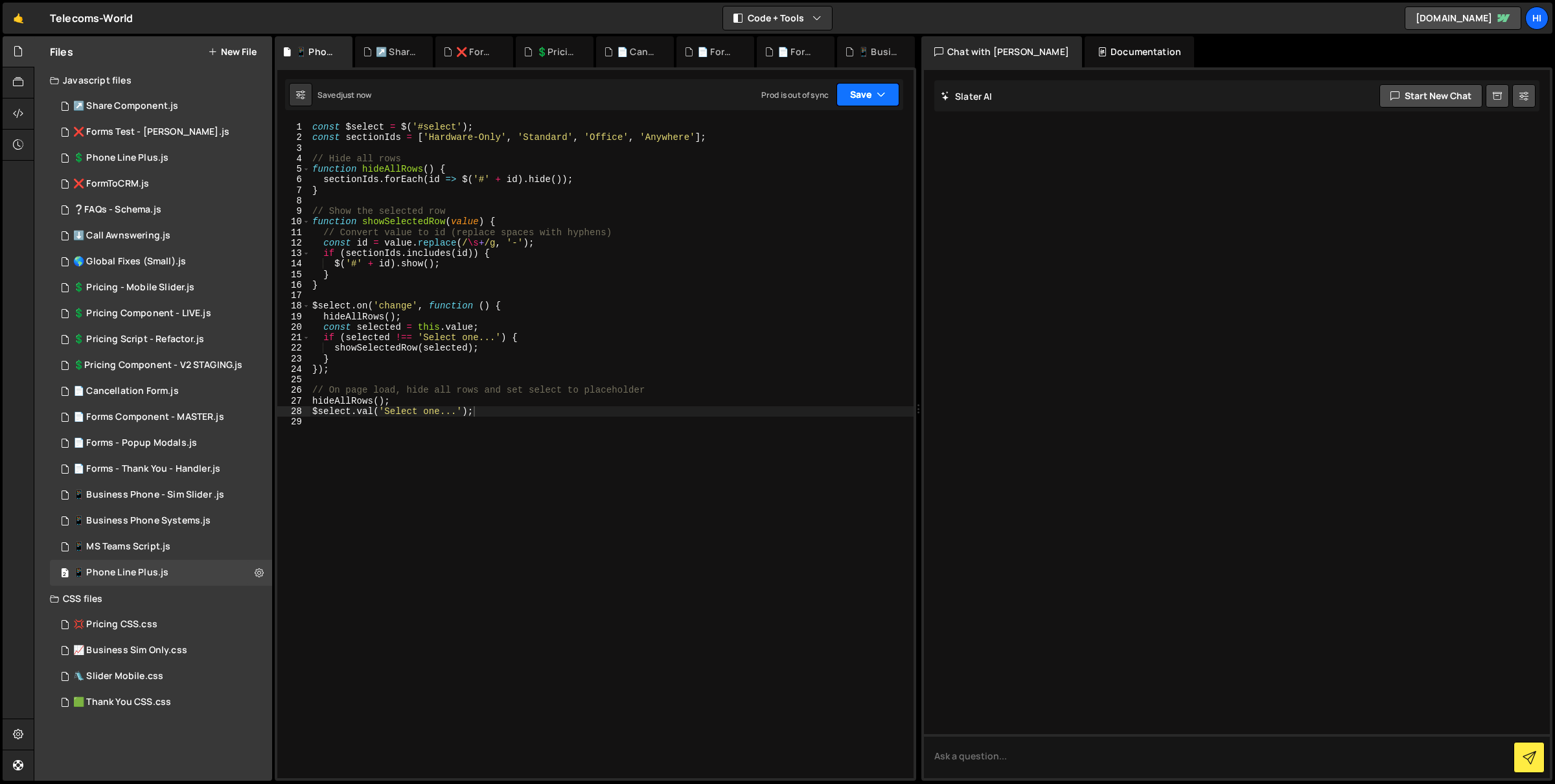
click at [880, 100] on icon "button" at bounding box center [881, 94] width 9 height 13
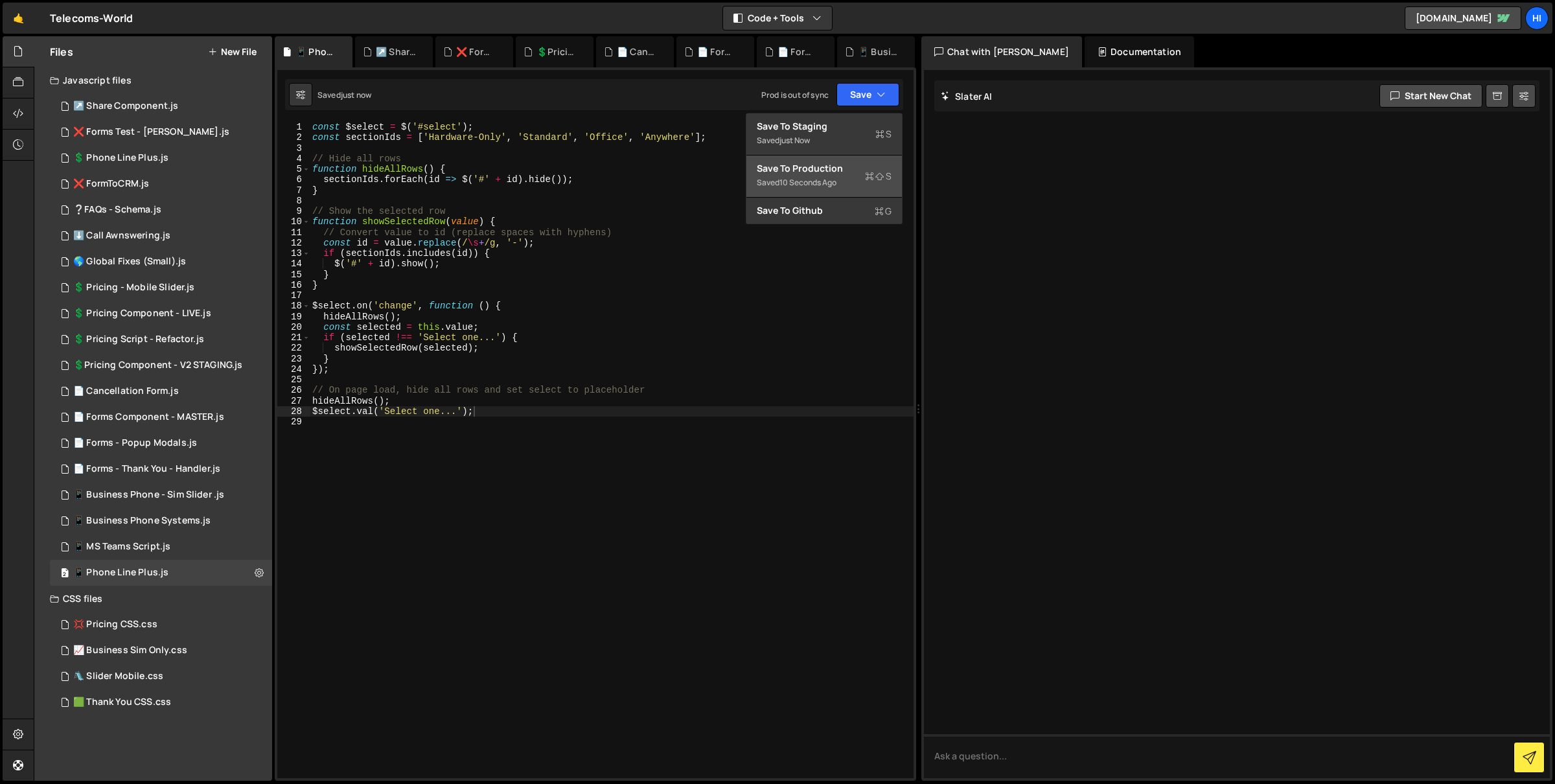
click at [852, 165] on div "Save to Production S" at bounding box center [824, 168] width 135 height 13
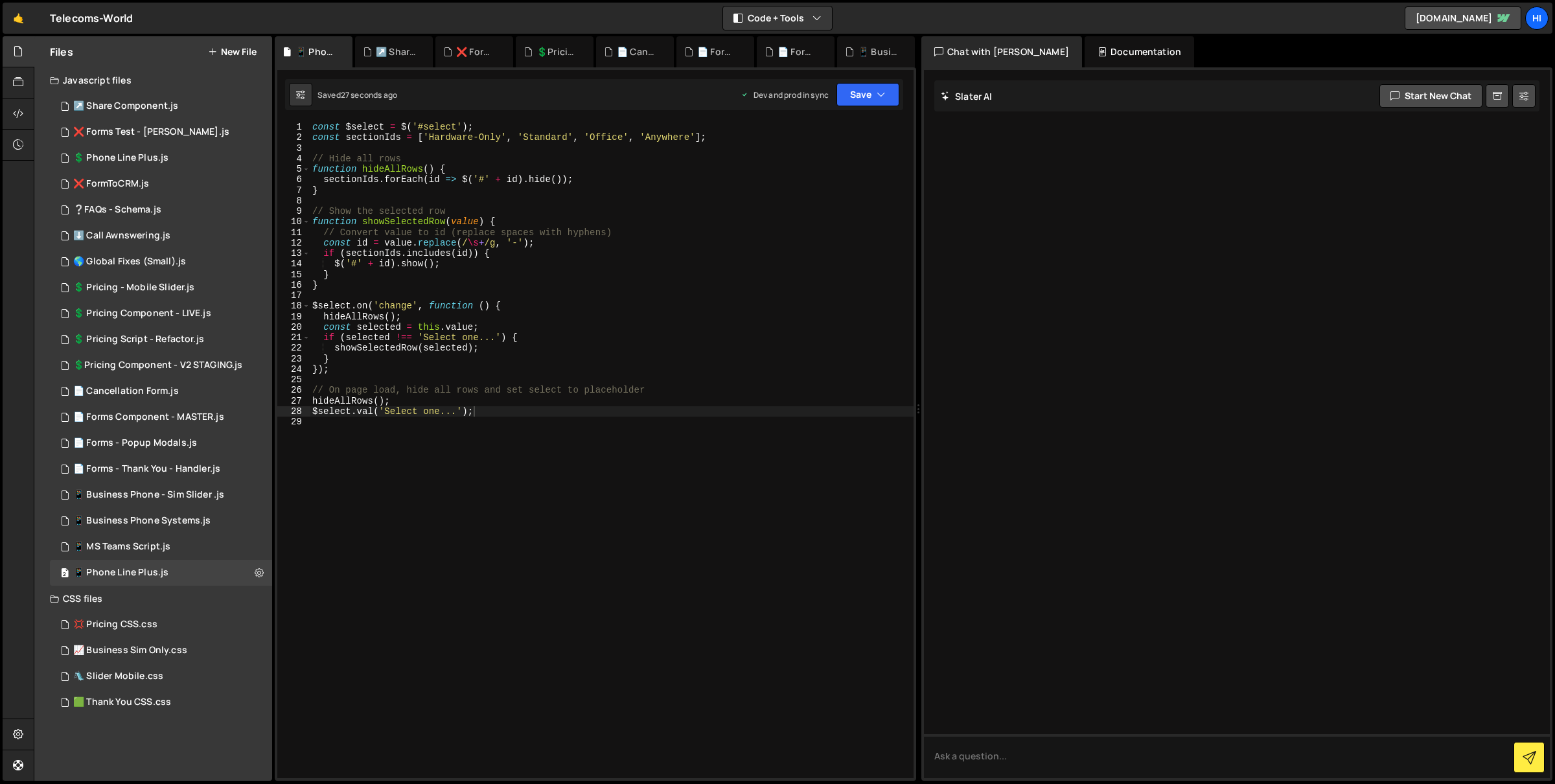
click at [639, 432] on div "const $select = $ ( '#select' ) ; const sectionIds = [ 'Hardware-Only' , 'Stand…" at bounding box center [611, 461] width 604 height 678
type textarea "$select.val('Select one...');"
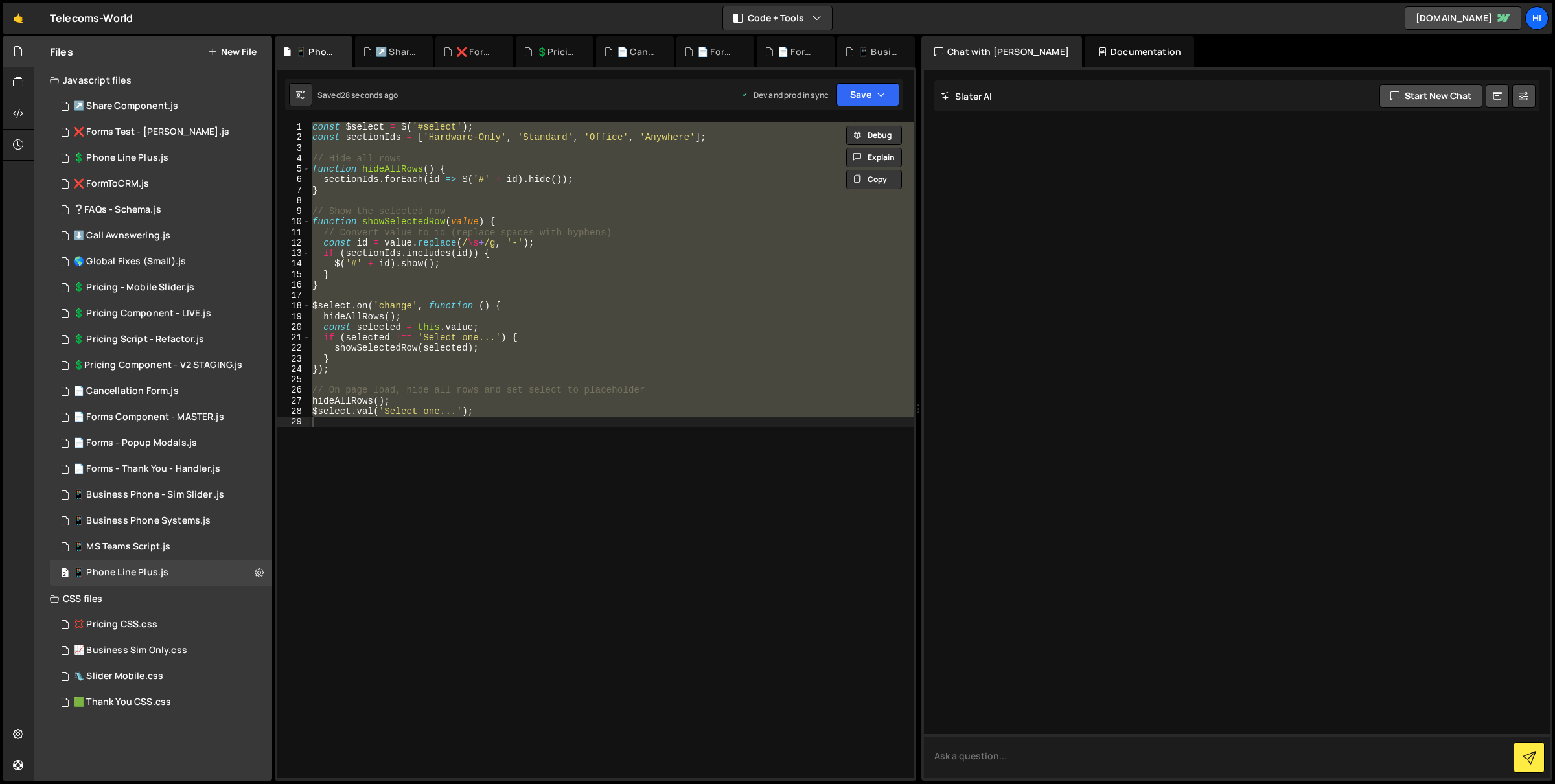
click at [1156, 764] on textarea at bounding box center [1237, 755] width 626 height 44
paste textarea "const $select = $('#select'); const sectionIds = ['Hardware-Only', 'Standard', …"
type textarea "Make it load hardware by default on pag eload const $select = $('#select'); con…"
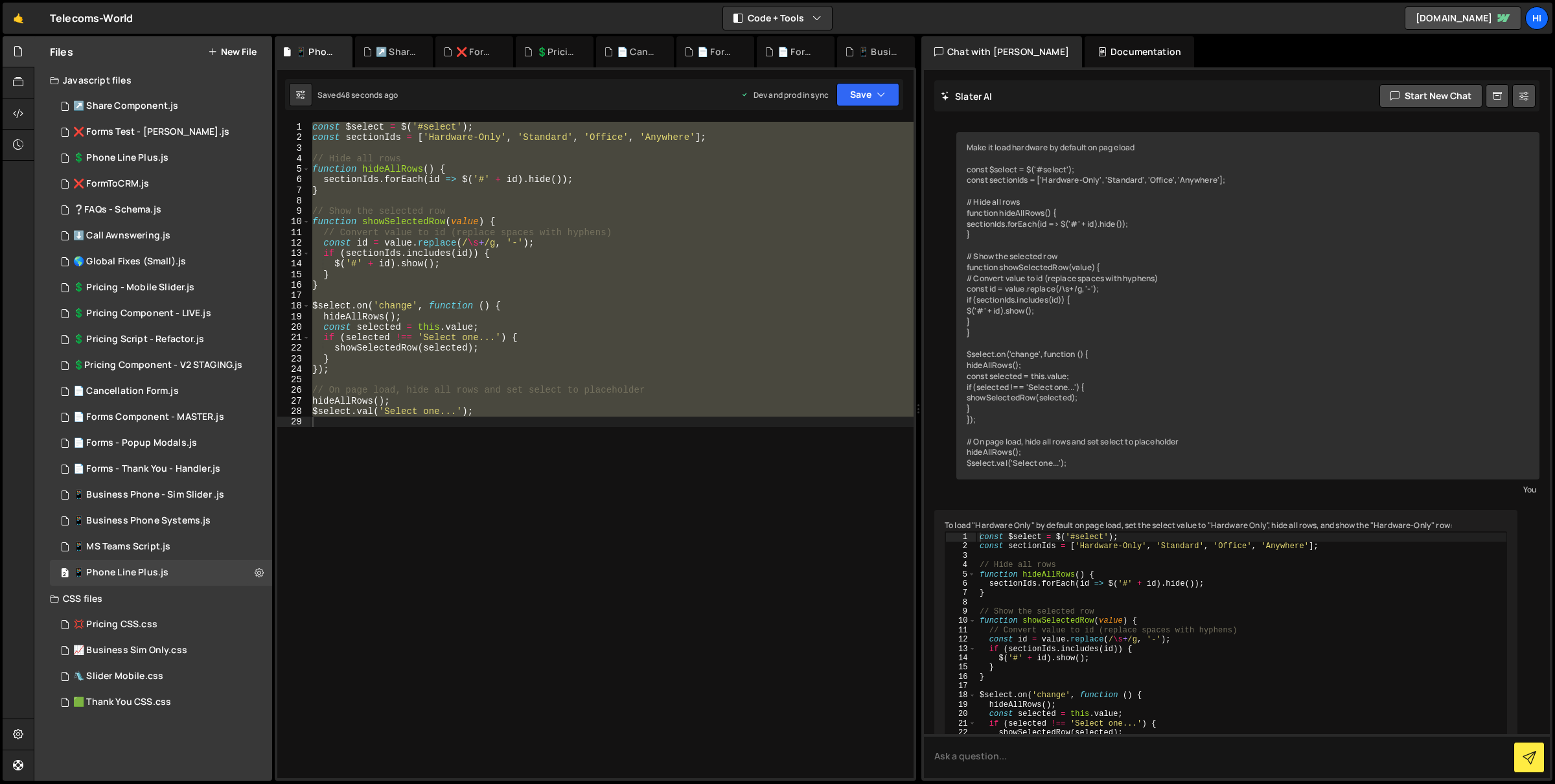
type textarea "const id = value.replace(/\s+/g, '-');"
click at [1319, 651] on div "const $select = $ ( '#select' ) ; const sectionIds = [ 'Hardware-Only' , 'Stand…" at bounding box center [1241, 676] width 530 height 289
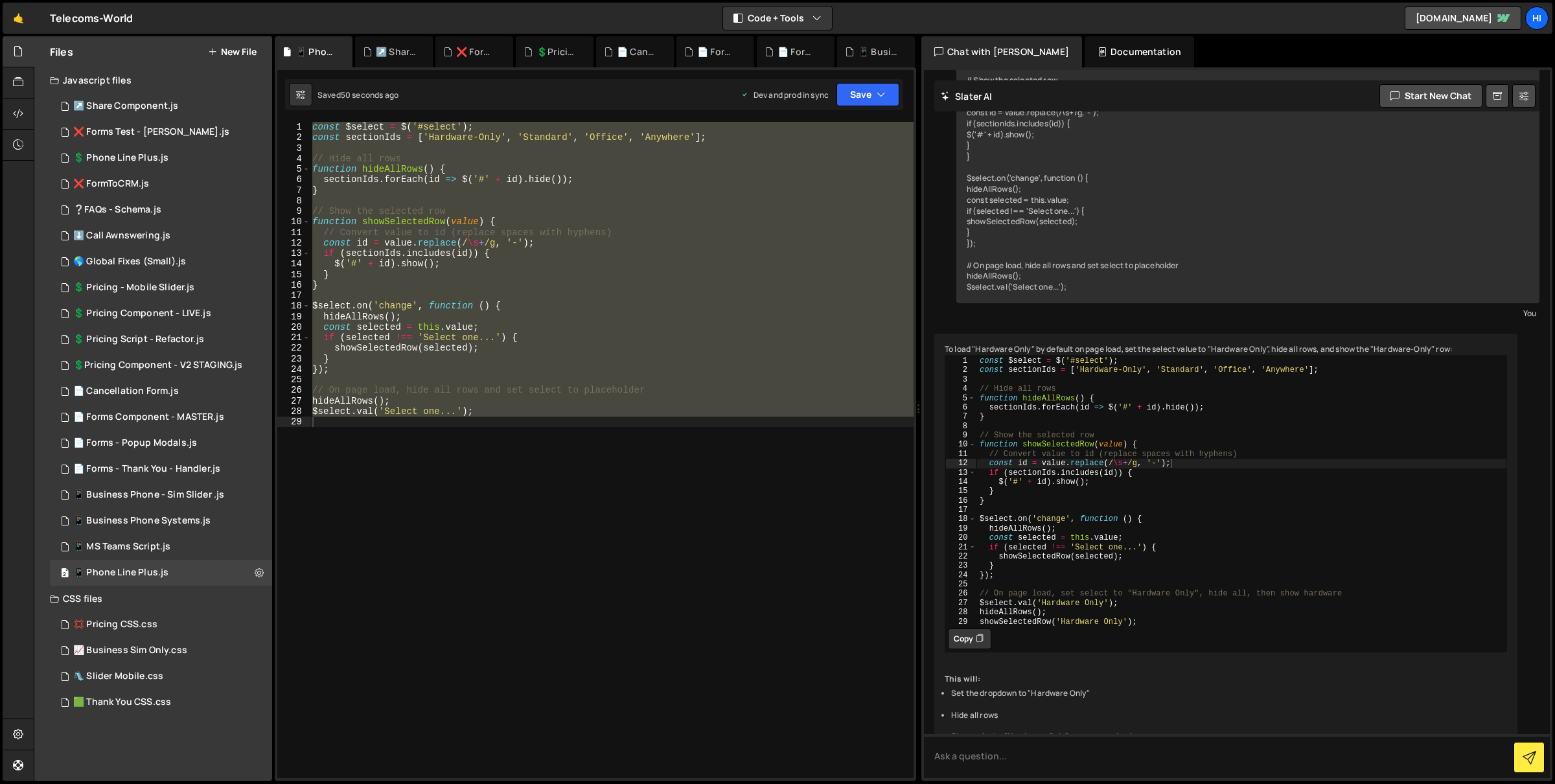
click at [974, 646] on button "Copy" at bounding box center [970, 639] width 43 height 21
click at [754, 508] on div "const $select = $ ( '#select' ) ; const sectionIds = [ 'Hardware-Only' , 'Stand…" at bounding box center [611, 450] width 604 height 656
paste textarea "showSelectedRow('Hardware Only');"
type textarea "showSelectedRow('Hardware Only');"
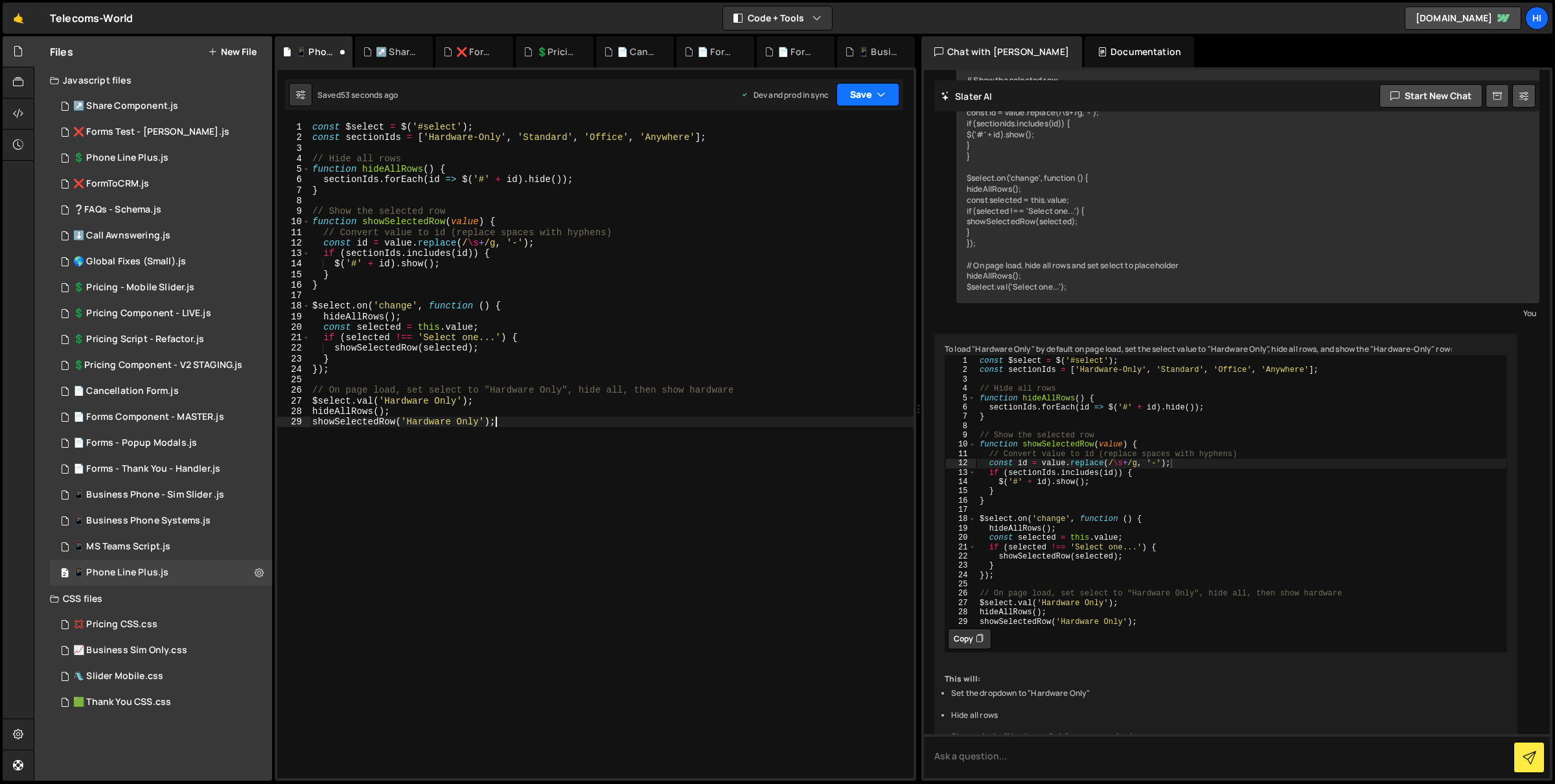
click at [873, 105] on button "Save" at bounding box center [868, 94] width 63 height 23
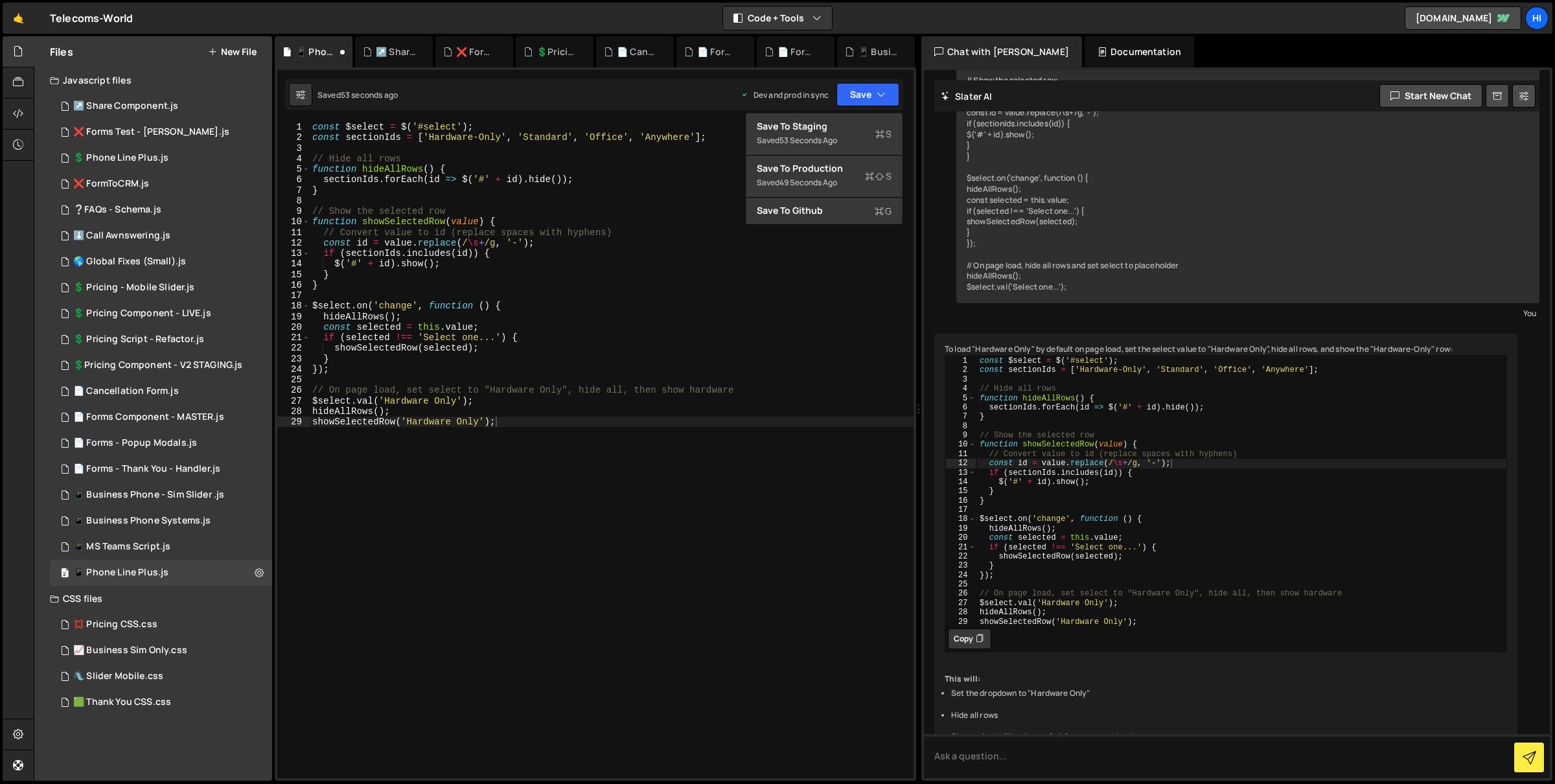
click at [867, 112] on div "1 Type cmd + s to save your Javascript file. הההההההההההההההההההההההההההההההההה…" at bounding box center [595, 424] width 641 height 714
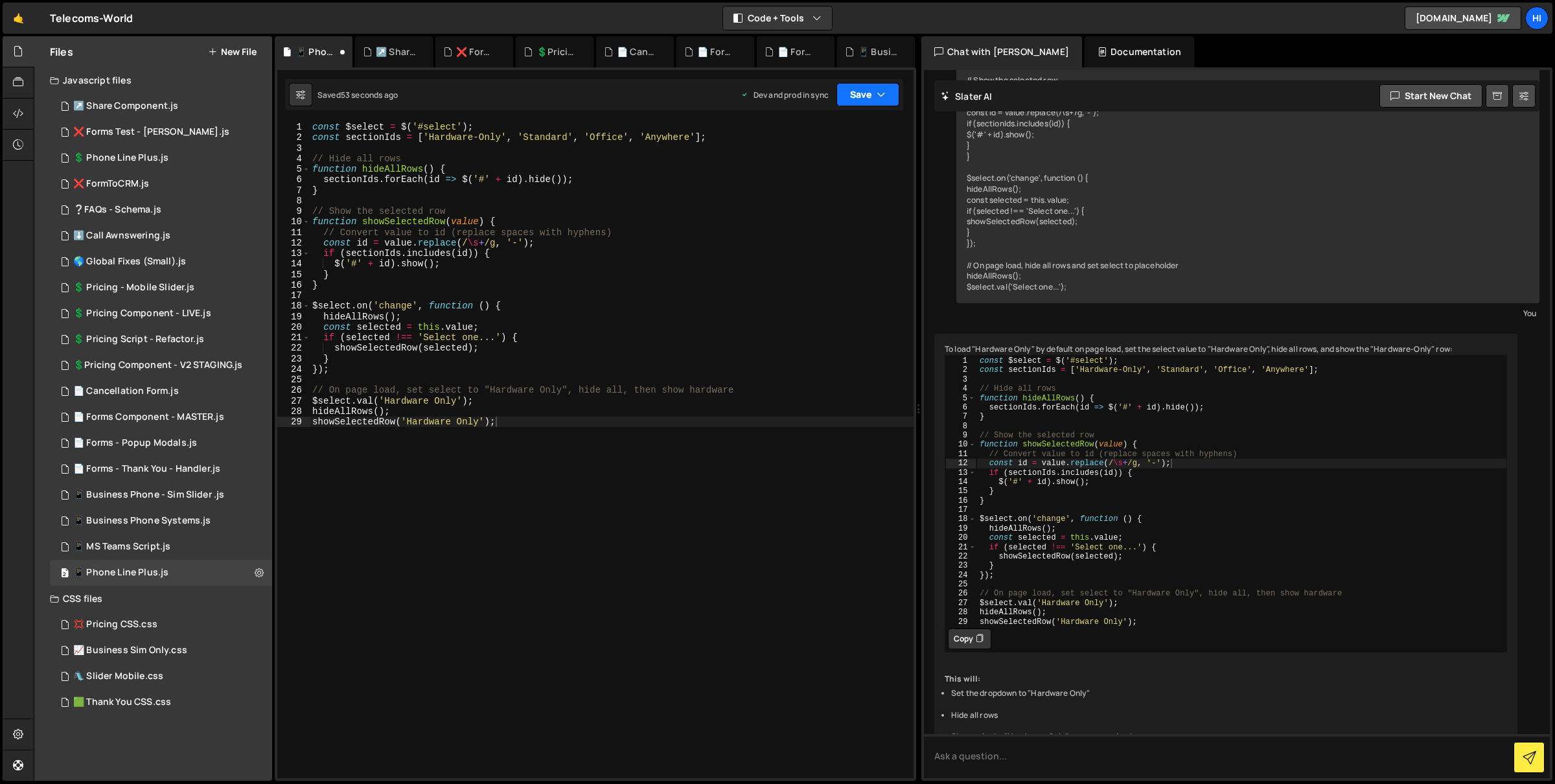
click at [875, 94] on button "Save" at bounding box center [868, 94] width 63 height 23
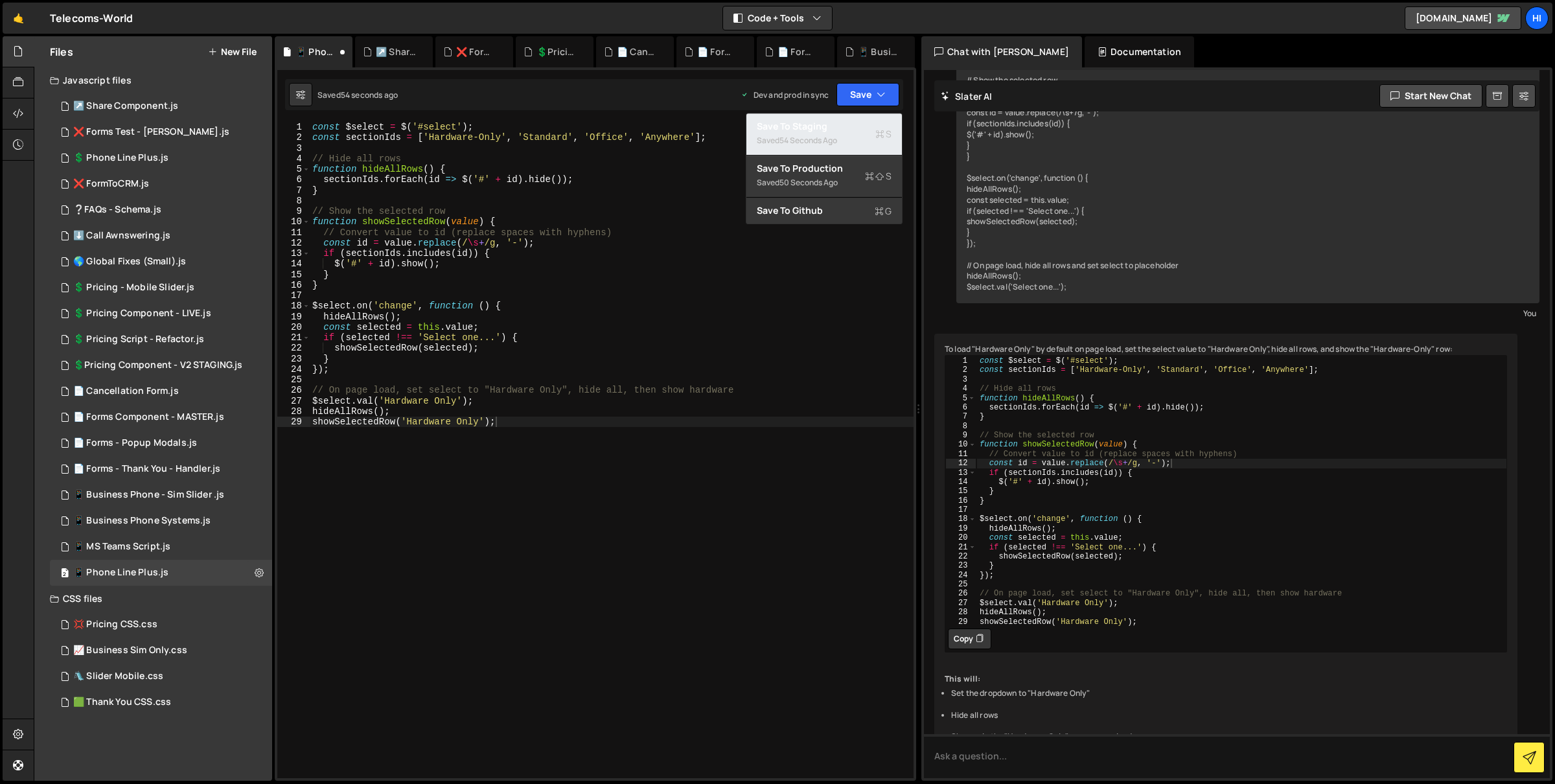
click at [868, 122] on div "Save to Staging S" at bounding box center [824, 126] width 135 height 13
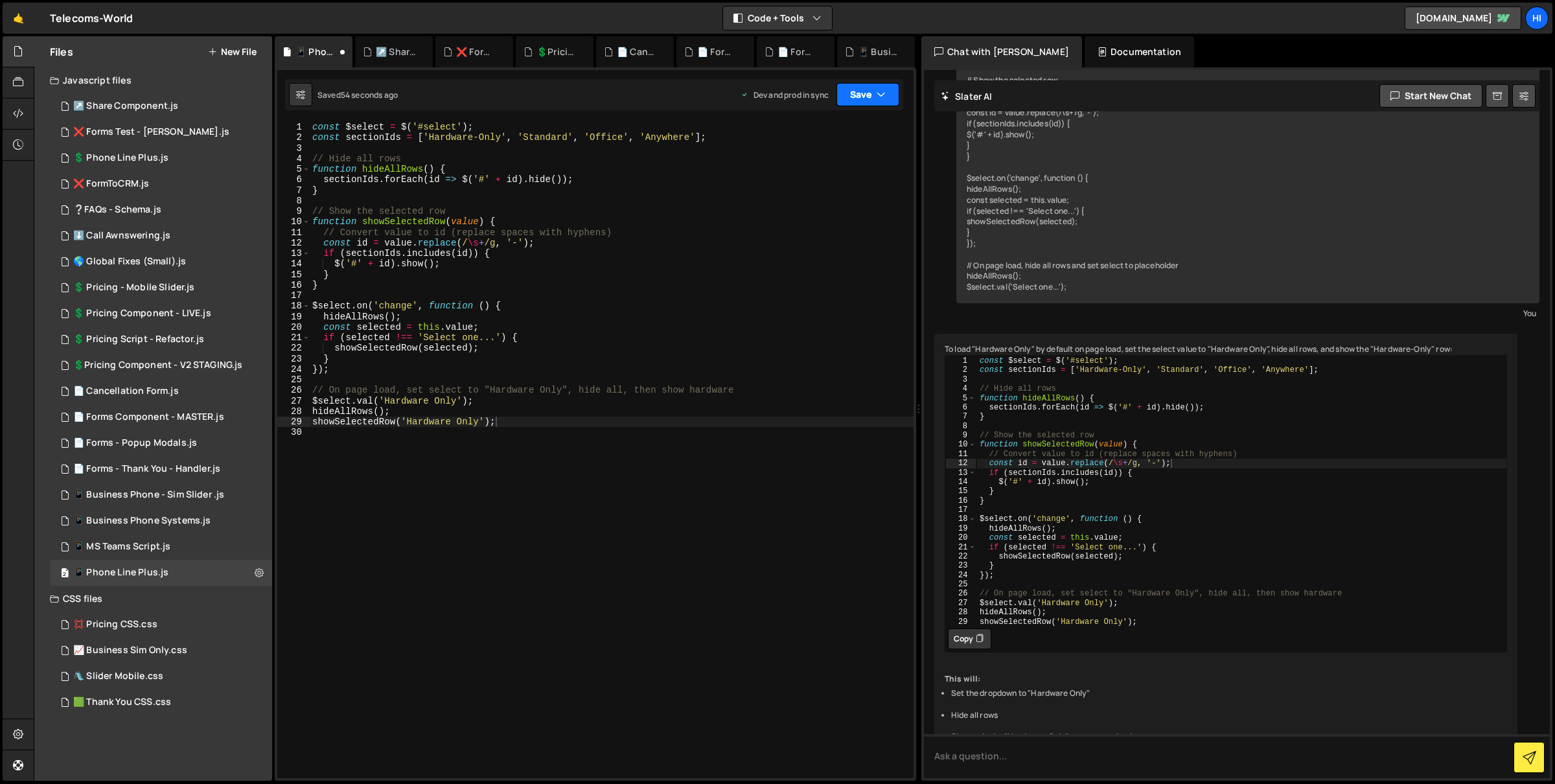
click at [874, 93] on button "Save" at bounding box center [868, 94] width 63 height 23
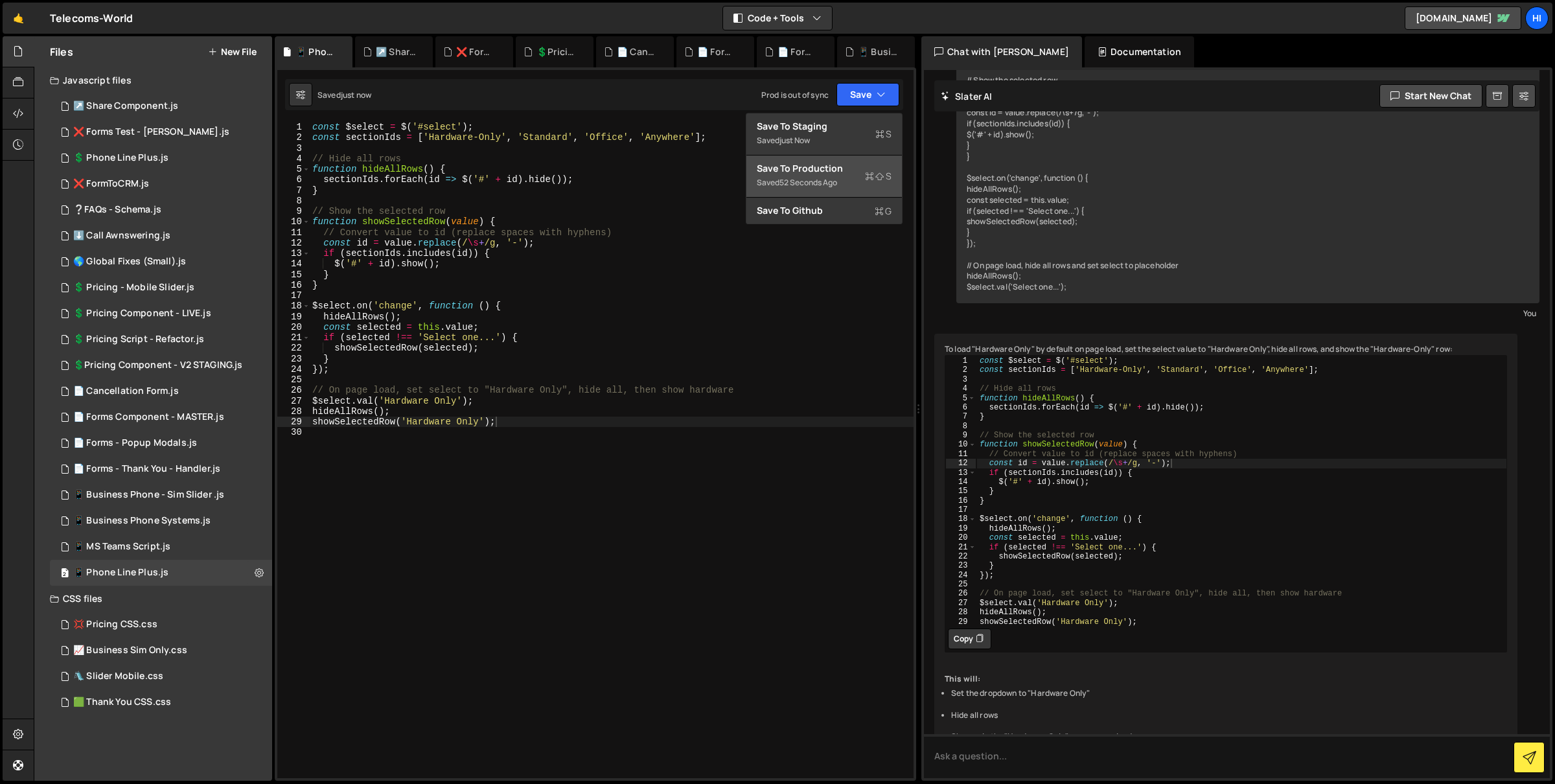
click at [867, 182] on div "Saved 52 seconds ago" at bounding box center [824, 183] width 135 height 15
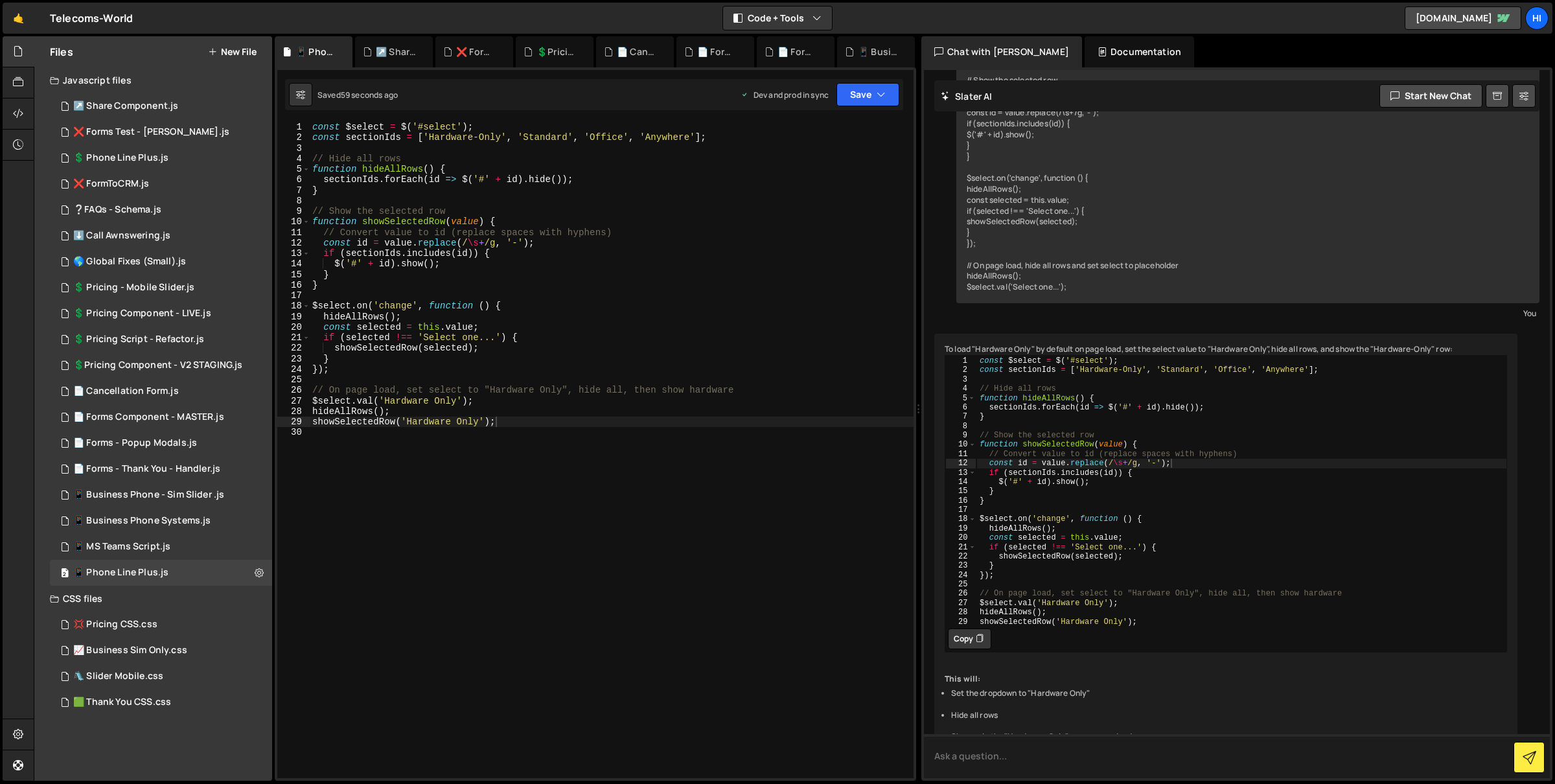
click at [1123, 737] on textarea at bounding box center [1237, 755] width 626 height 44
paste textarea "<div class="phone-systems-compare_grid is-mobile"><div class="w-form"><form id=…"
type textarea "Not working conistently... on page load aftter a second or two auto selct the h…"
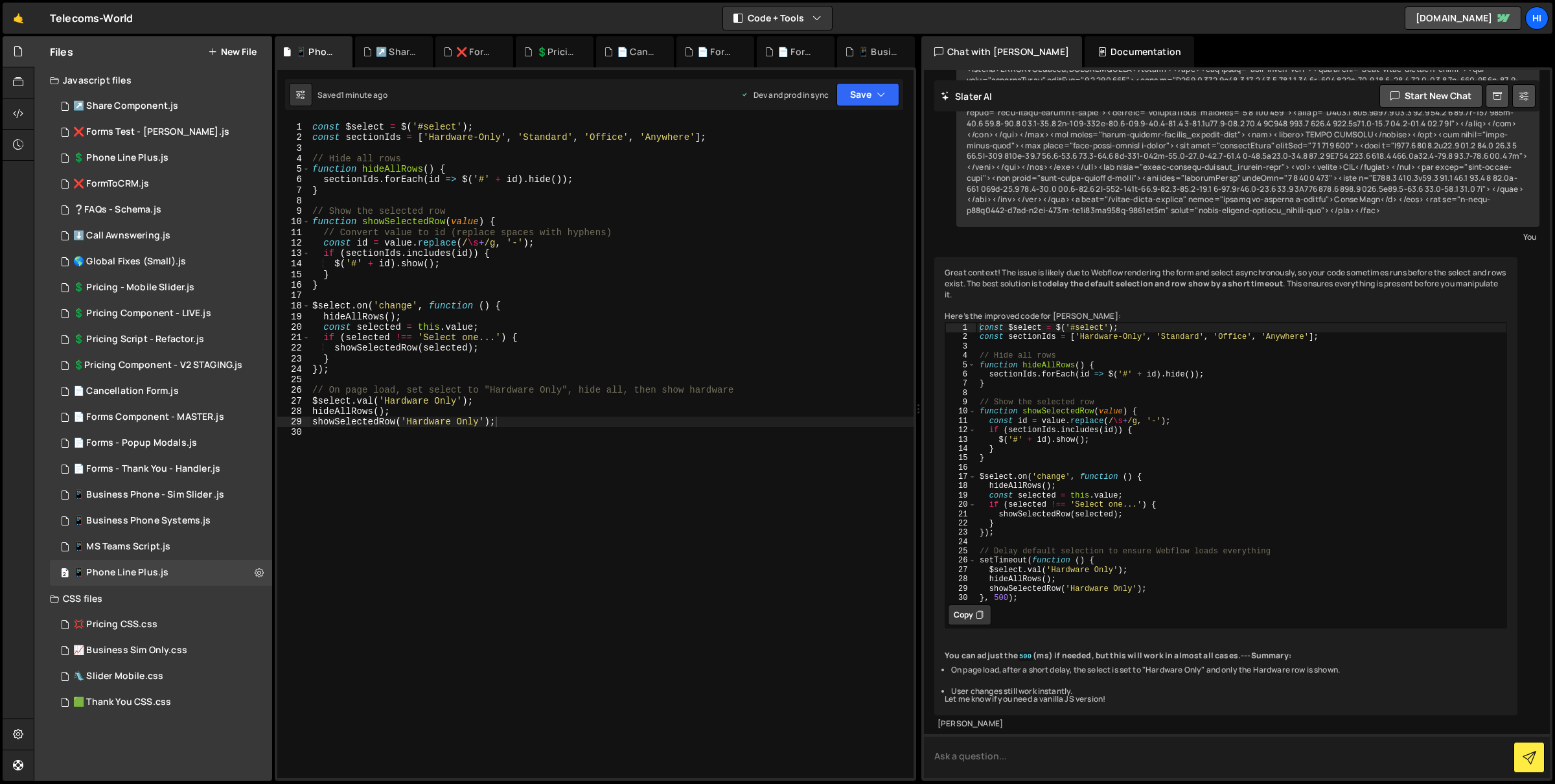
scroll to position [4580, 0]
click at [983, 592] on div "Great context! The issue is likely due to Webflow rendering the form and select…" at bounding box center [1226, 486] width 583 height 458
click at [983, 604] on button "Copy" at bounding box center [970, 615] width 43 height 21
click at [783, 441] on div "const $select = $ ( '#select' ) ; const sectionIds = [ 'Hardware-Only' , 'Stand…" at bounding box center [611, 461] width 604 height 678
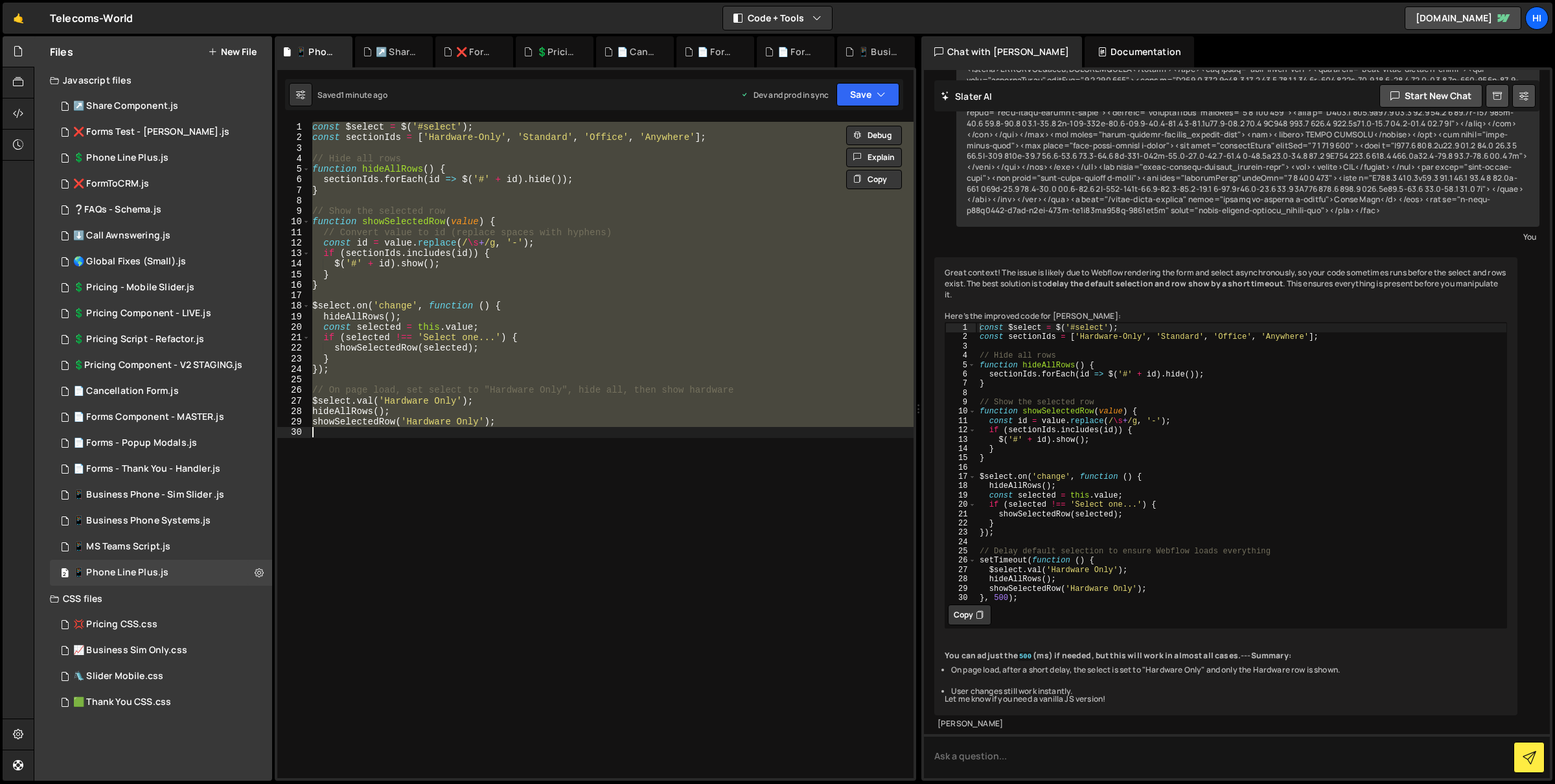
paste textarea "}, 500);"
type textarea "}, 500);"
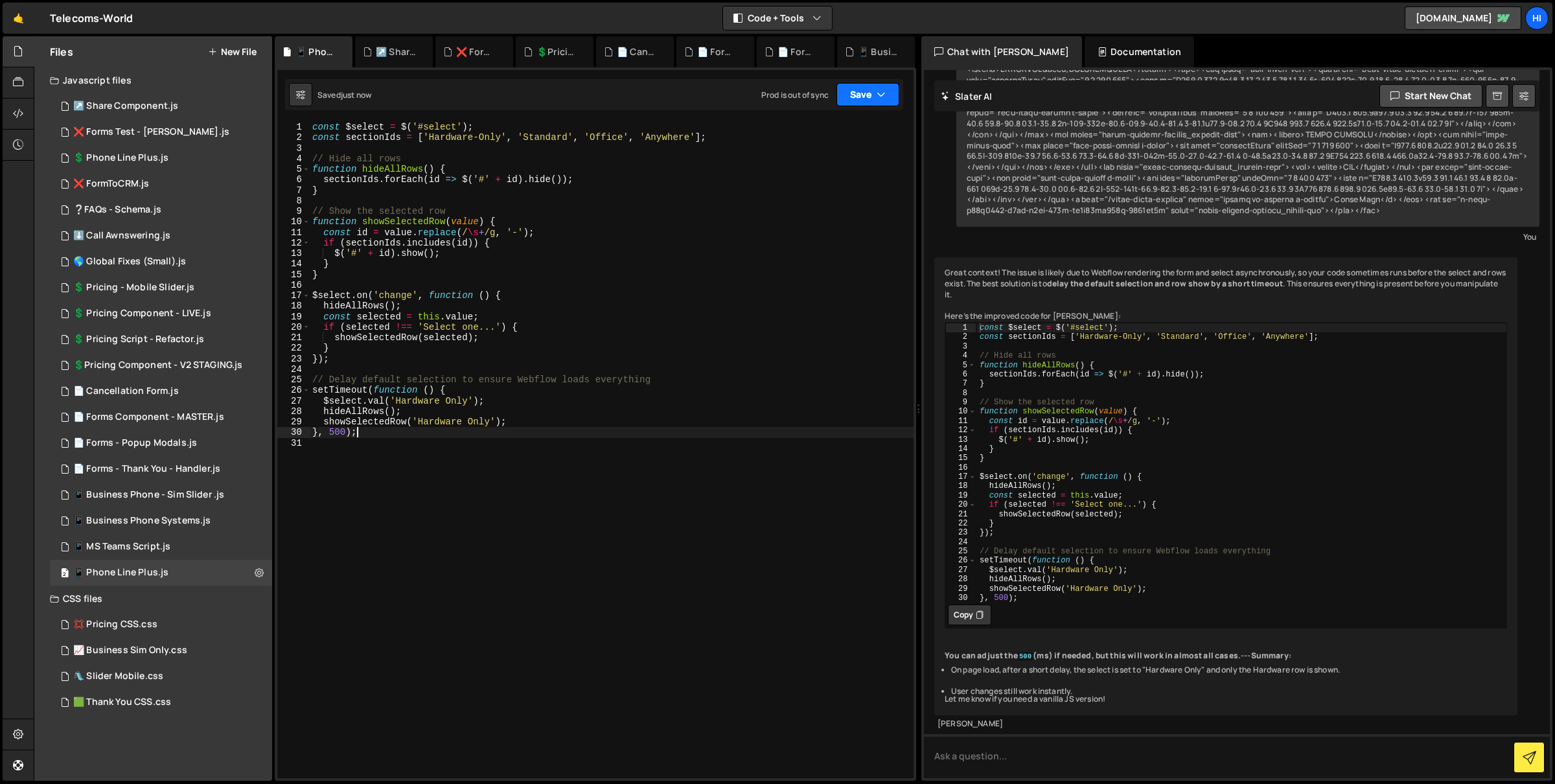
click at [884, 91] on icon "button" at bounding box center [881, 94] width 9 height 13
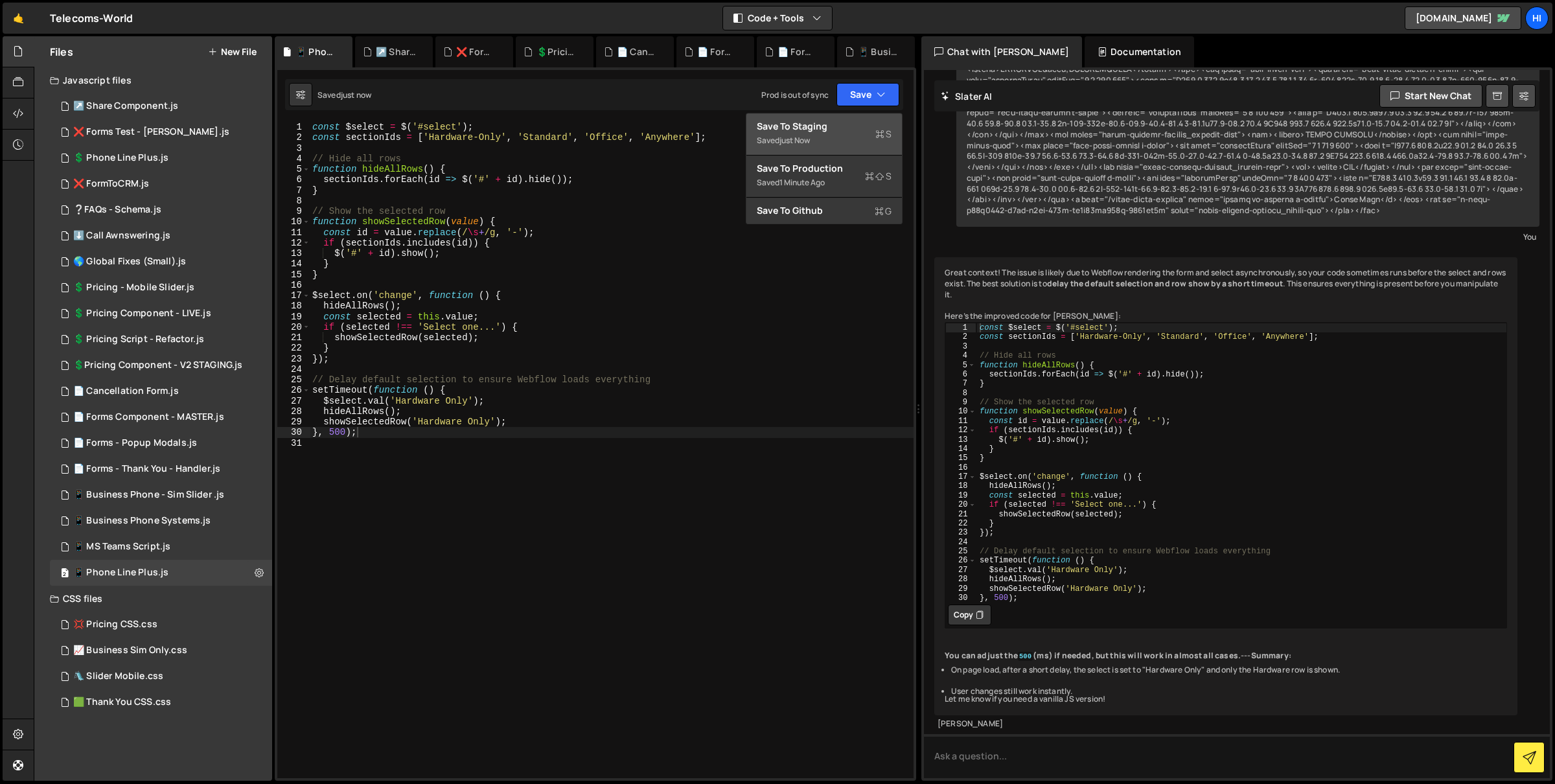
click at [866, 123] on div "Save to Staging S" at bounding box center [824, 126] width 135 height 13
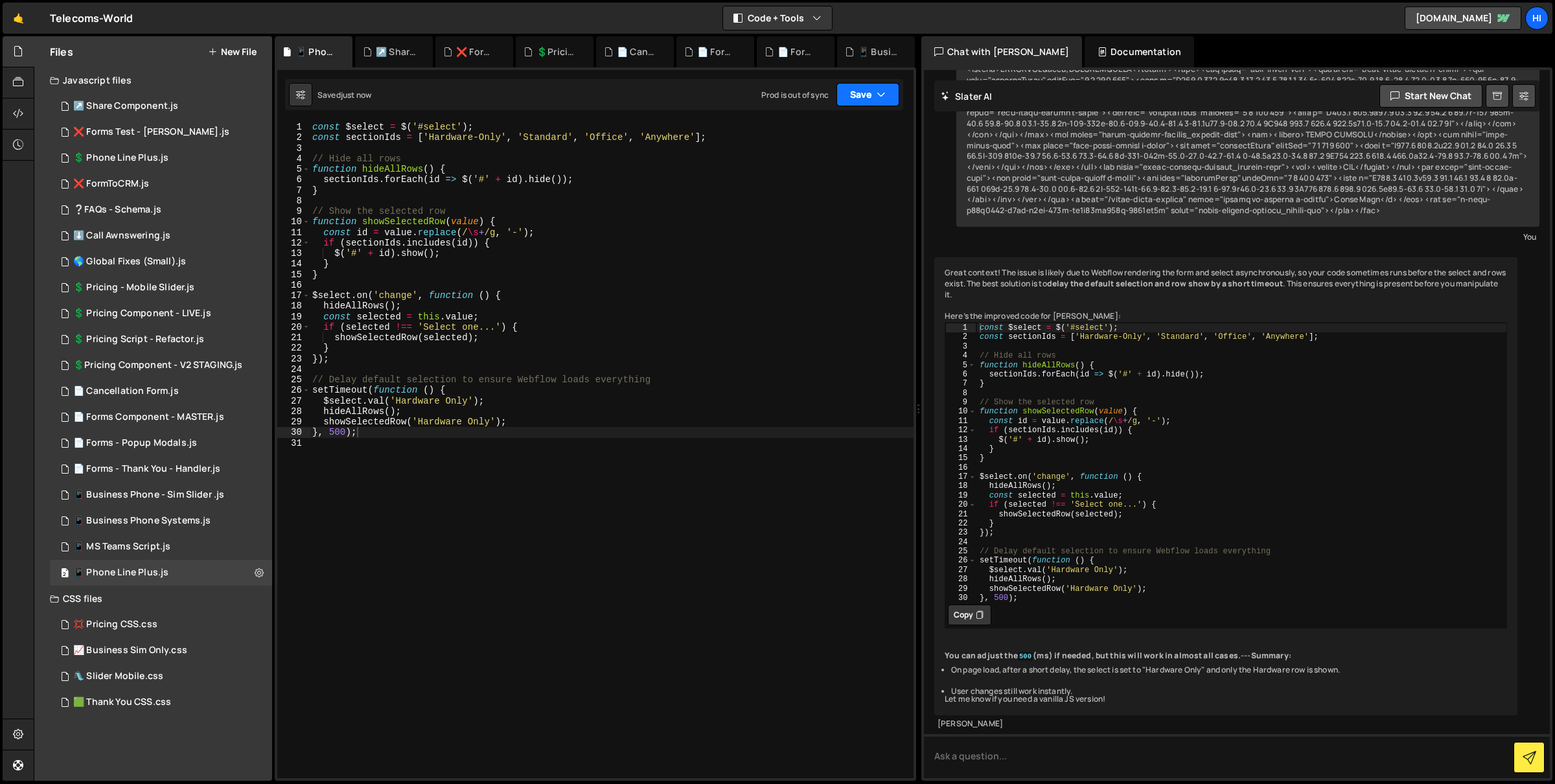
click at [882, 85] on button "Save" at bounding box center [868, 94] width 63 height 23
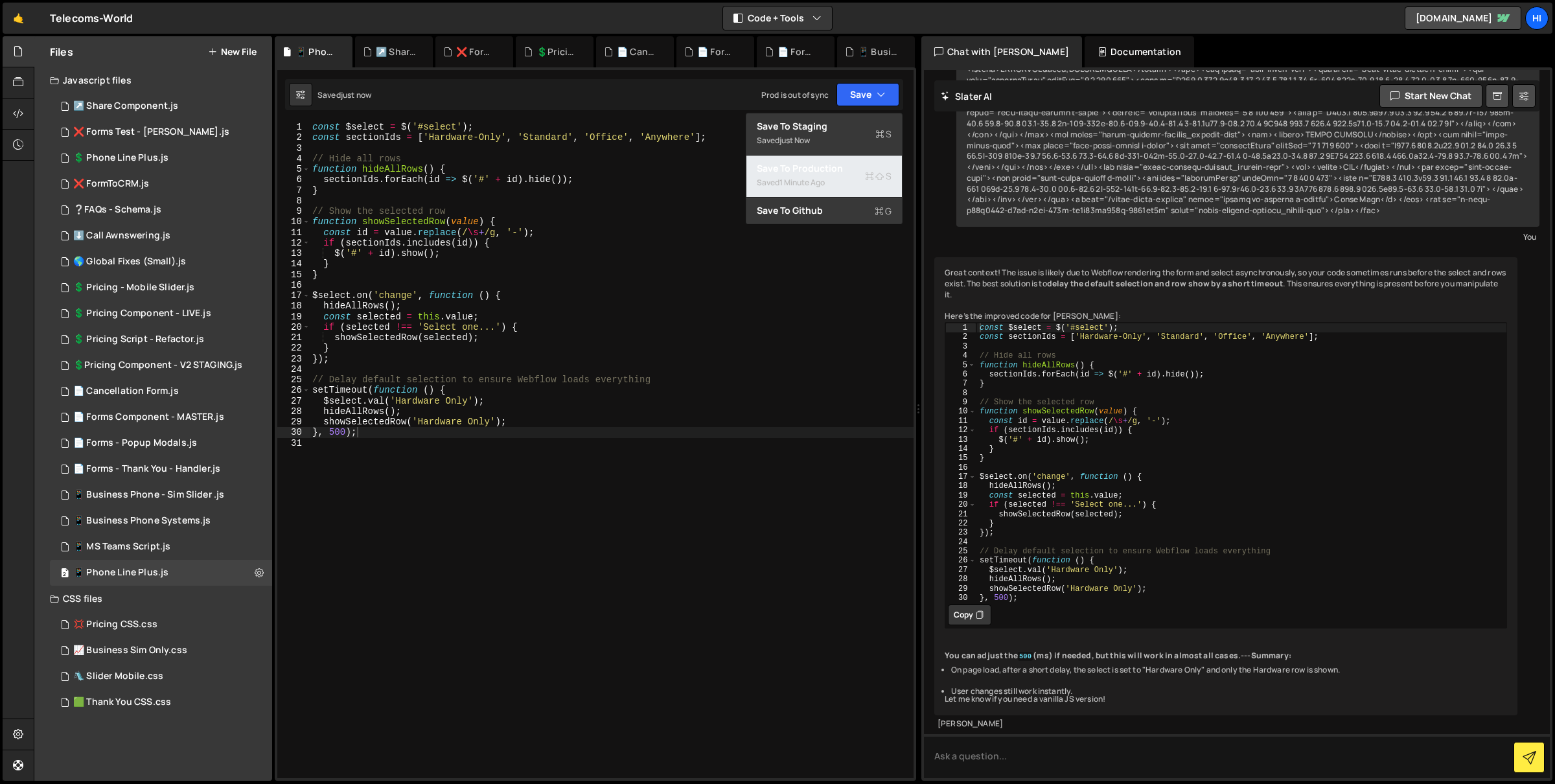
click at [847, 174] on div "Save to Production S" at bounding box center [824, 168] width 135 height 13
